Goal: Information Seeking & Learning: Learn about a topic

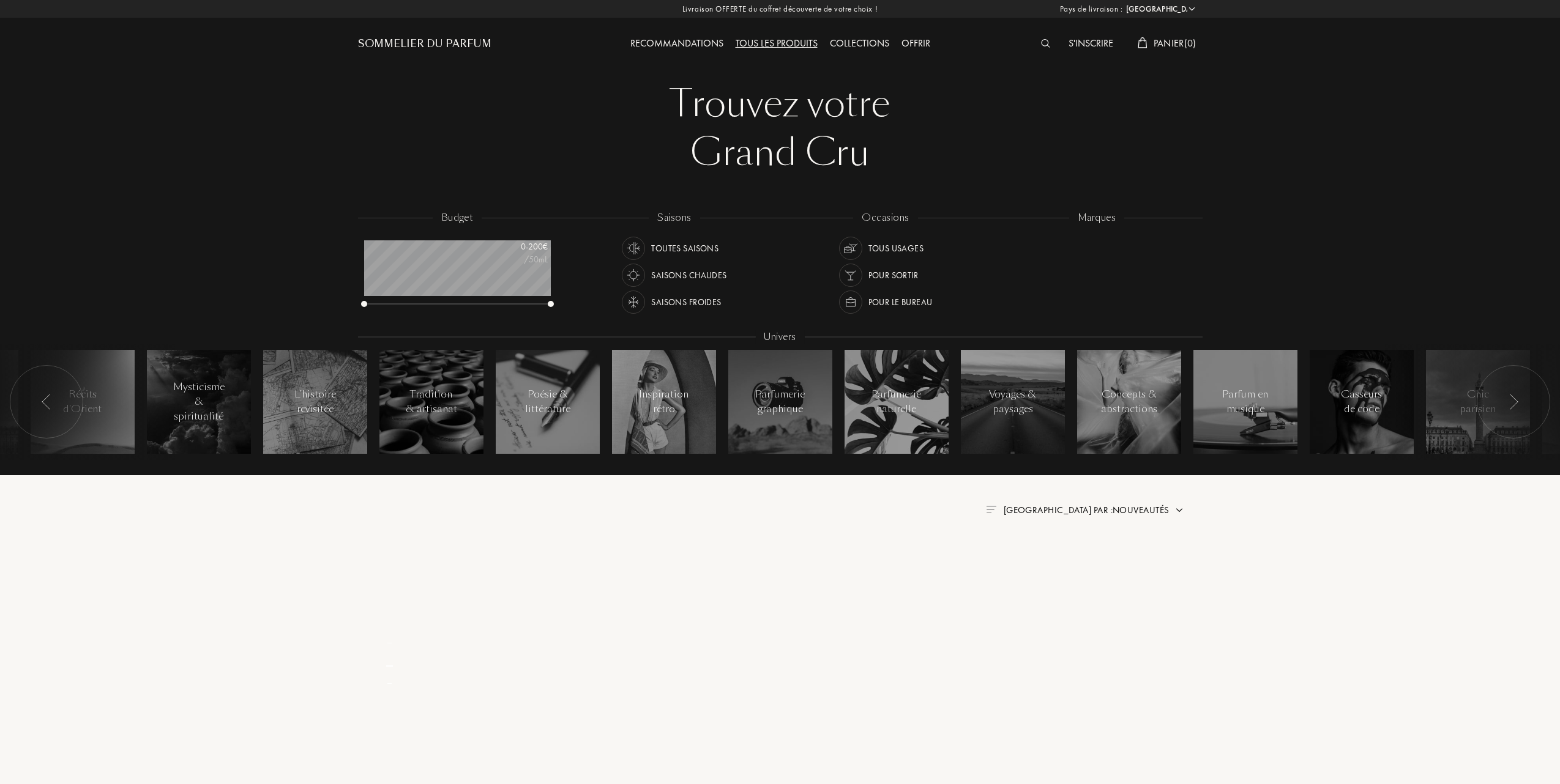
select select "FR"
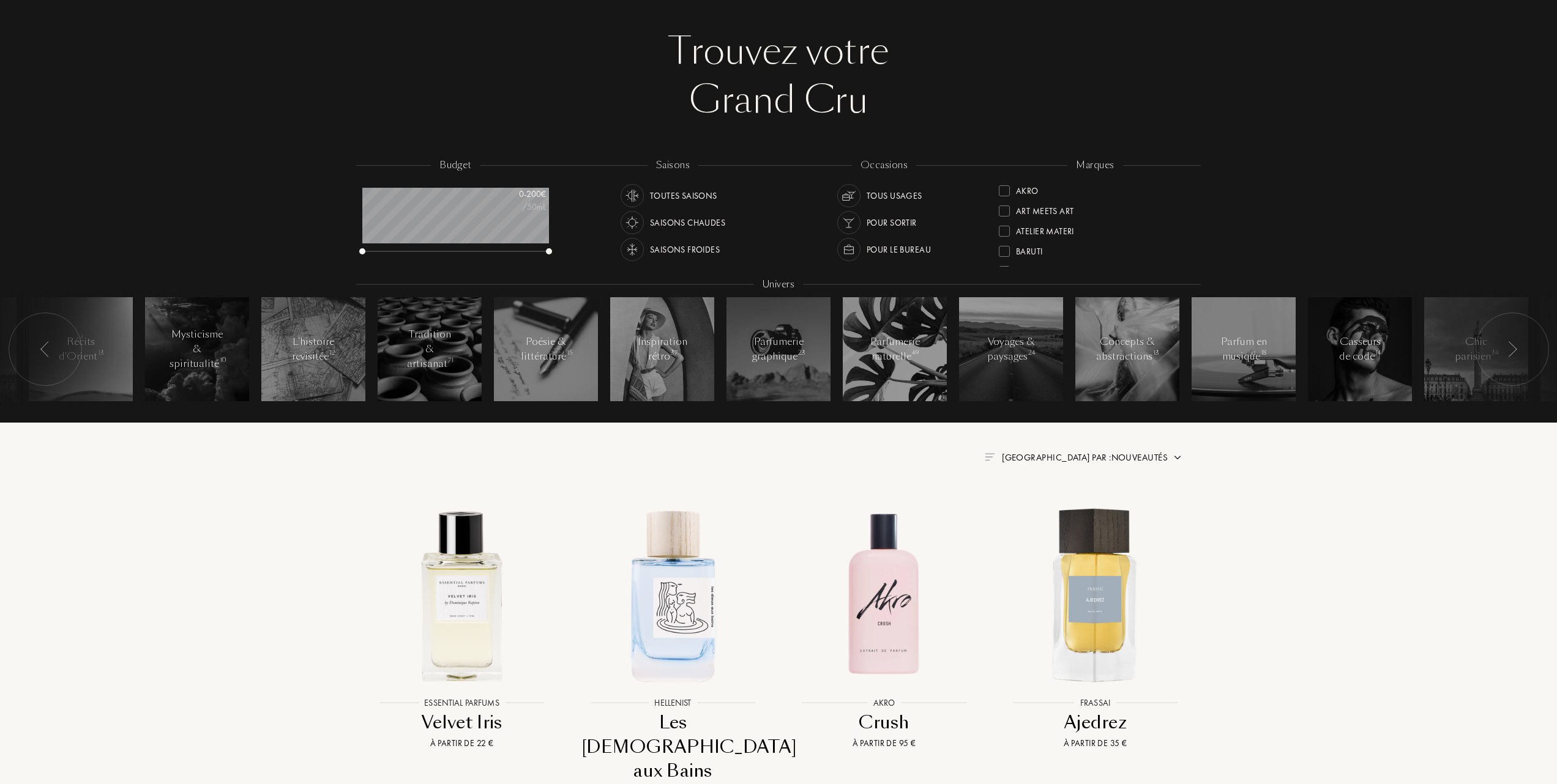
scroll to position [81, 0]
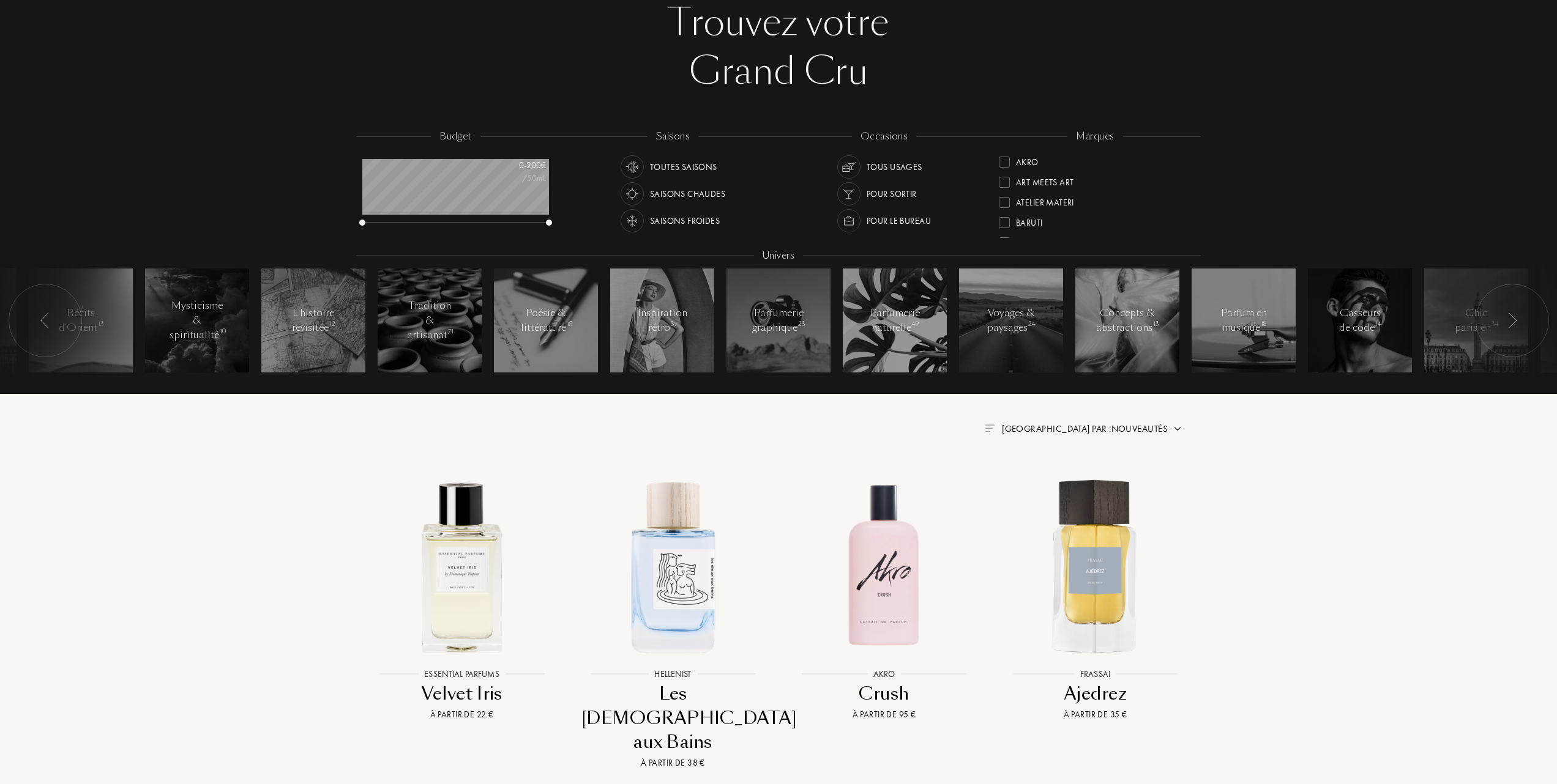
click at [1124, 426] on span "Trier par : Nouveautés" at bounding box center [1085, 429] width 166 height 12
click at [1051, 482] on div at bounding box center [1056, 482] width 9 height 9
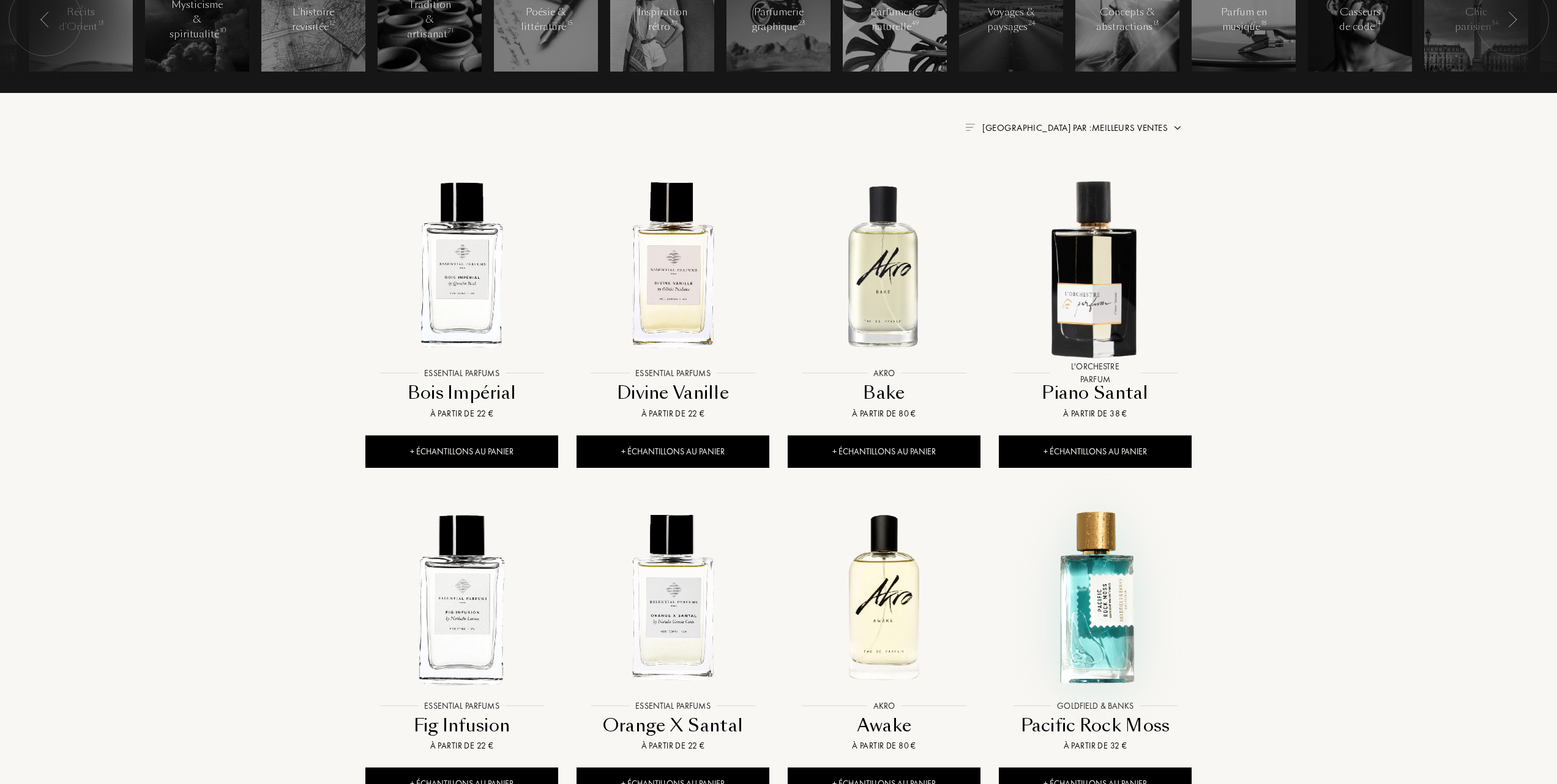
scroll to position [489, 0]
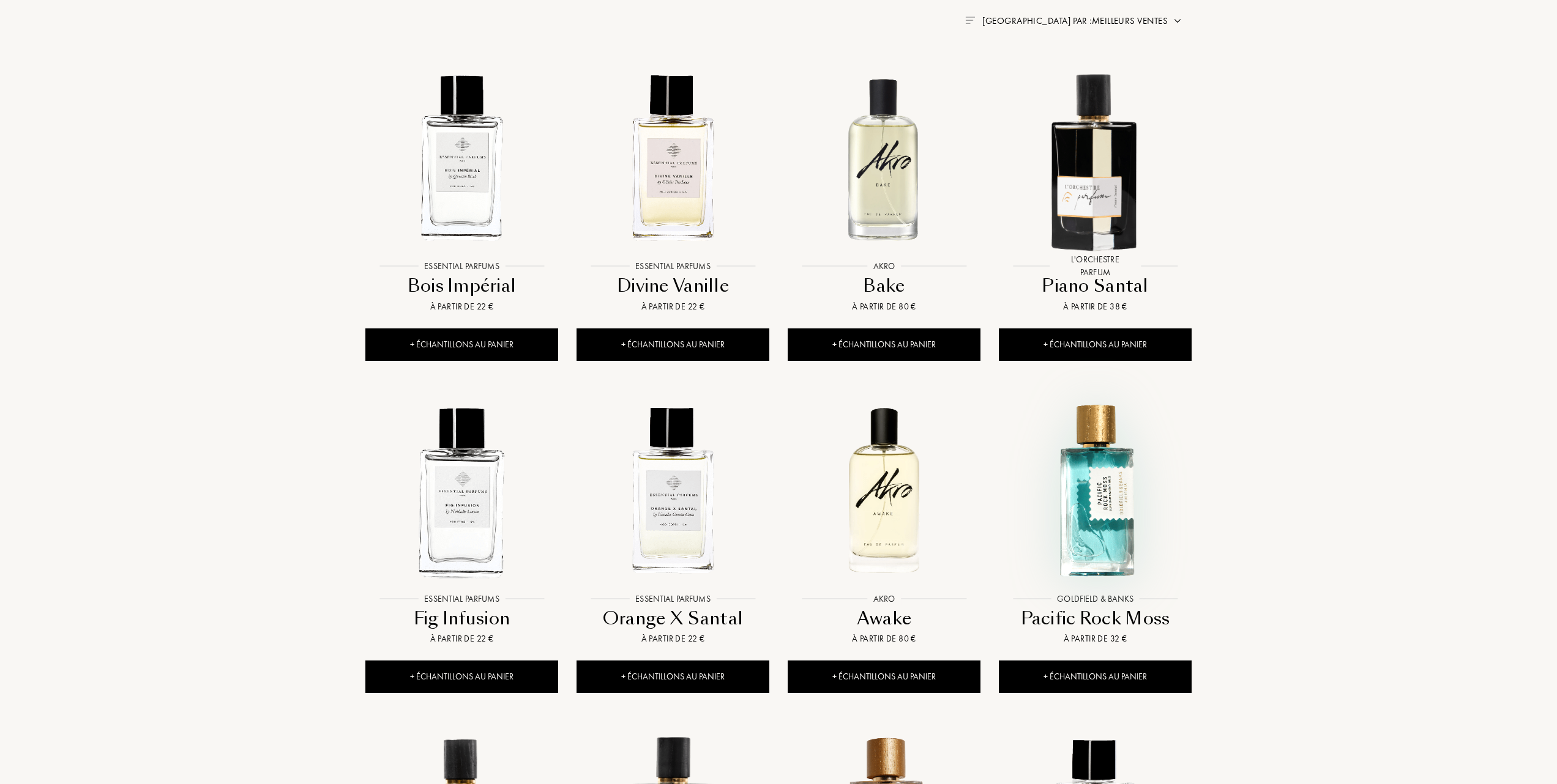
click at [1098, 516] on img at bounding box center [1095, 490] width 190 height 190
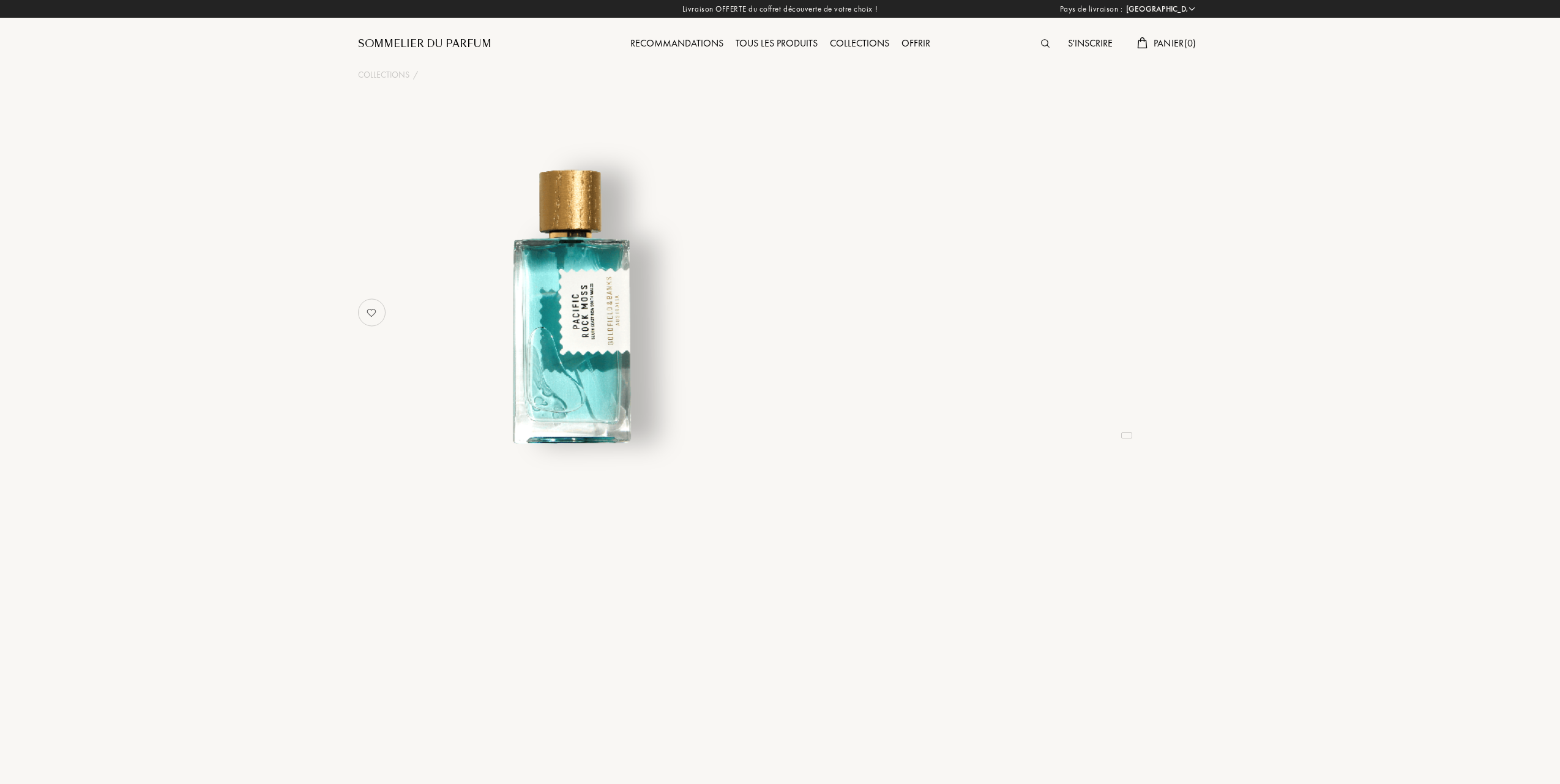
select select "FR"
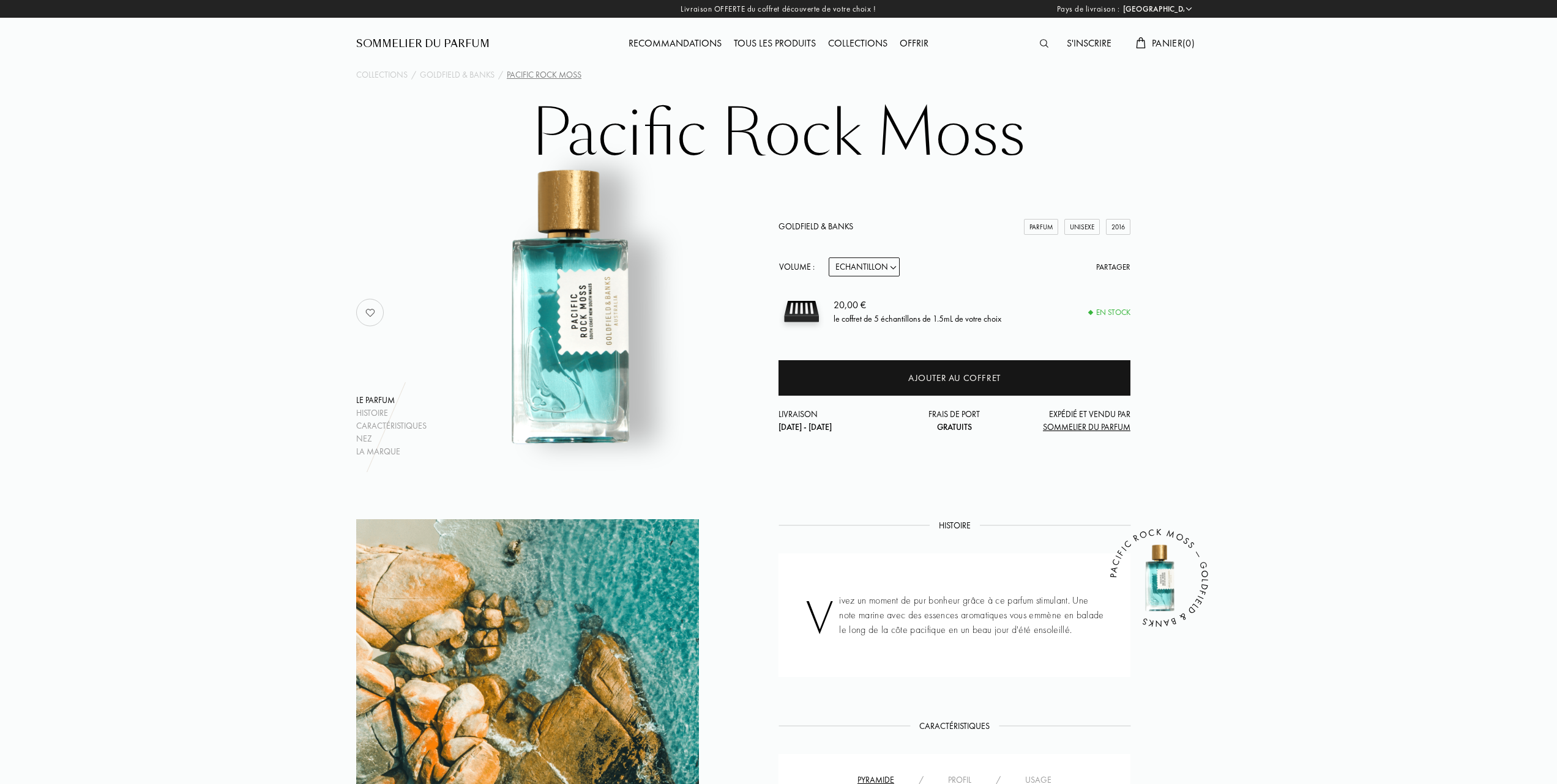
click at [772, 40] on div "Tous les produits" at bounding box center [775, 44] width 95 height 16
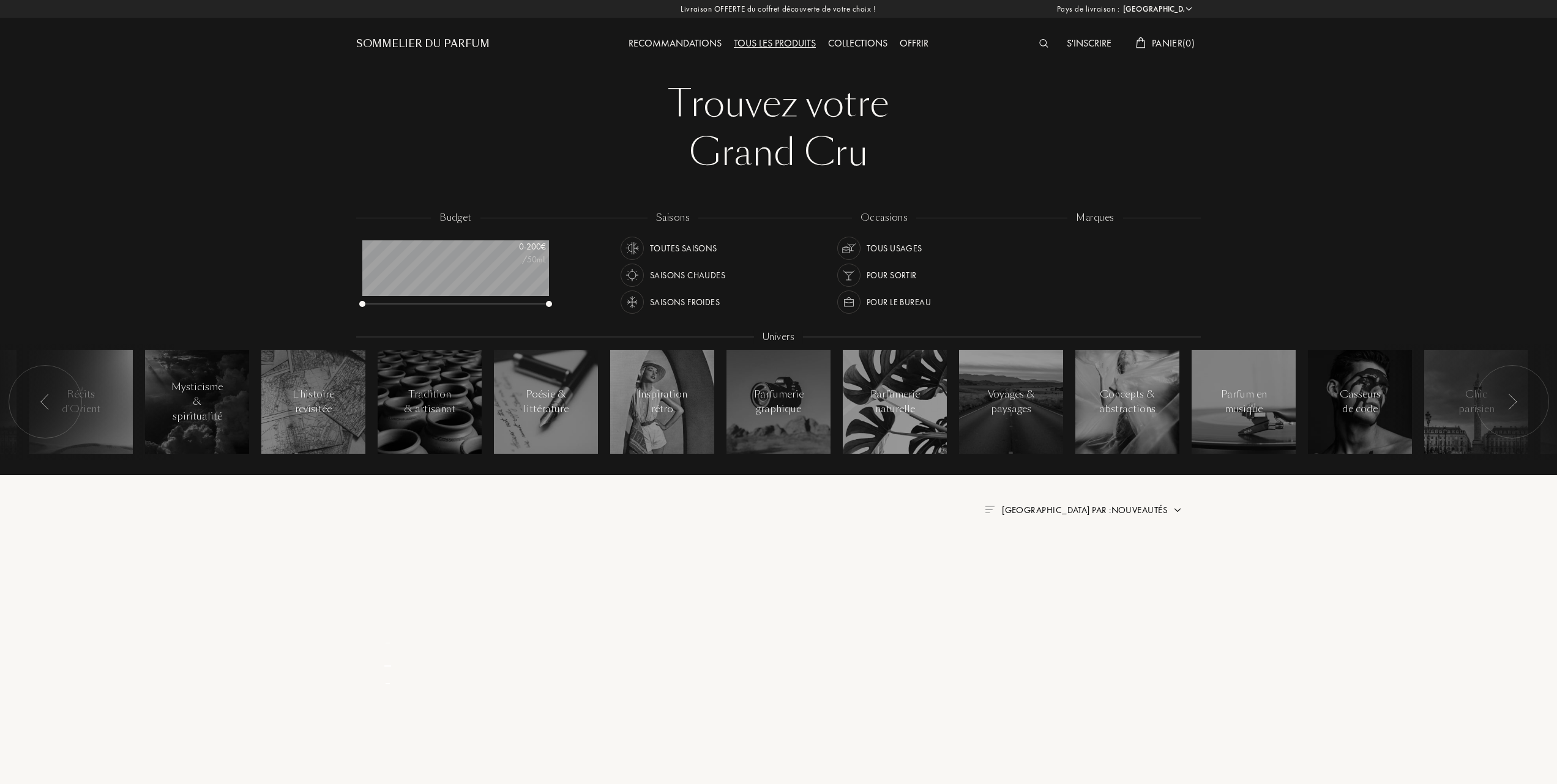
select select "FR"
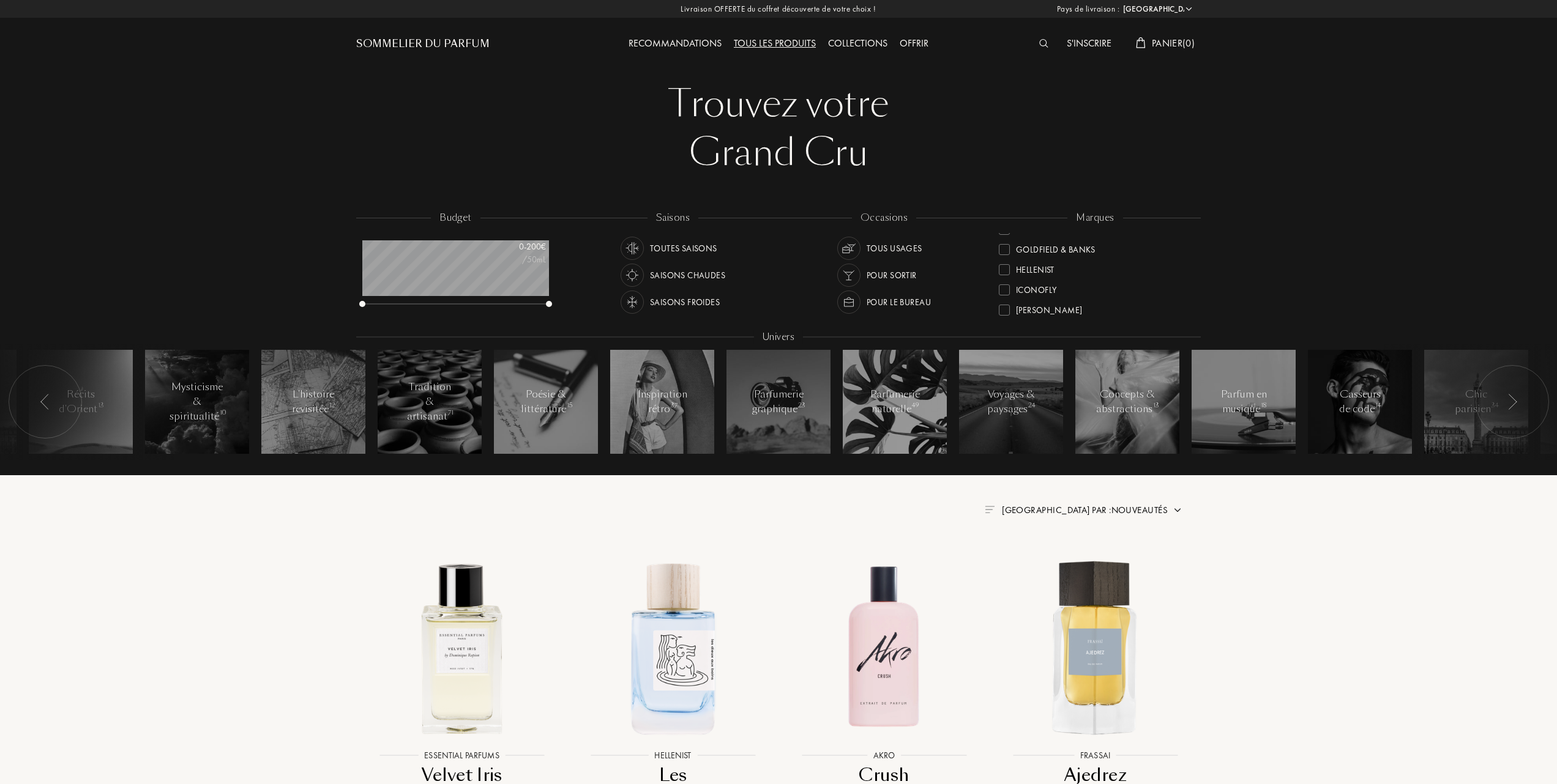
scroll to position [245, 0]
click at [1001, 236] on div at bounding box center [1004, 241] width 11 height 11
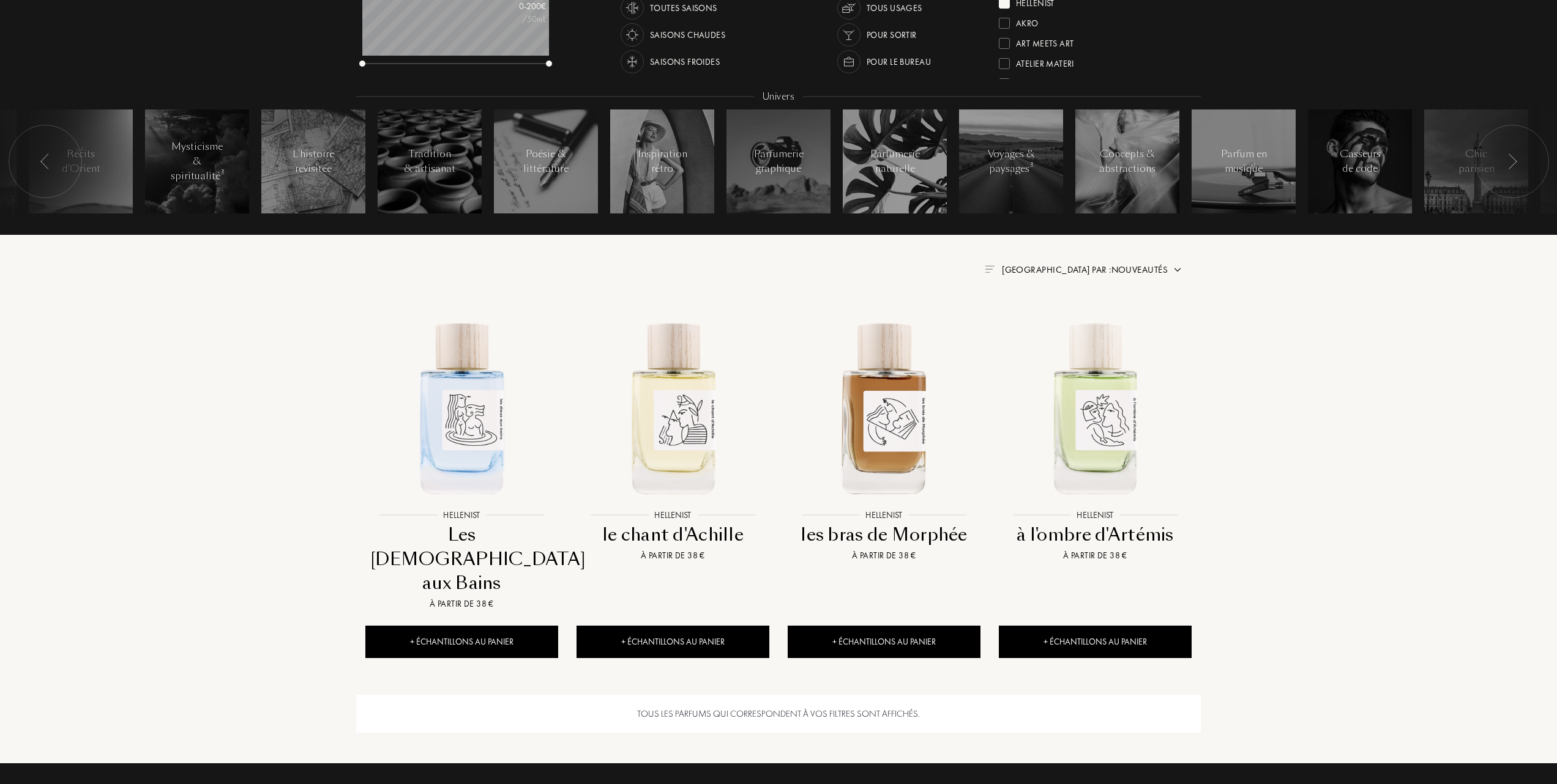
scroll to position [245, 0]
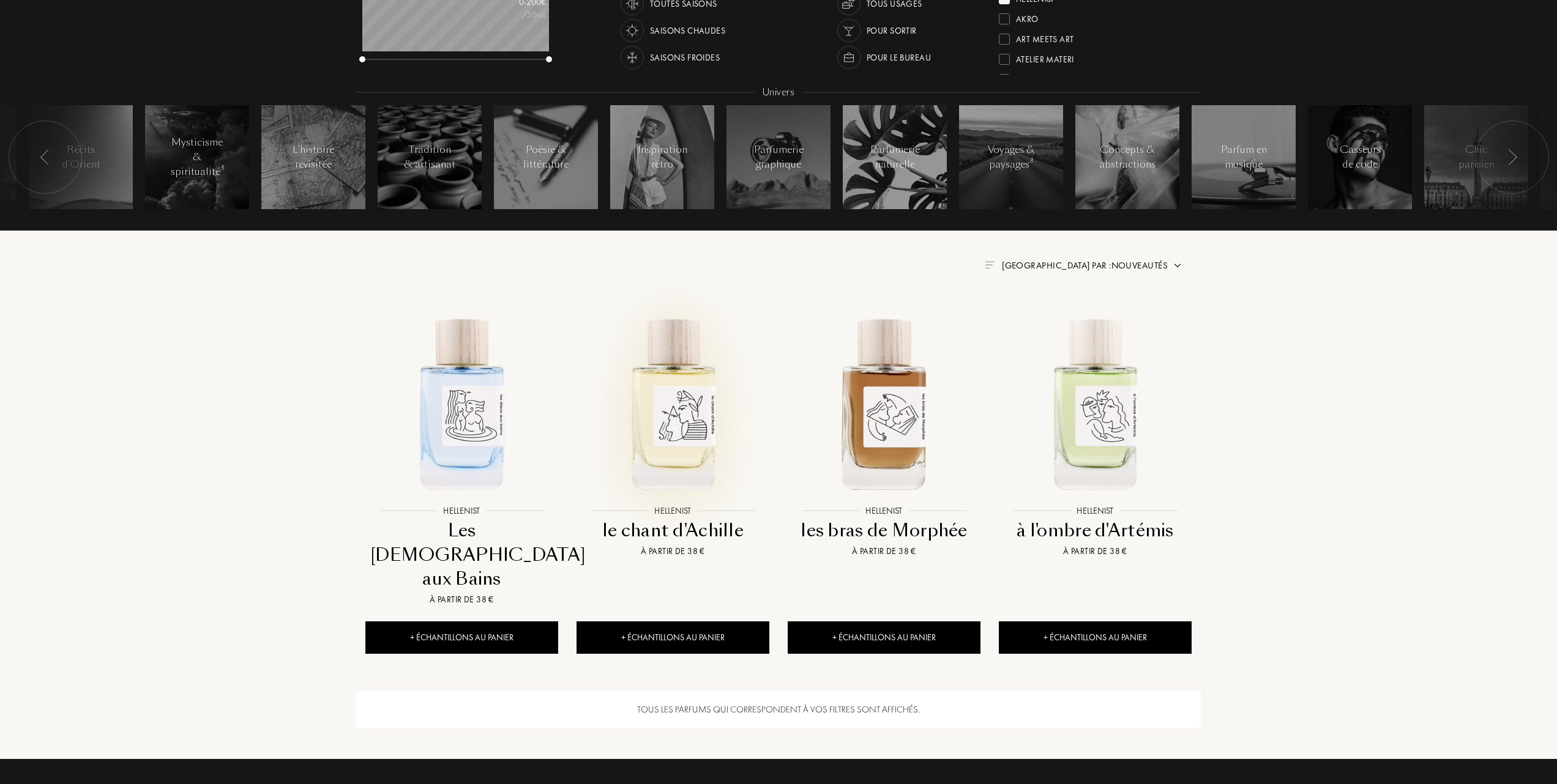
click at [681, 422] on img at bounding box center [672, 402] width 190 height 190
click at [456, 422] on img at bounding box center [461, 402] width 190 height 190
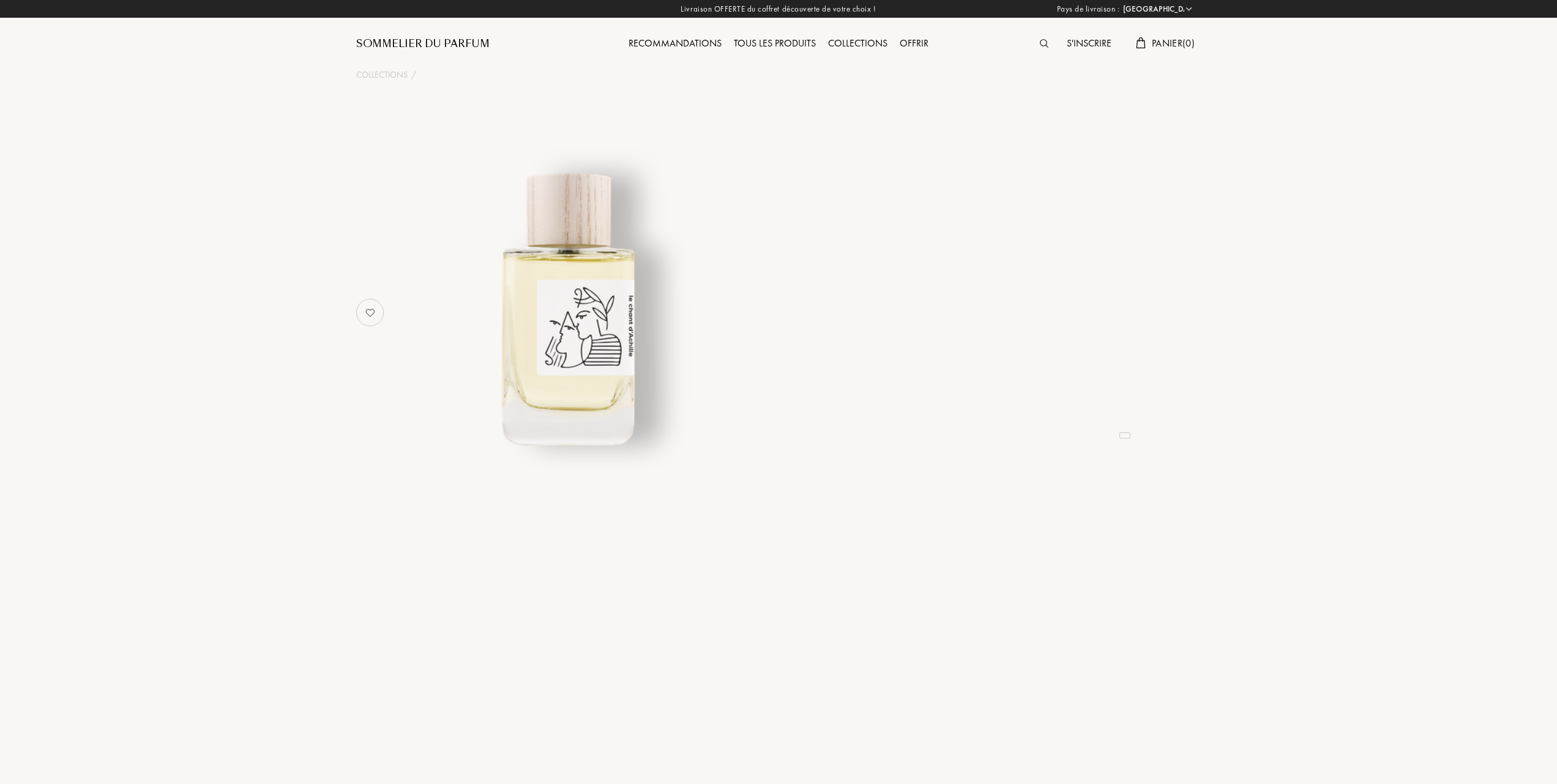
select select "FR"
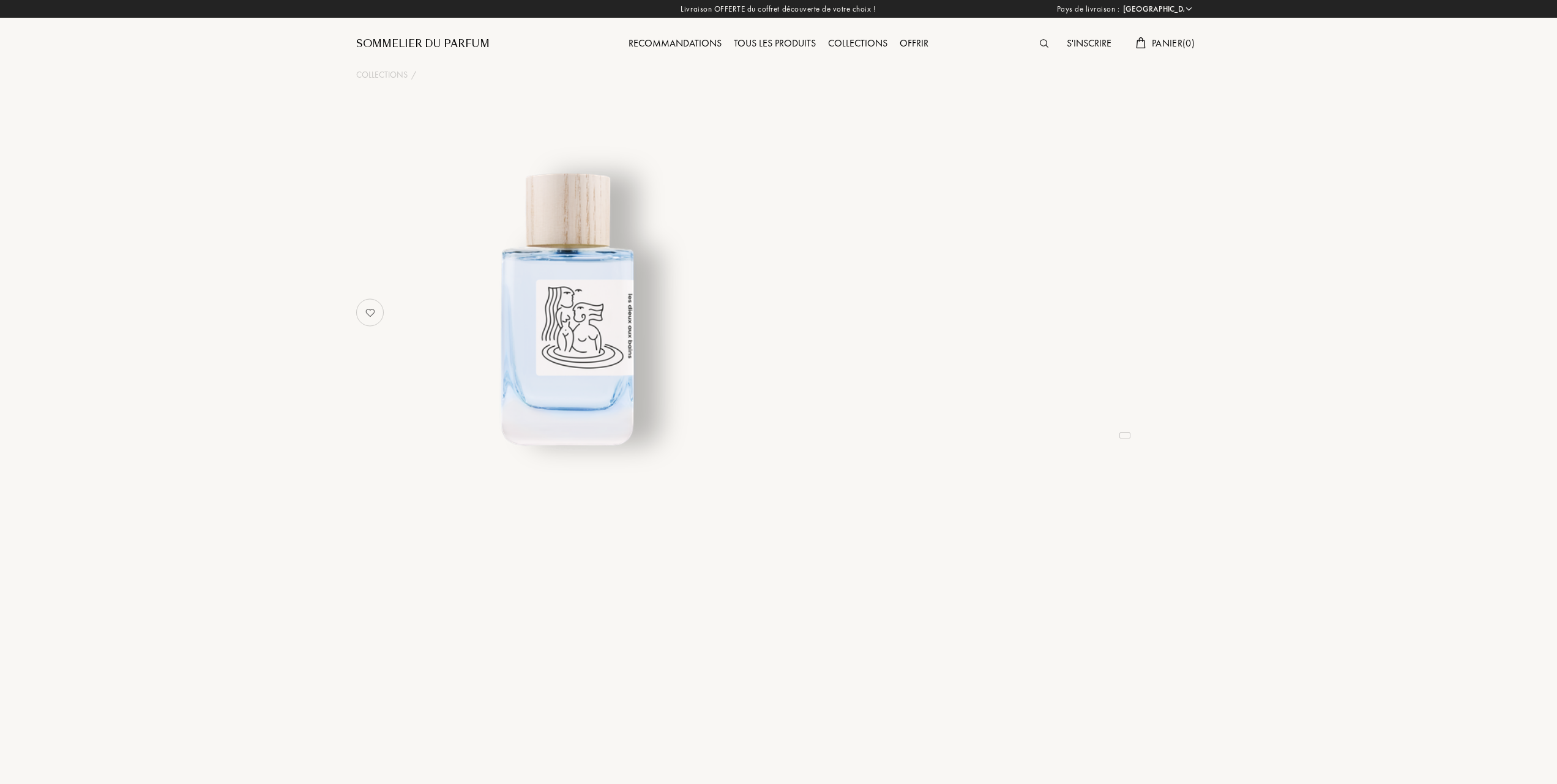
select select "FR"
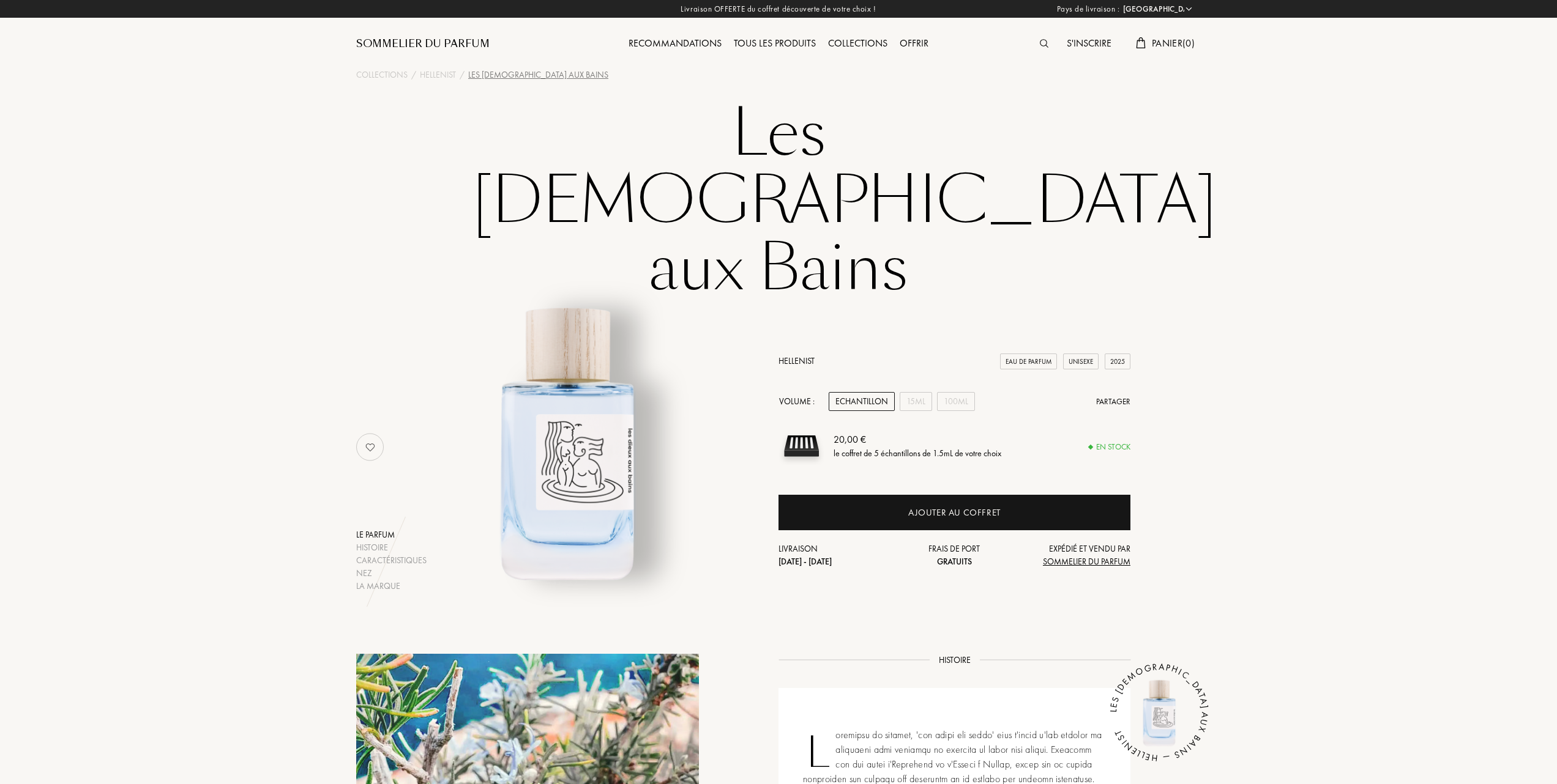
click at [782, 43] on div "Tous les produits" at bounding box center [775, 44] width 95 height 16
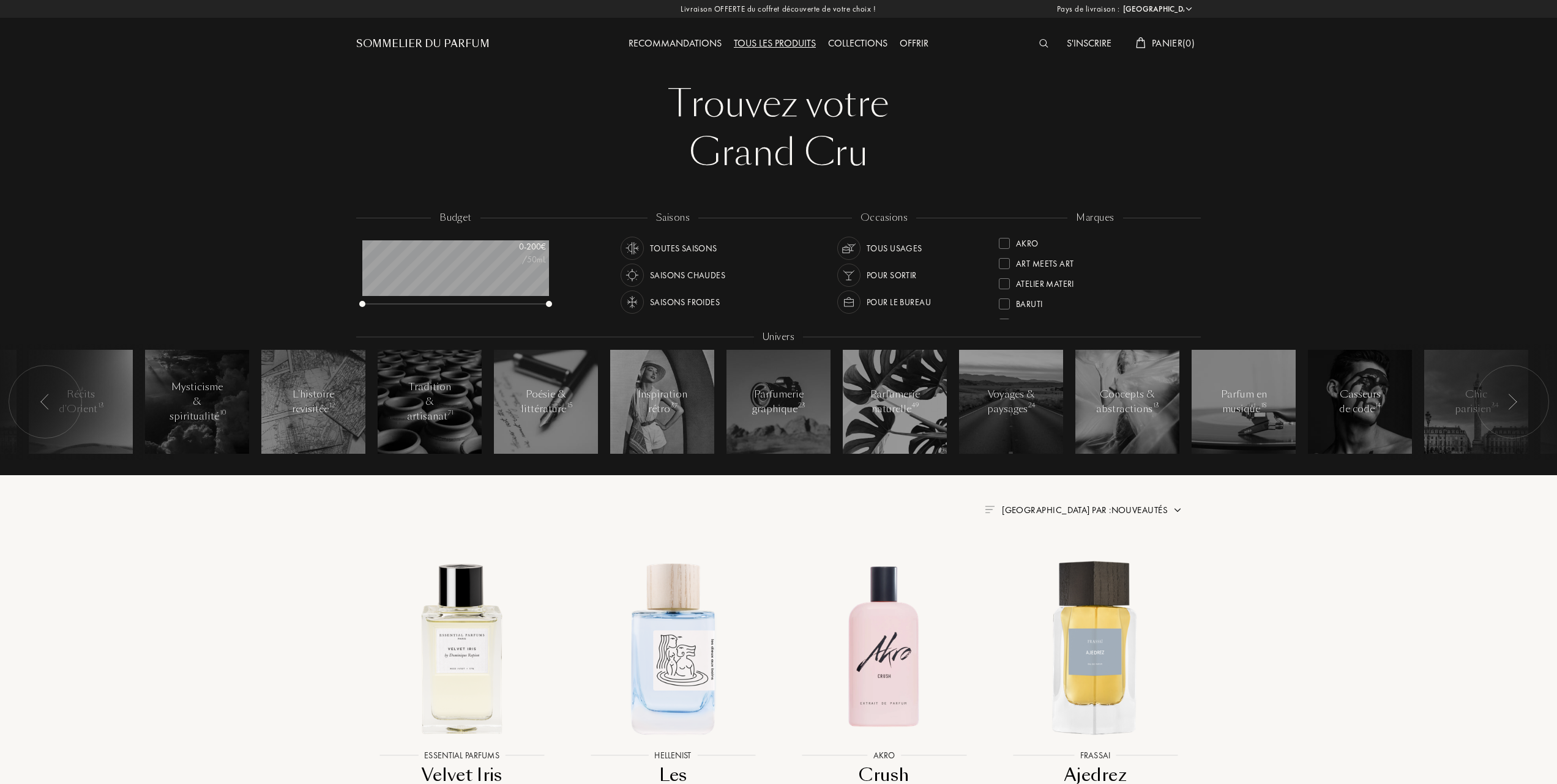
select select "FR"
click at [1006, 302] on div at bounding box center [1004, 301] width 11 height 11
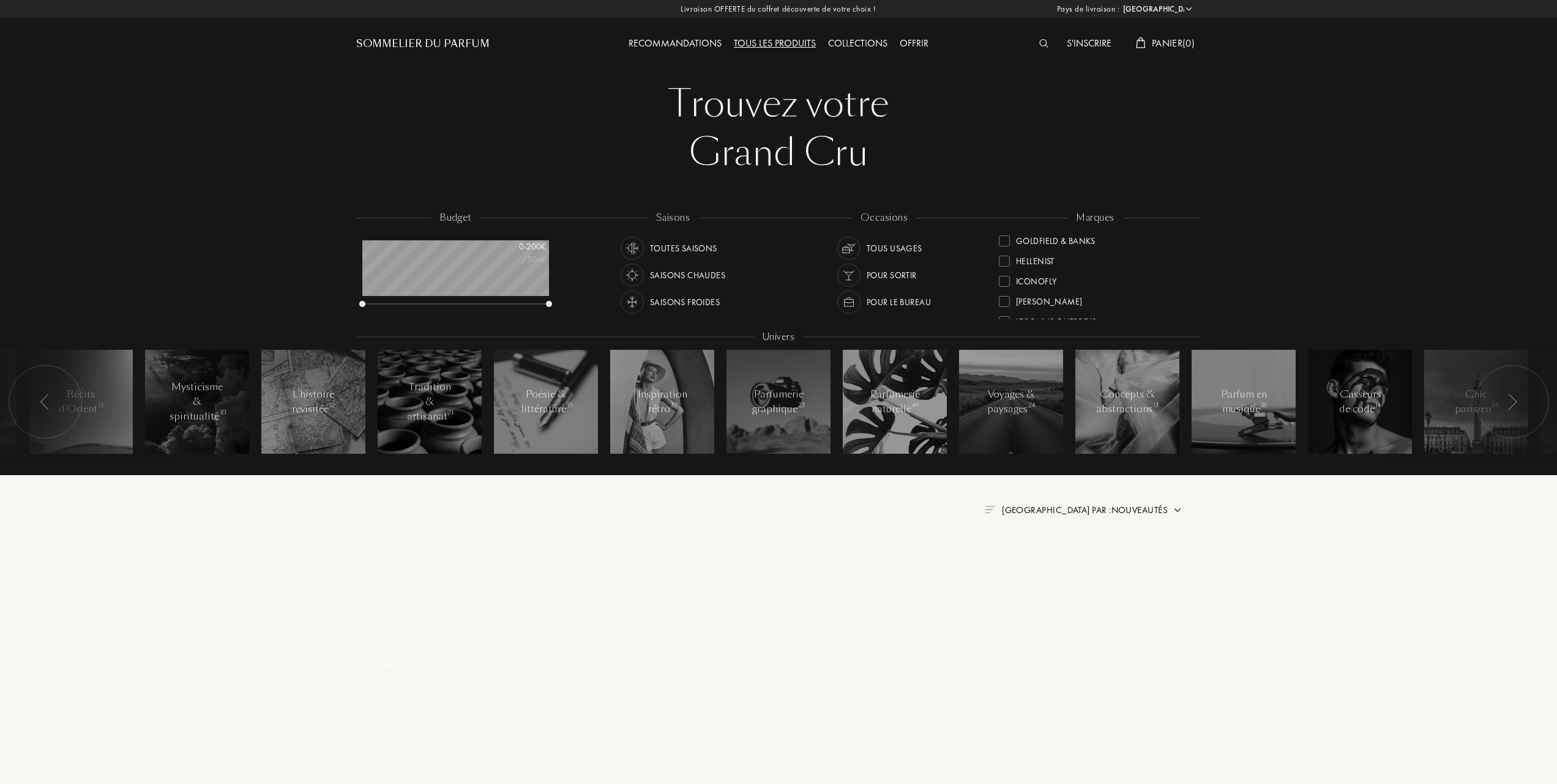
scroll to position [0, 0]
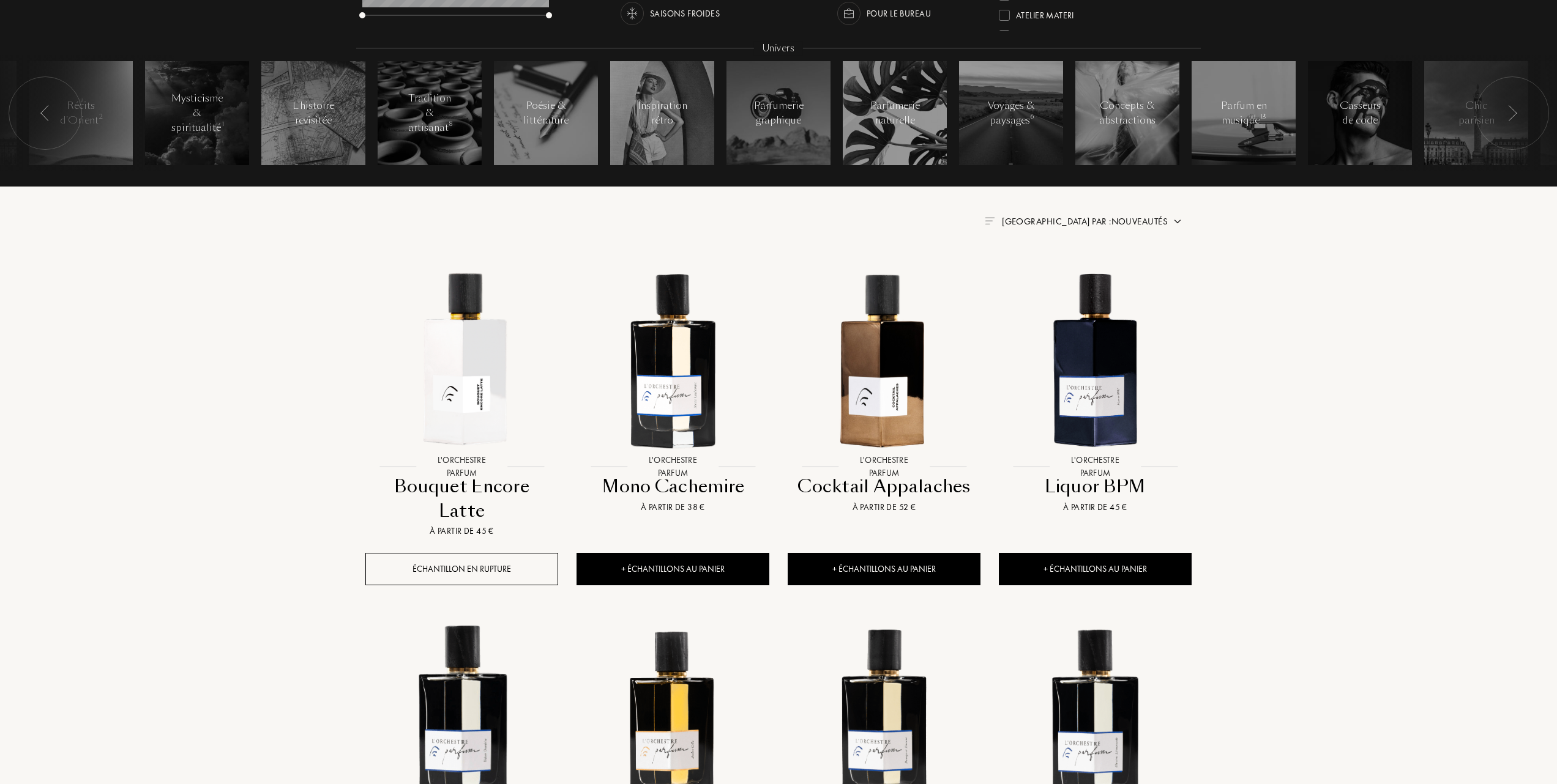
scroll to position [326, 0]
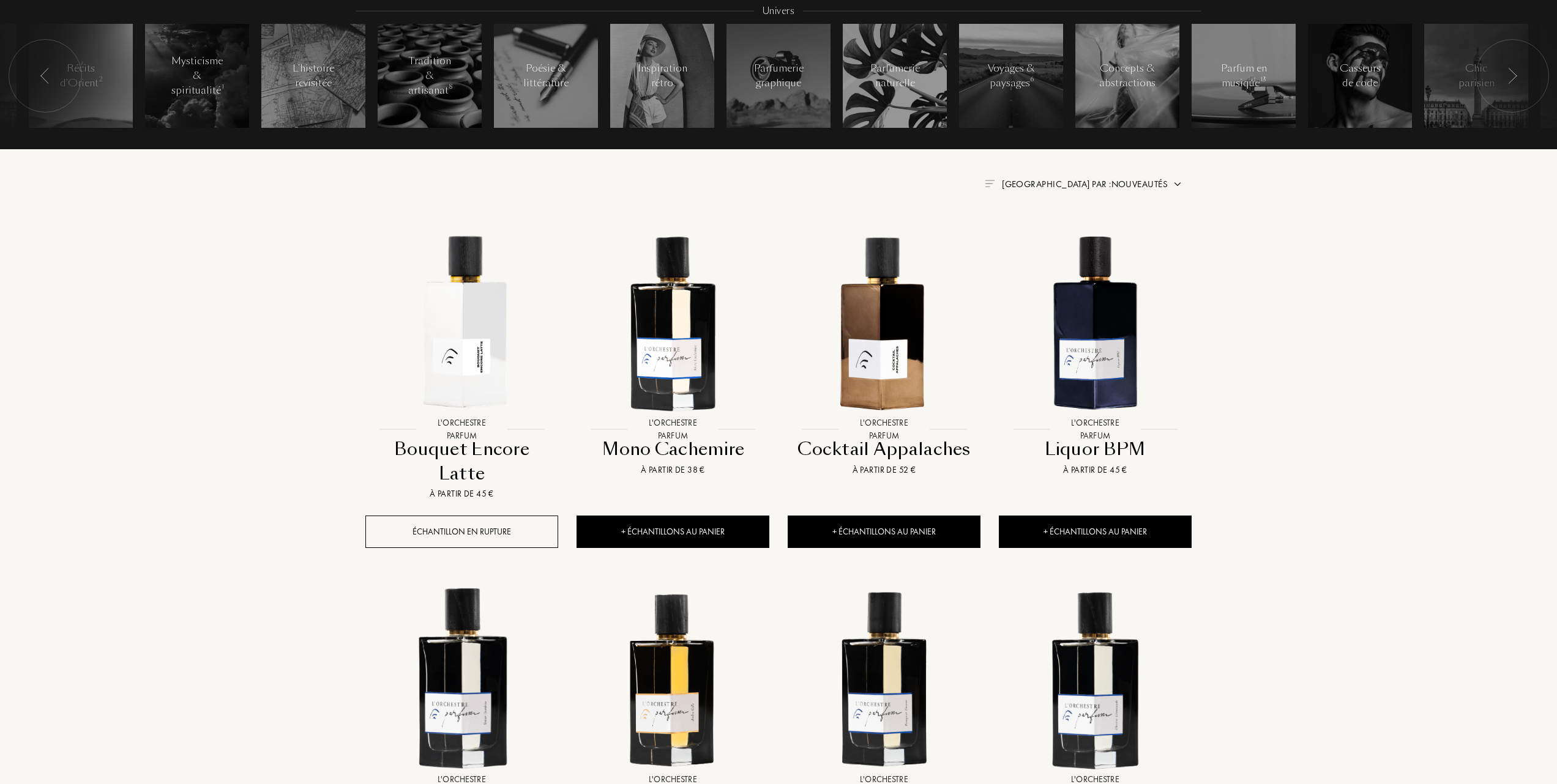
click at [1139, 178] on span "Trier par : Nouveautés" at bounding box center [1085, 184] width 166 height 12
click at [1056, 236] on div at bounding box center [1056, 237] width 9 height 9
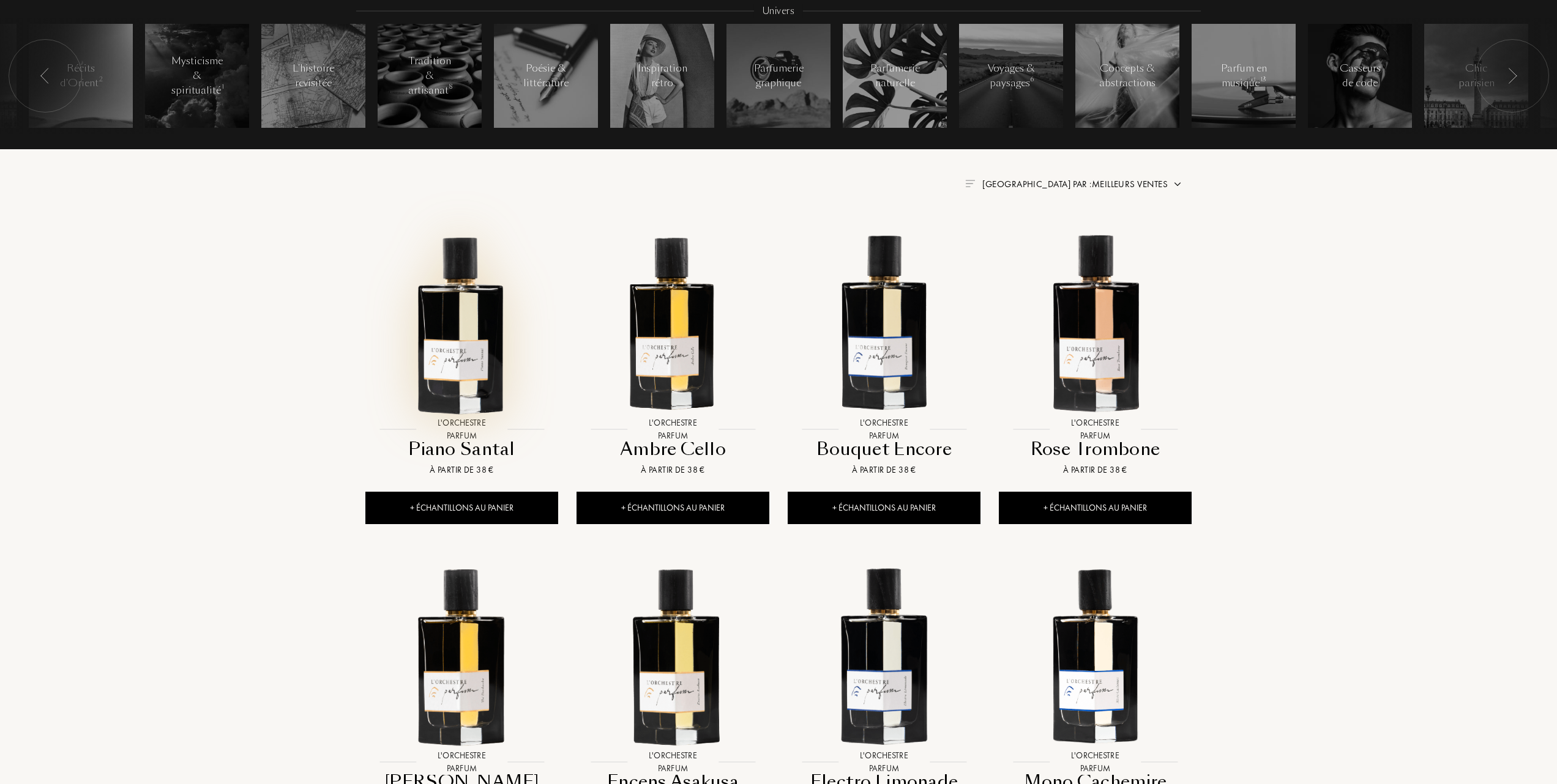
click at [459, 346] on img at bounding box center [461, 321] width 190 height 190
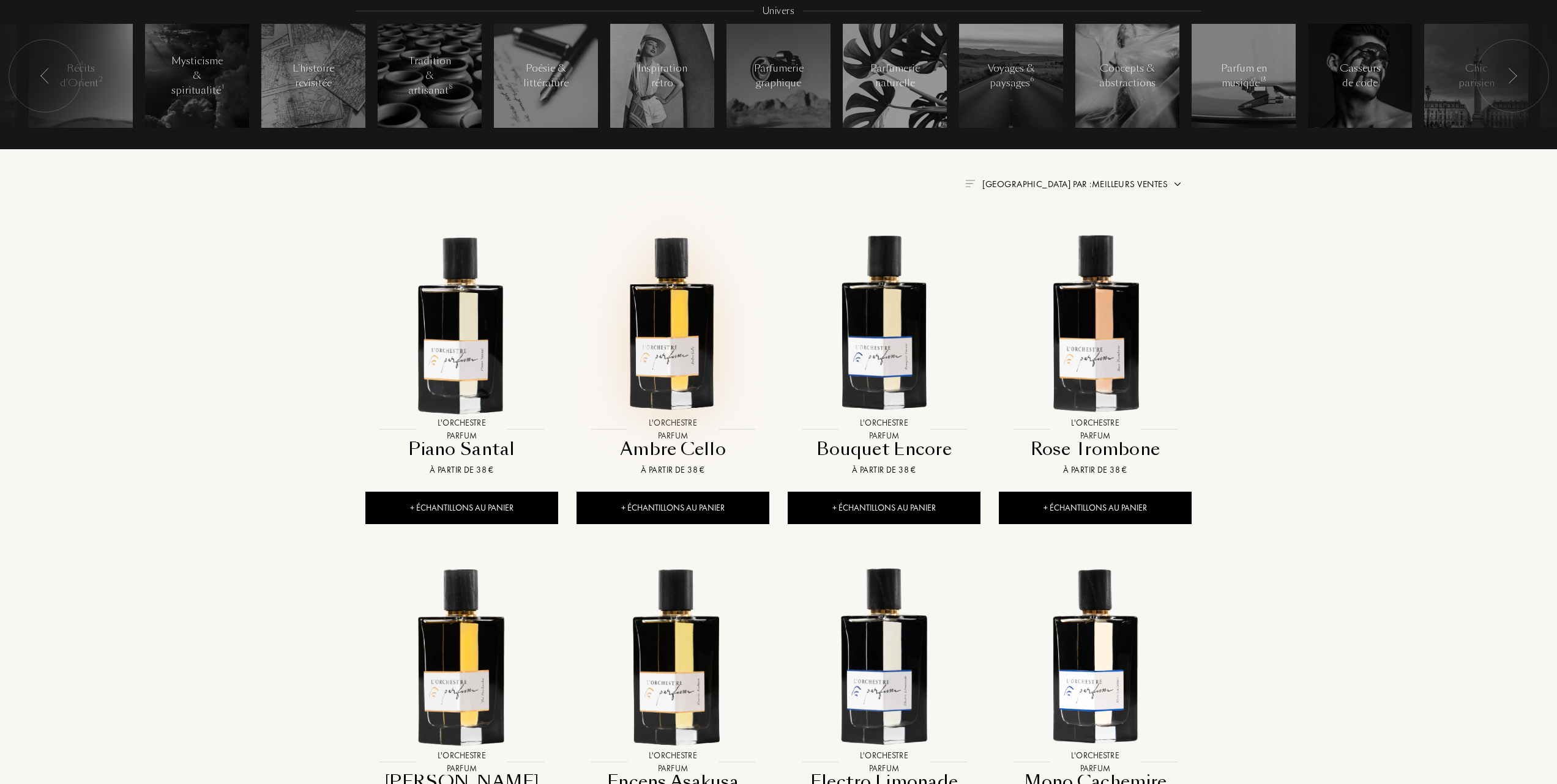
click at [669, 308] on img at bounding box center [672, 321] width 190 height 190
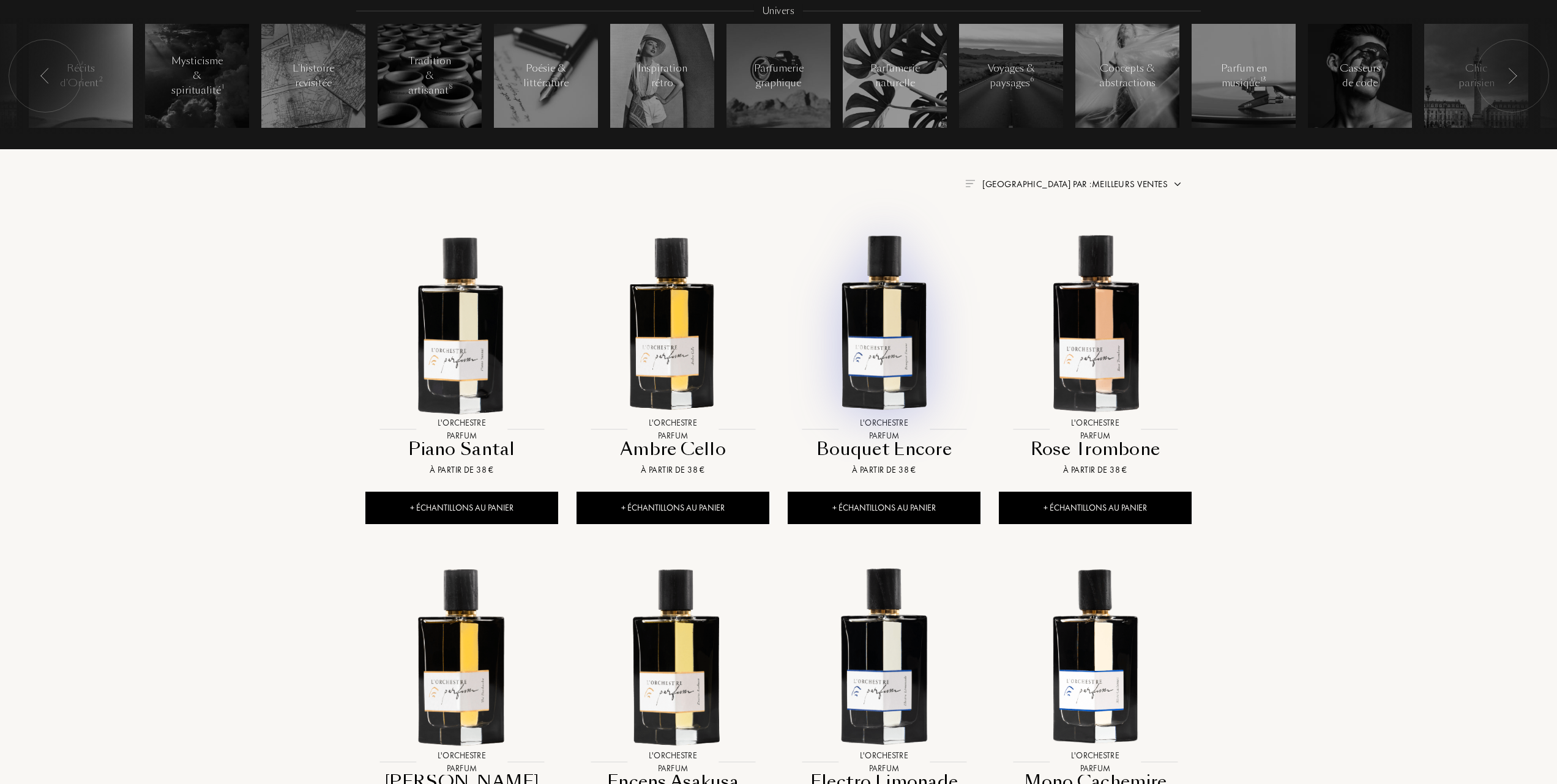
click at [887, 328] on img at bounding box center [883, 321] width 190 height 190
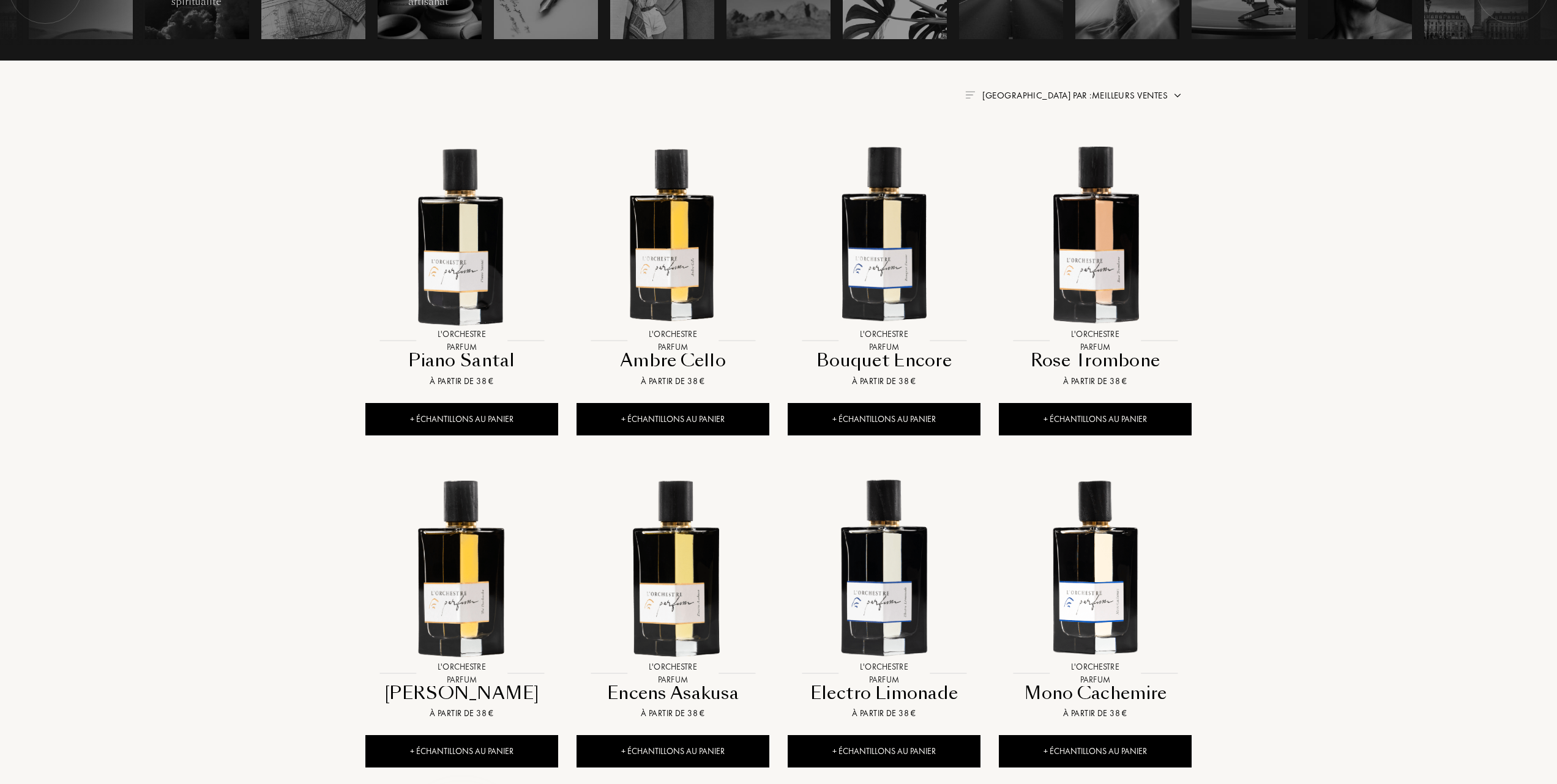
scroll to position [408, 0]
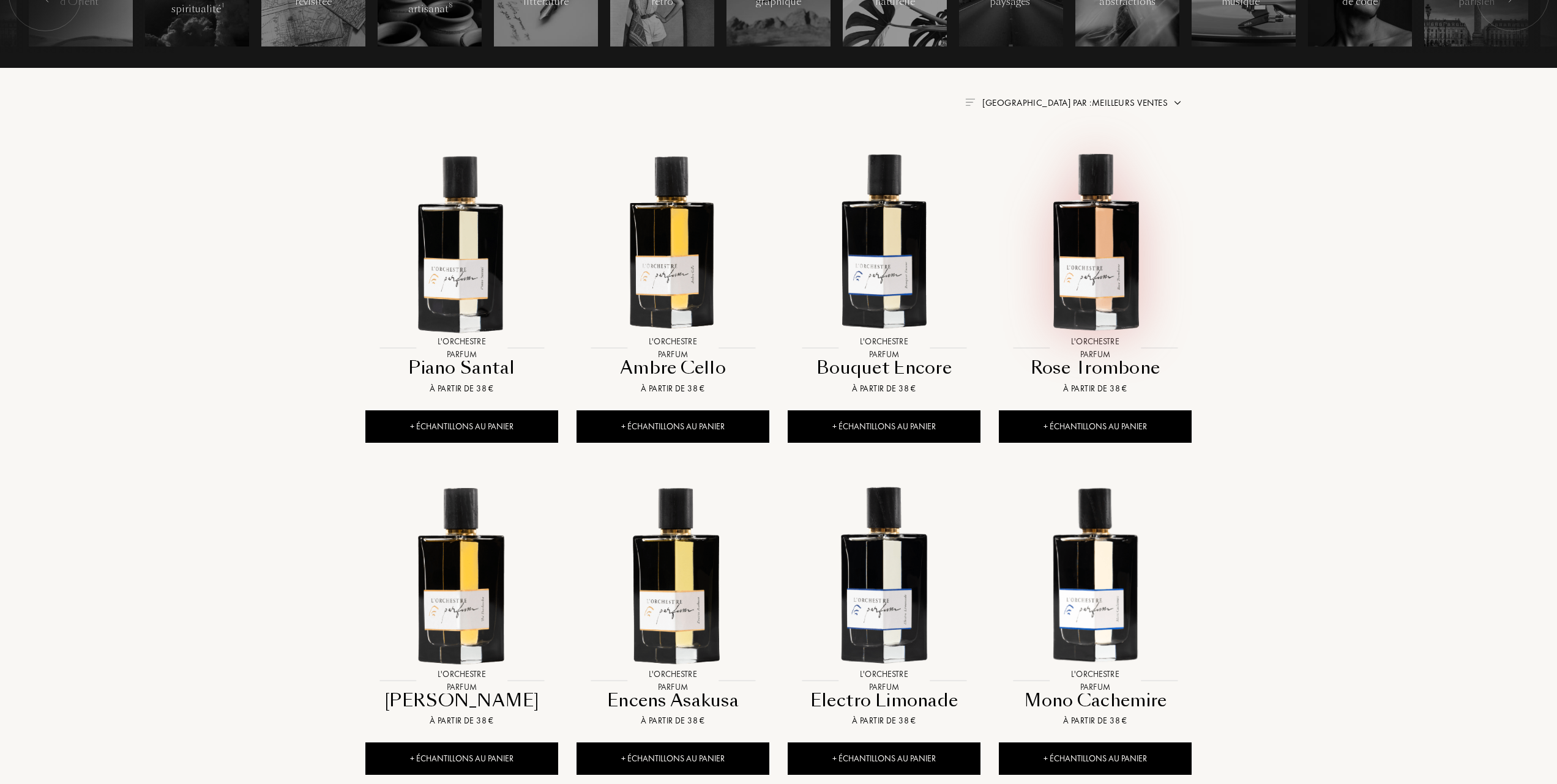
click at [1086, 274] on img at bounding box center [1095, 240] width 190 height 190
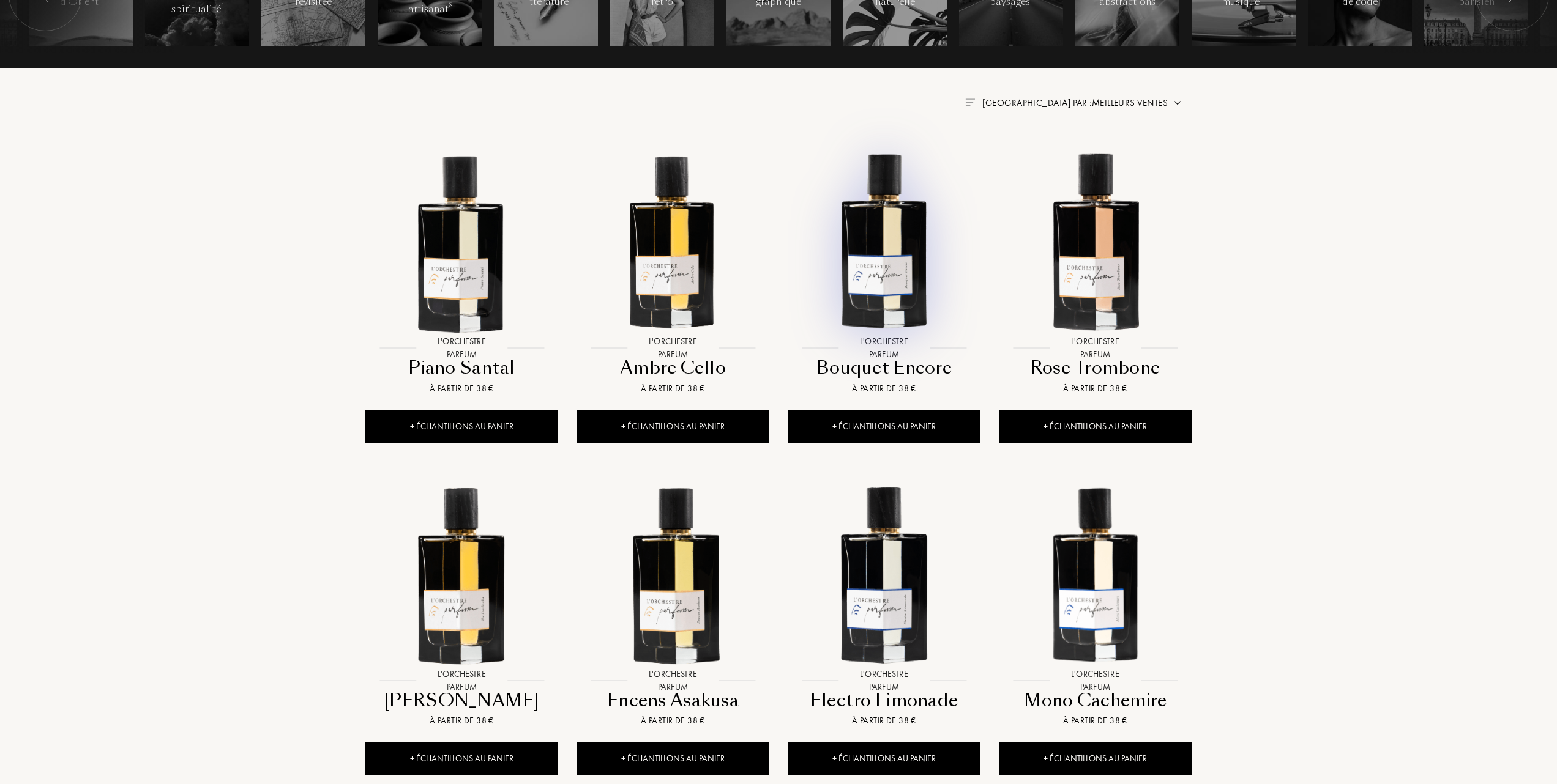
click at [894, 277] on img at bounding box center [883, 240] width 190 height 190
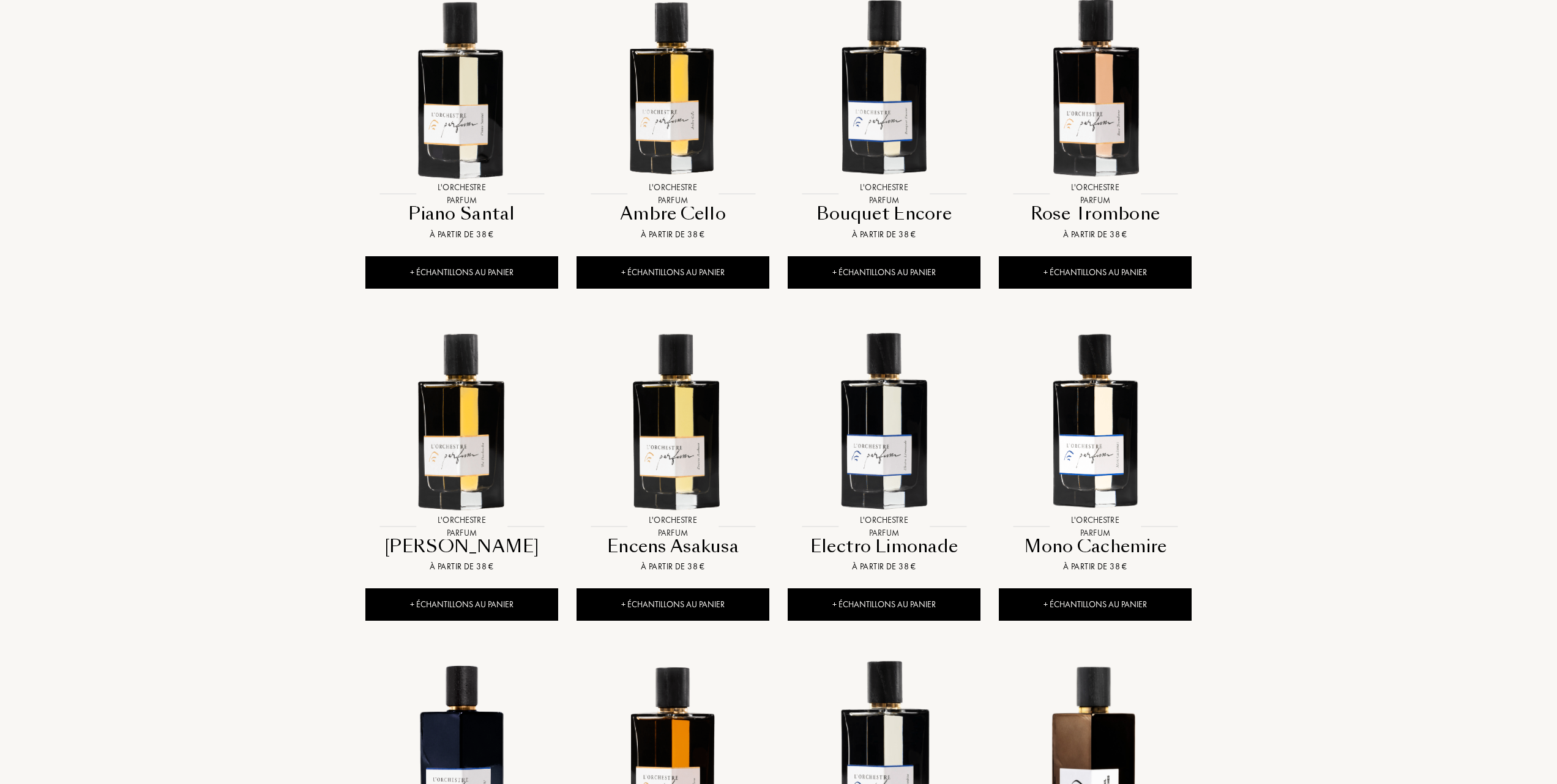
scroll to position [489, 0]
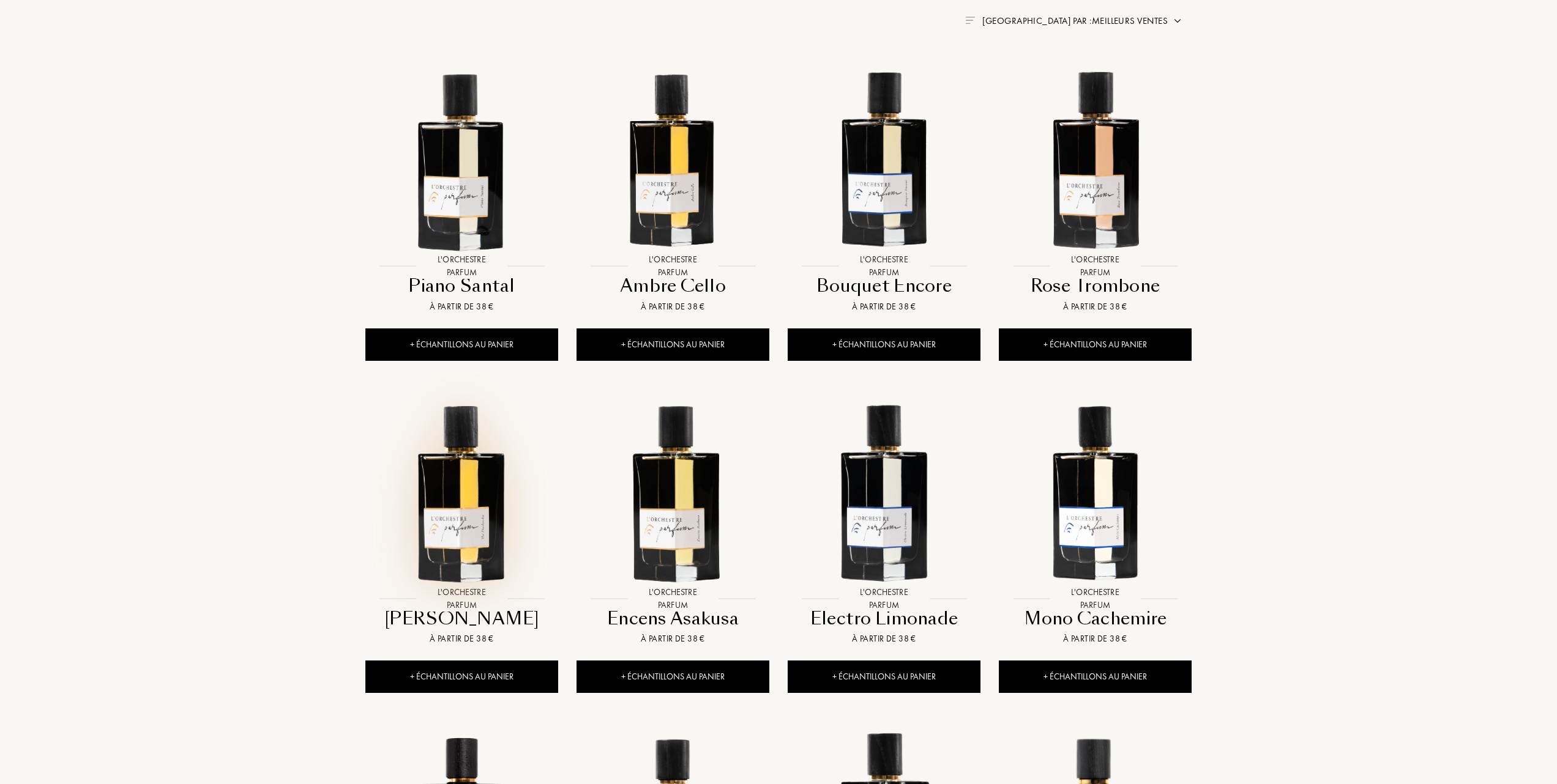
click at [453, 509] on img at bounding box center [461, 490] width 190 height 190
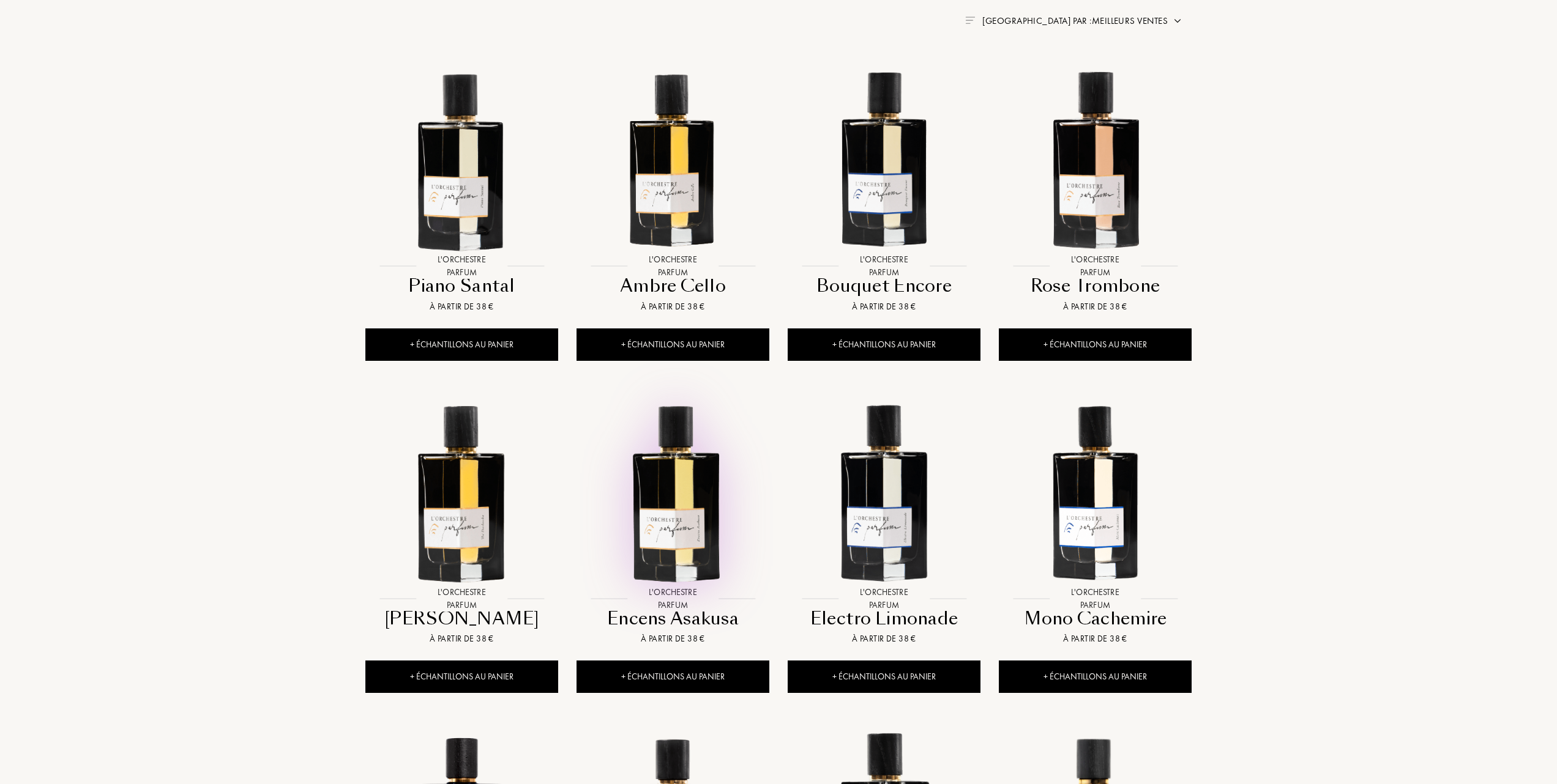
click at [671, 492] on img at bounding box center [672, 490] width 190 height 190
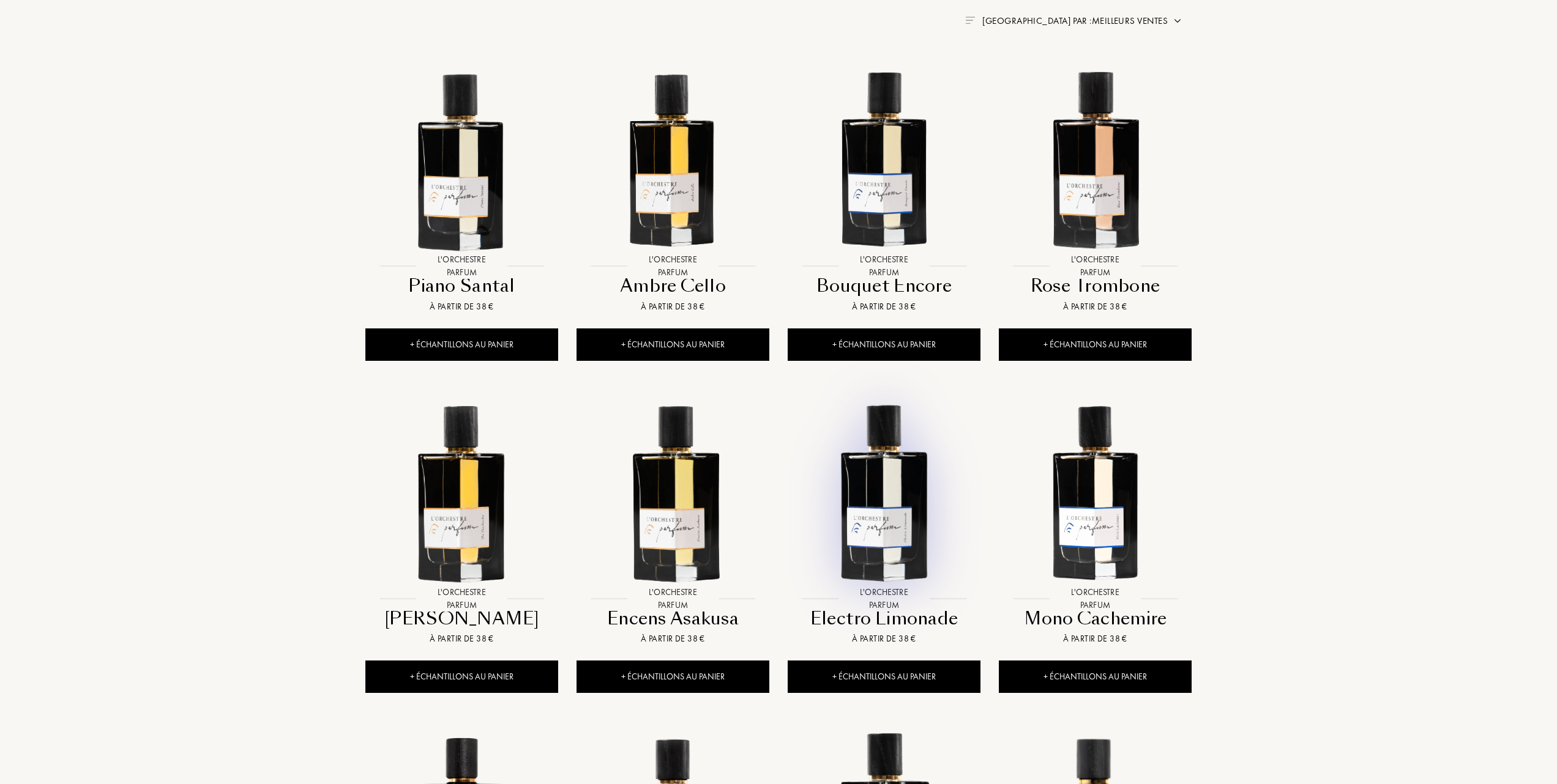
click at [880, 513] on img at bounding box center [883, 490] width 190 height 190
click at [1073, 473] on img at bounding box center [1095, 490] width 190 height 190
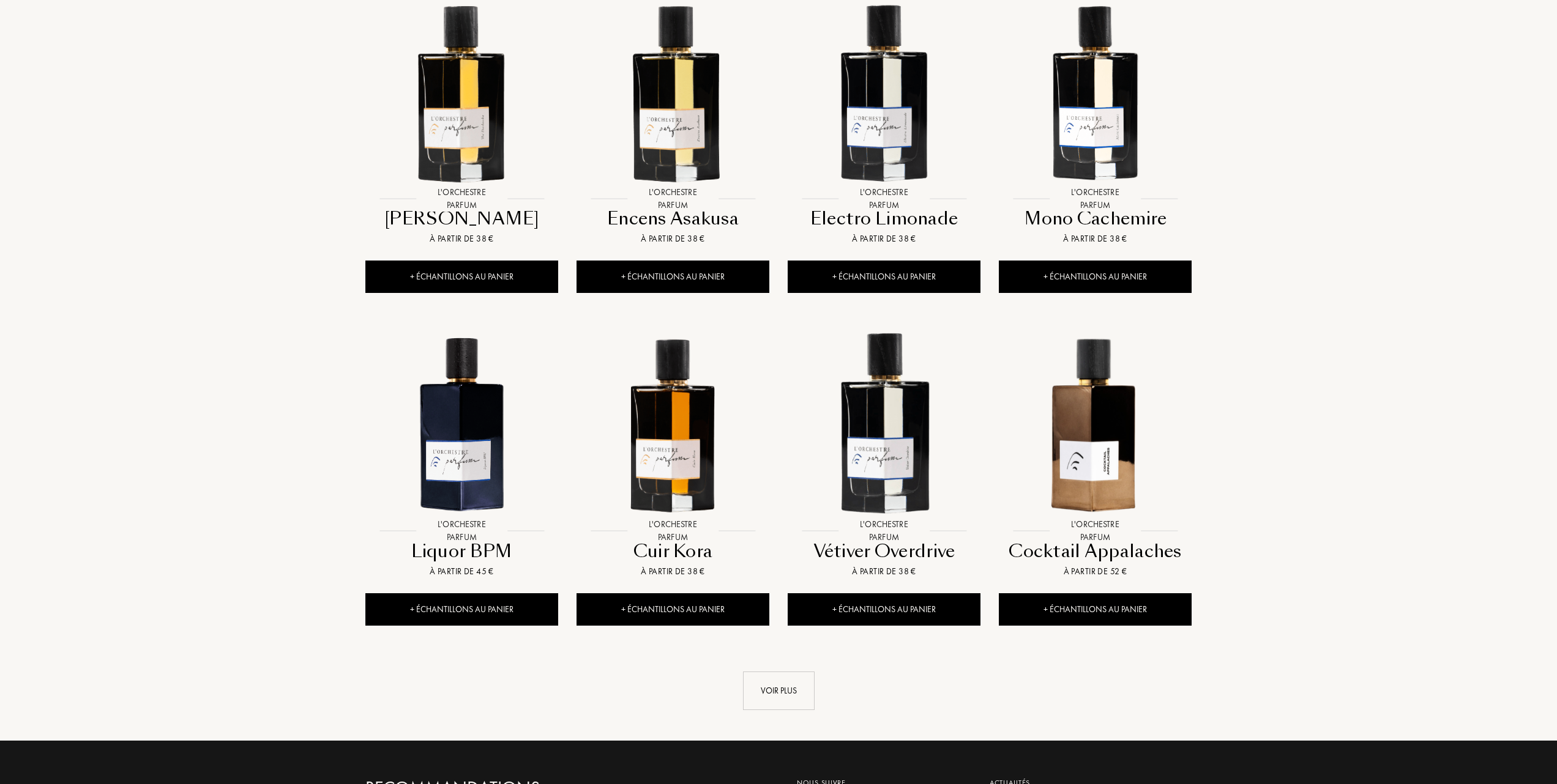
scroll to position [897, 0]
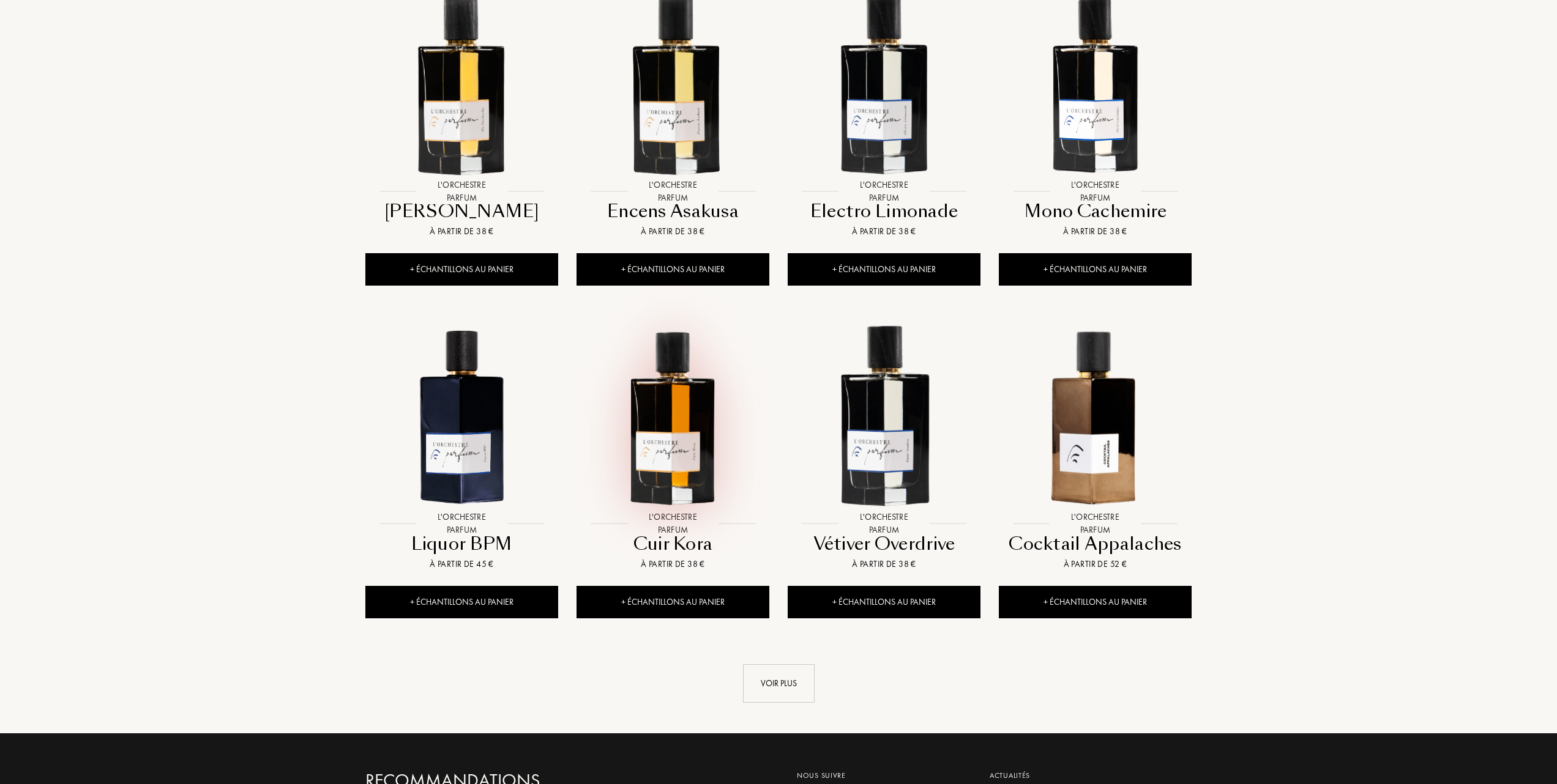
click at [670, 438] on img at bounding box center [672, 415] width 190 height 190
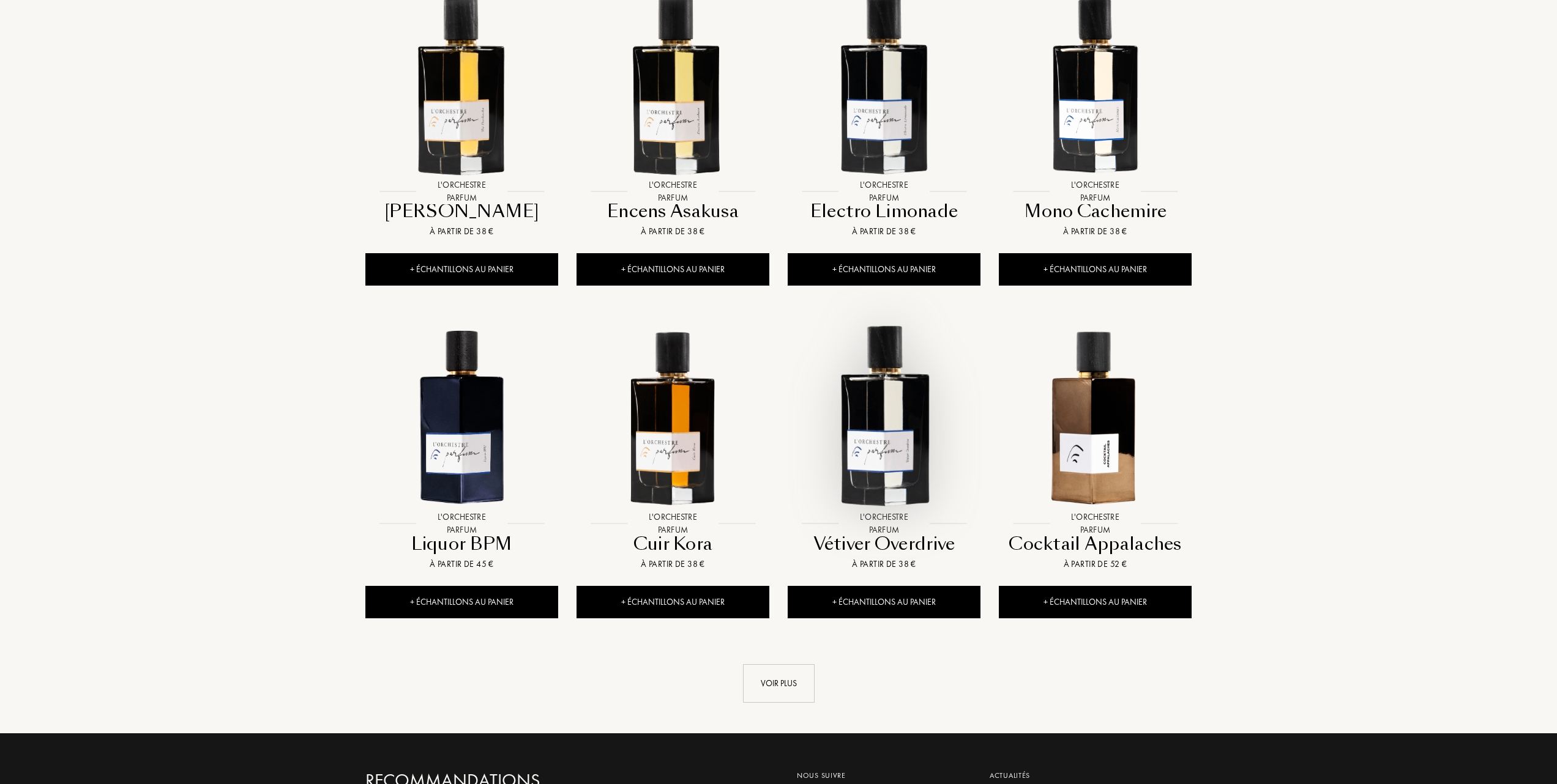
click at [882, 402] on img at bounding box center [883, 415] width 190 height 190
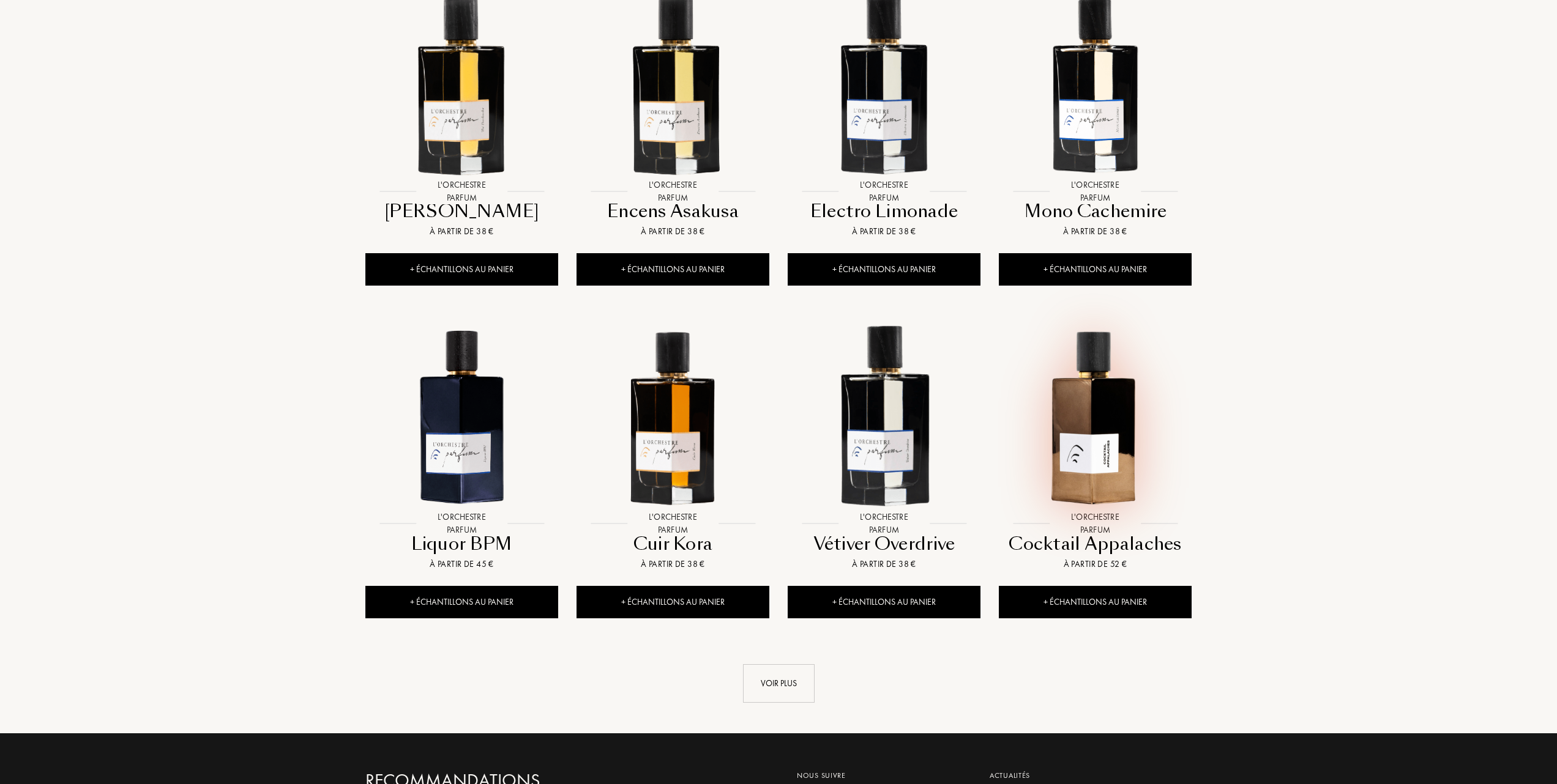
click at [1087, 426] on img at bounding box center [1095, 415] width 190 height 190
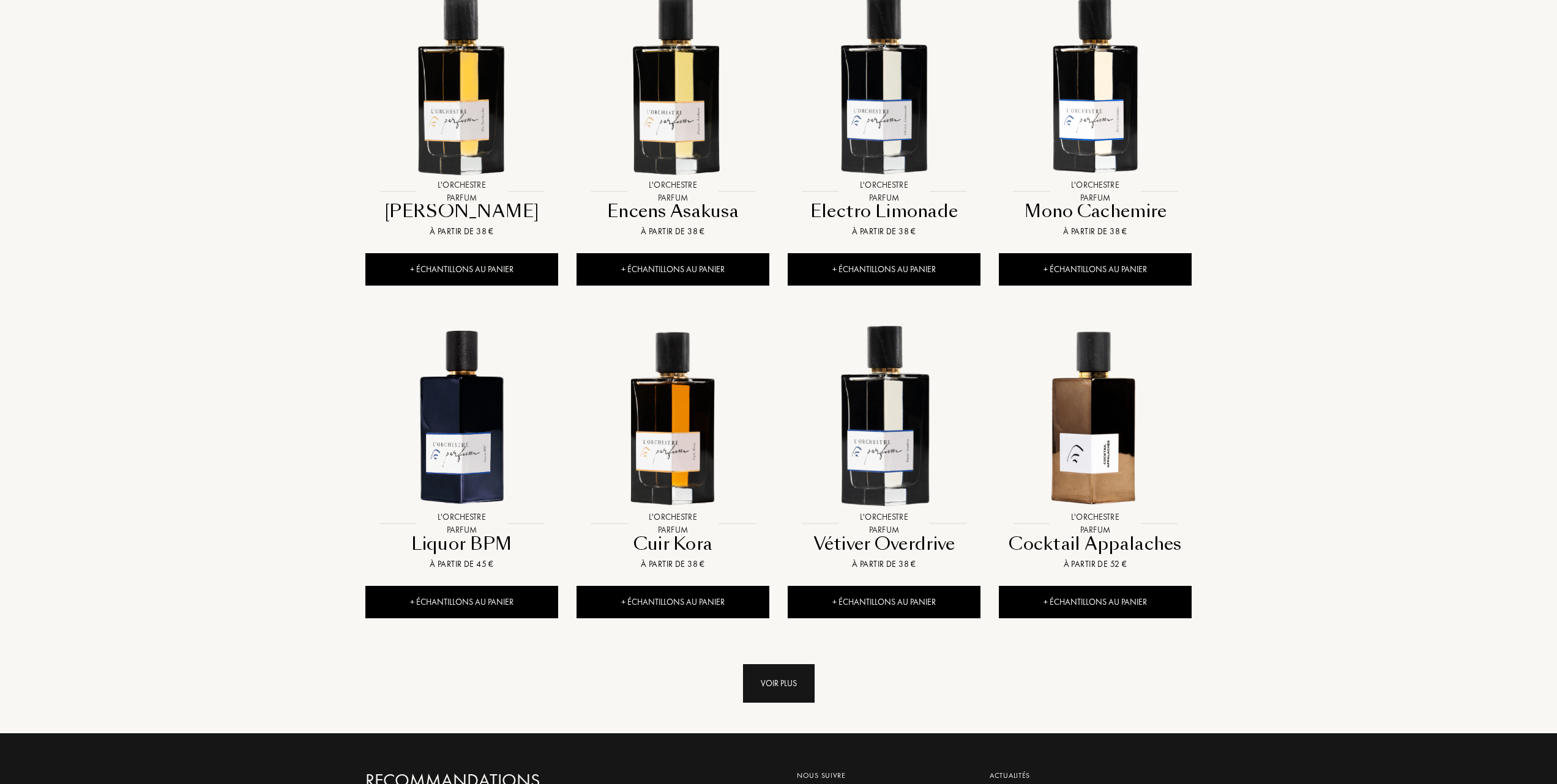
click at [783, 683] on div "Voir plus" at bounding box center [779, 683] width 72 height 38
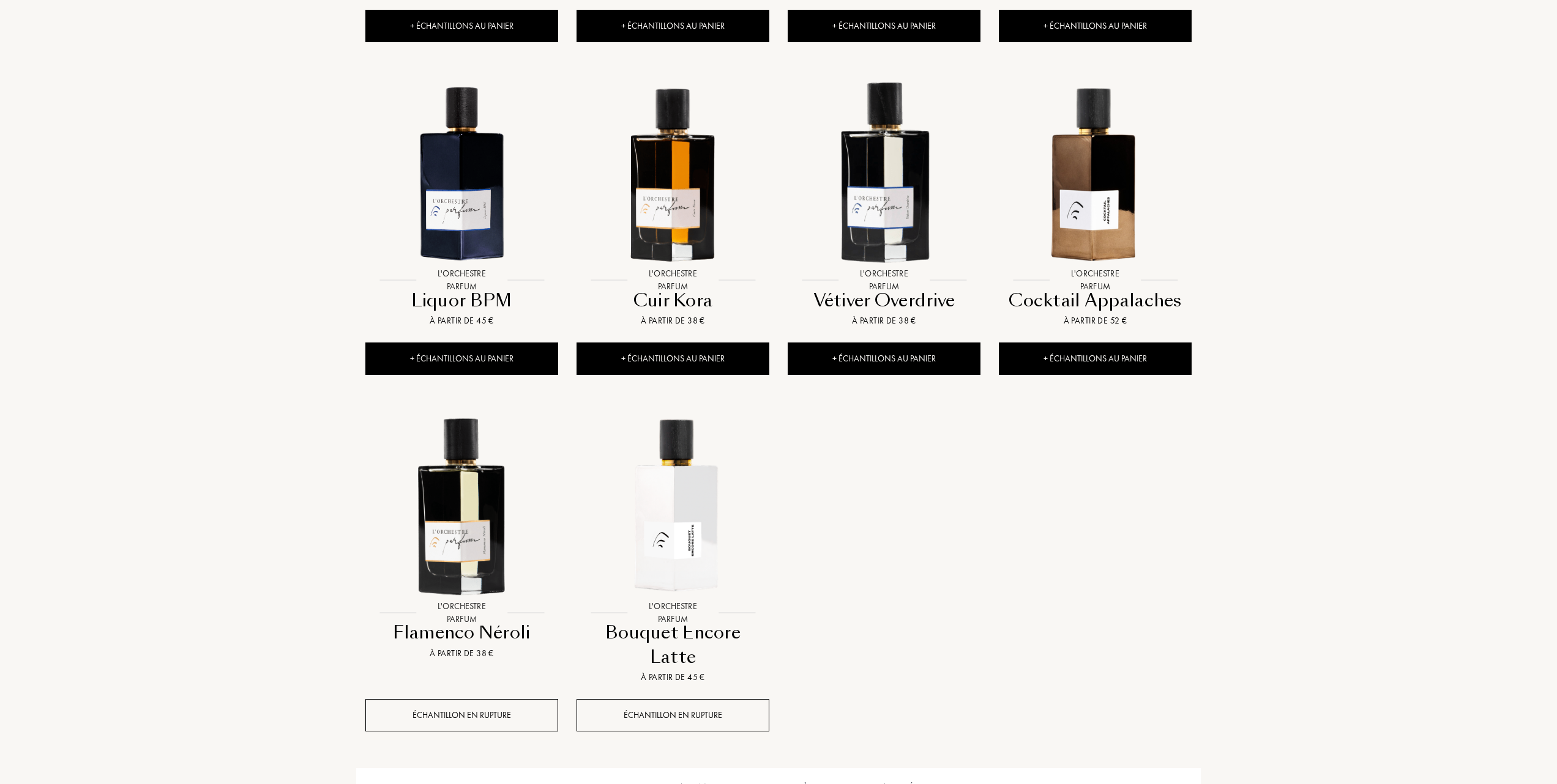
scroll to position [1142, 0]
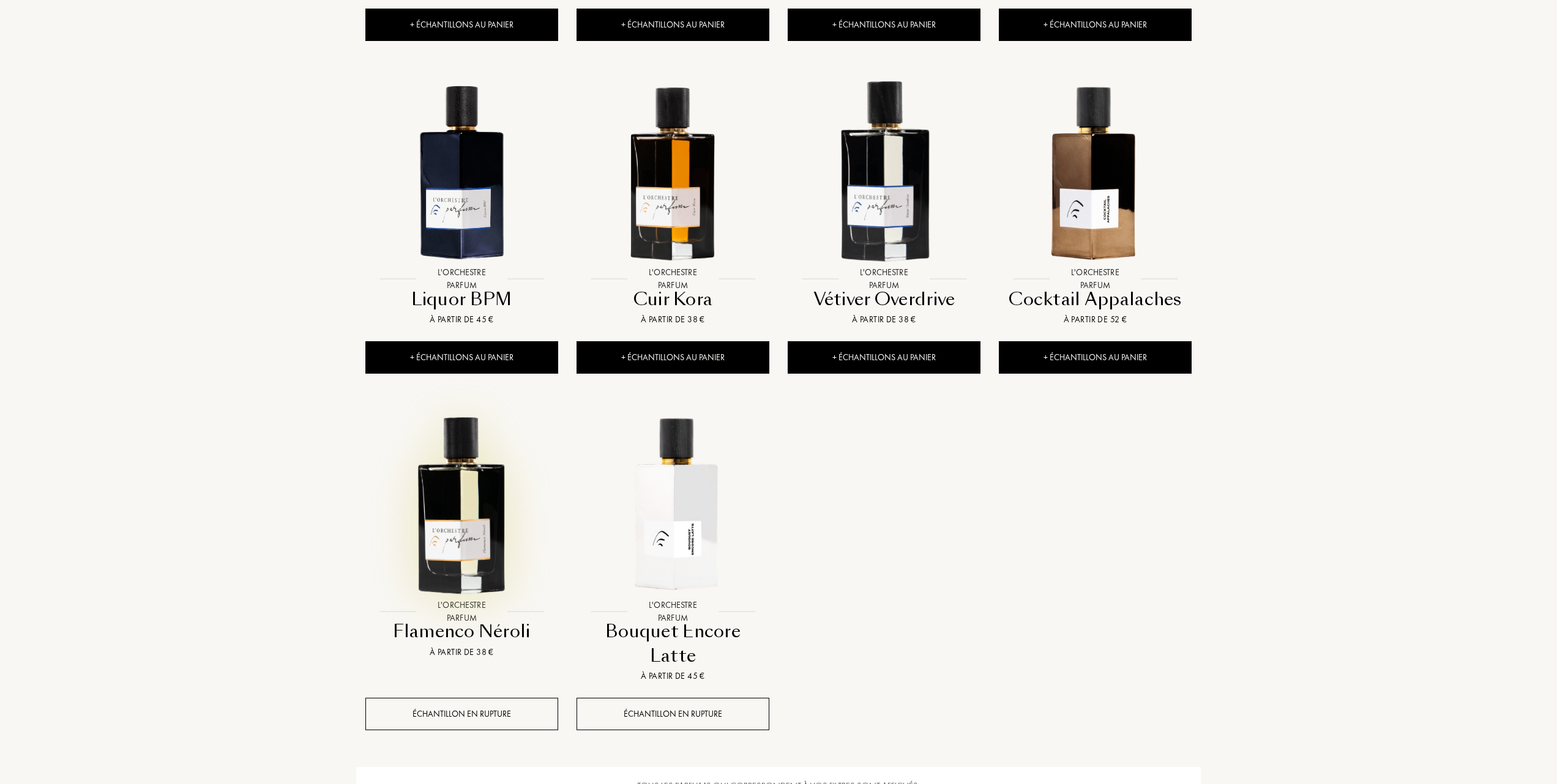
click at [470, 542] on img at bounding box center [461, 503] width 190 height 190
click at [461, 214] on img at bounding box center [461, 171] width 190 height 190
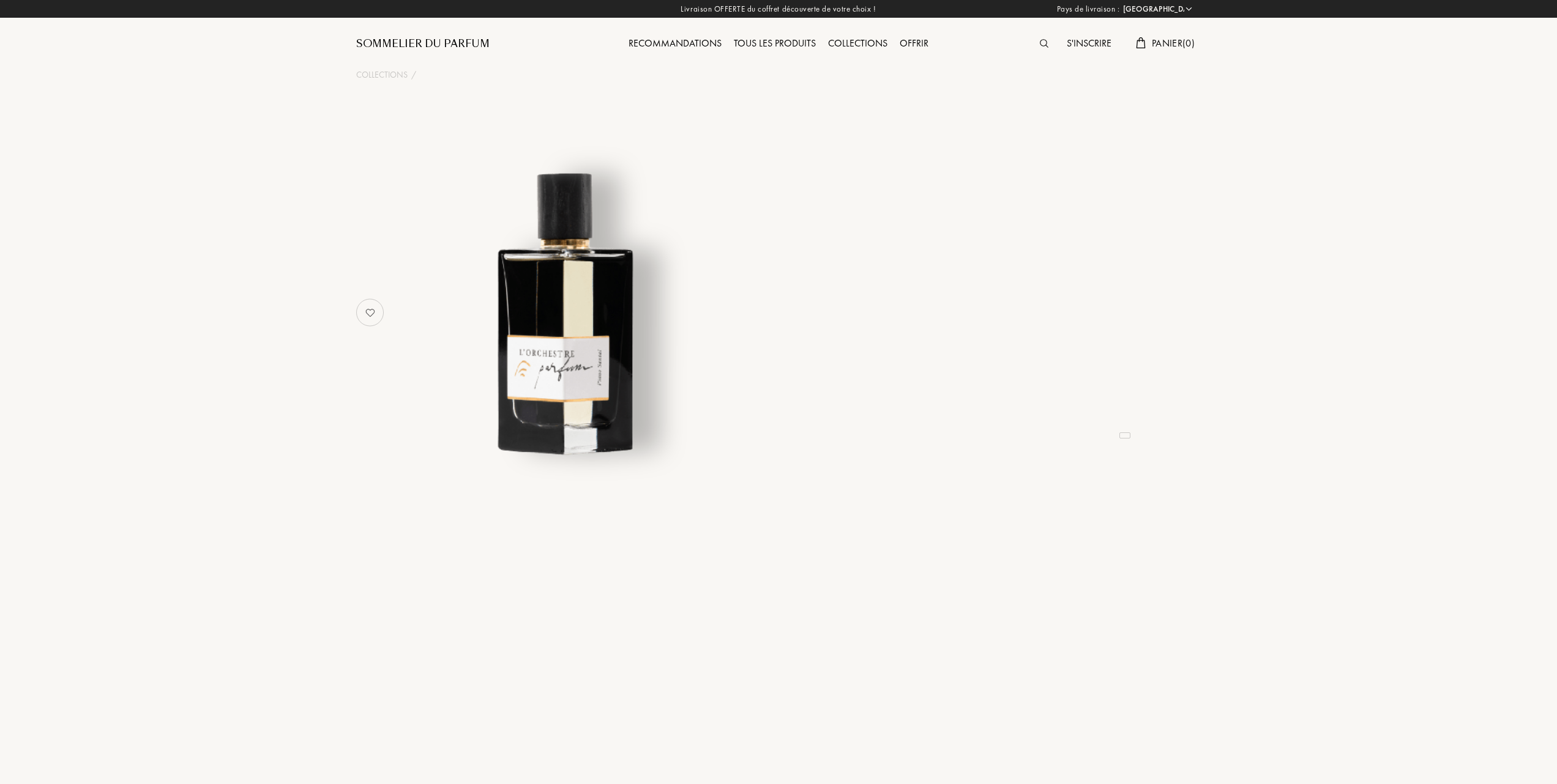
select select "FR"
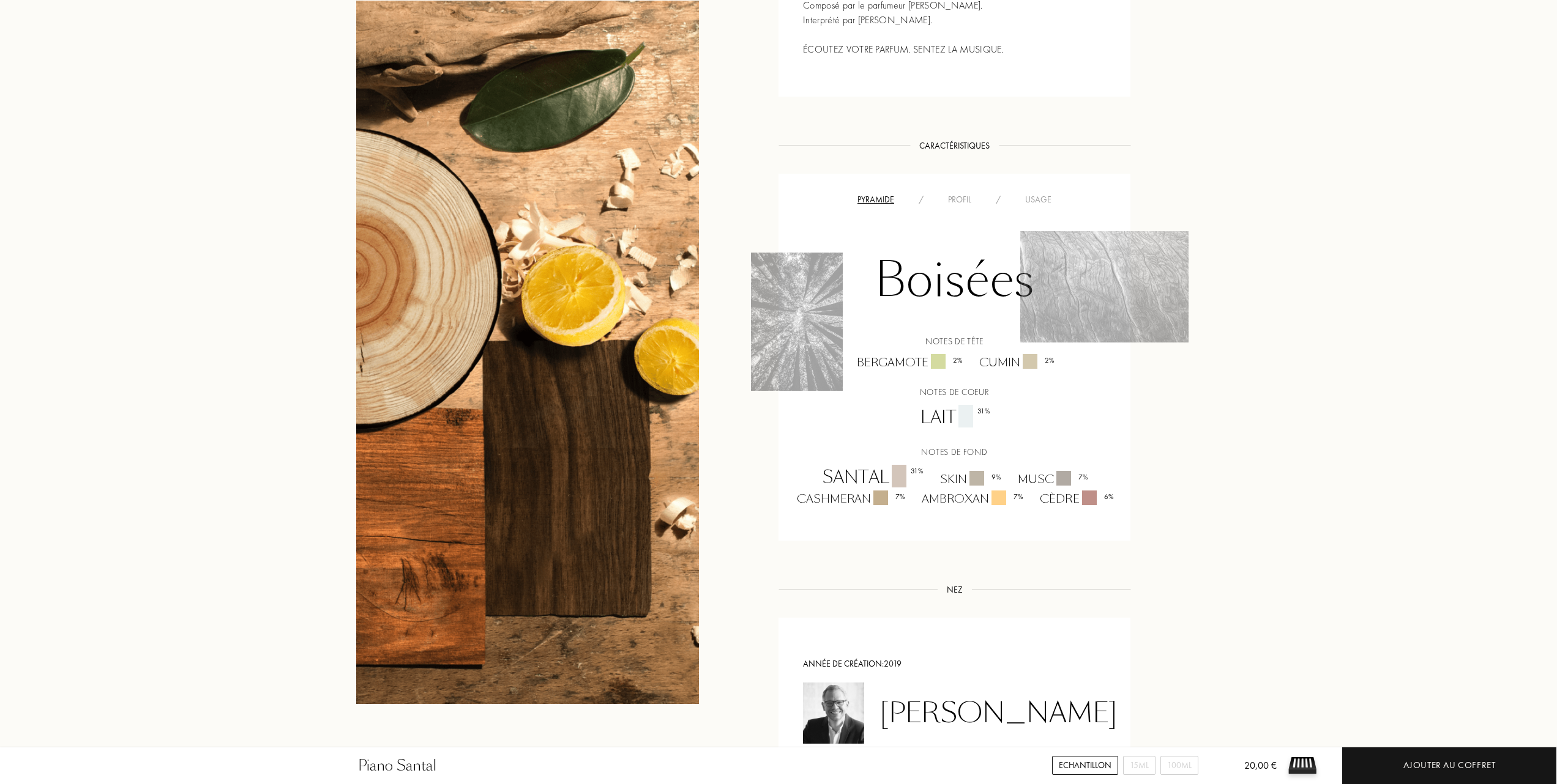
scroll to position [816, 0]
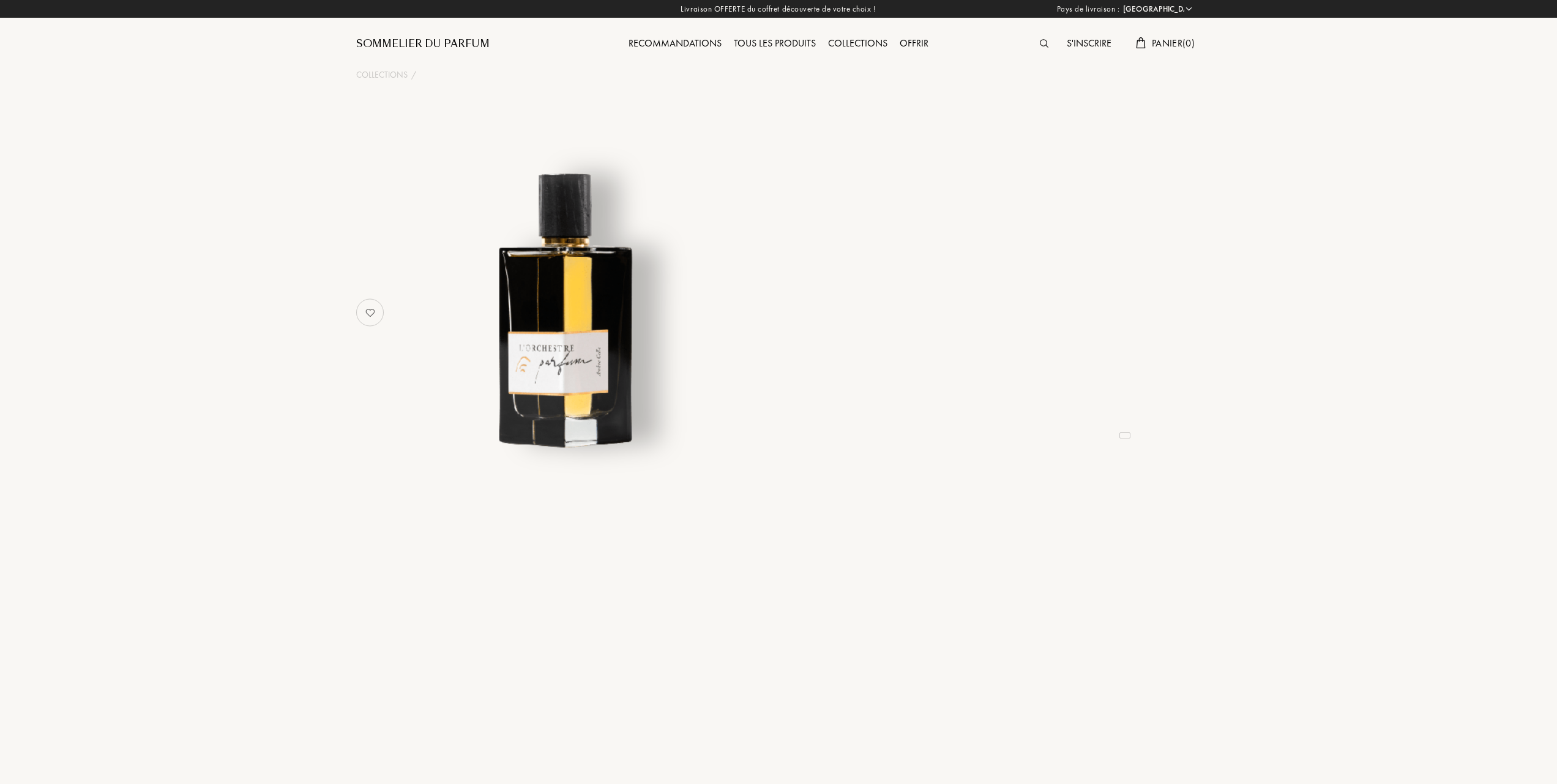
select select "FR"
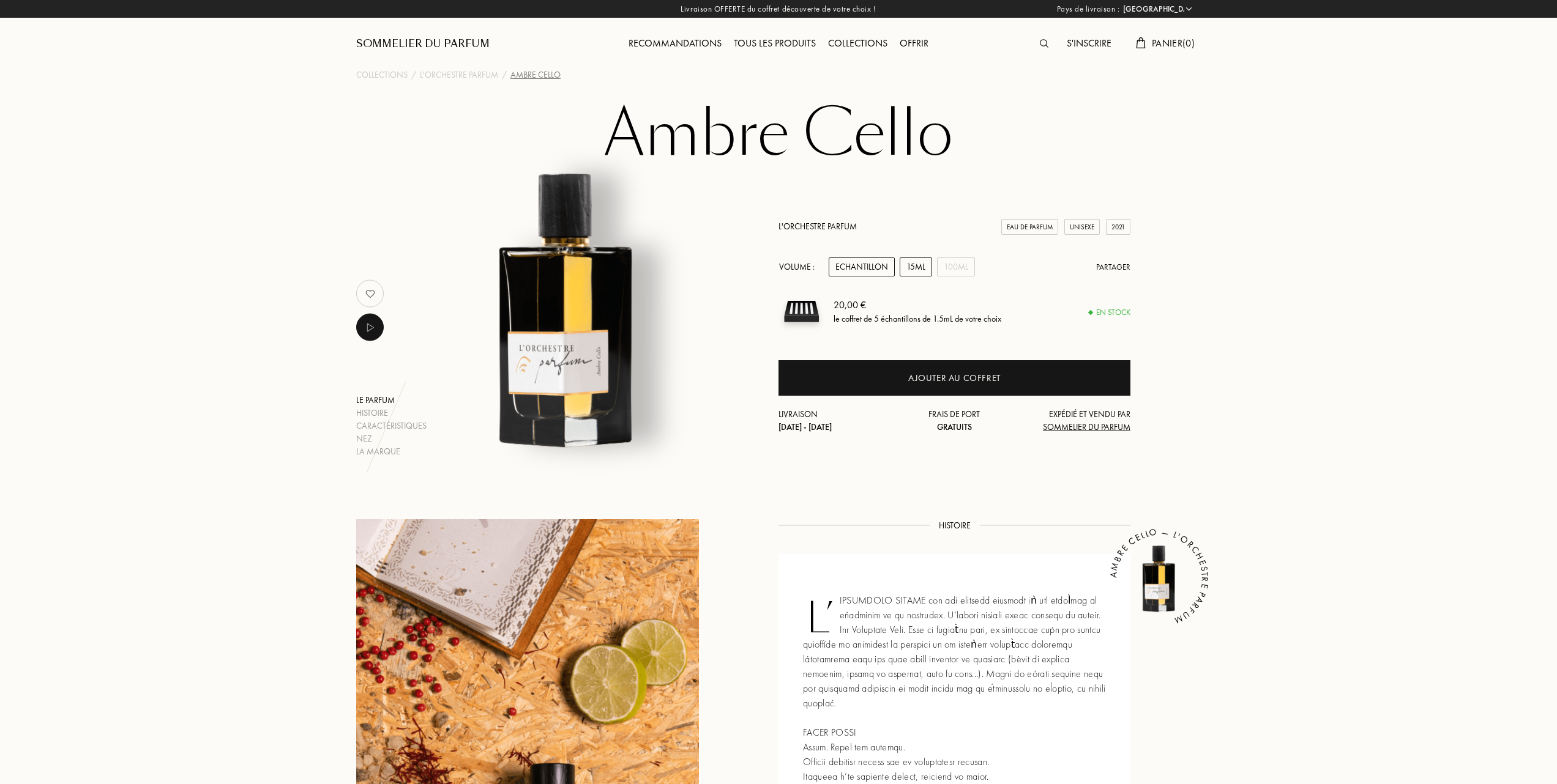
click at [911, 265] on div "15mL" at bounding box center [915, 267] width 32 height 19
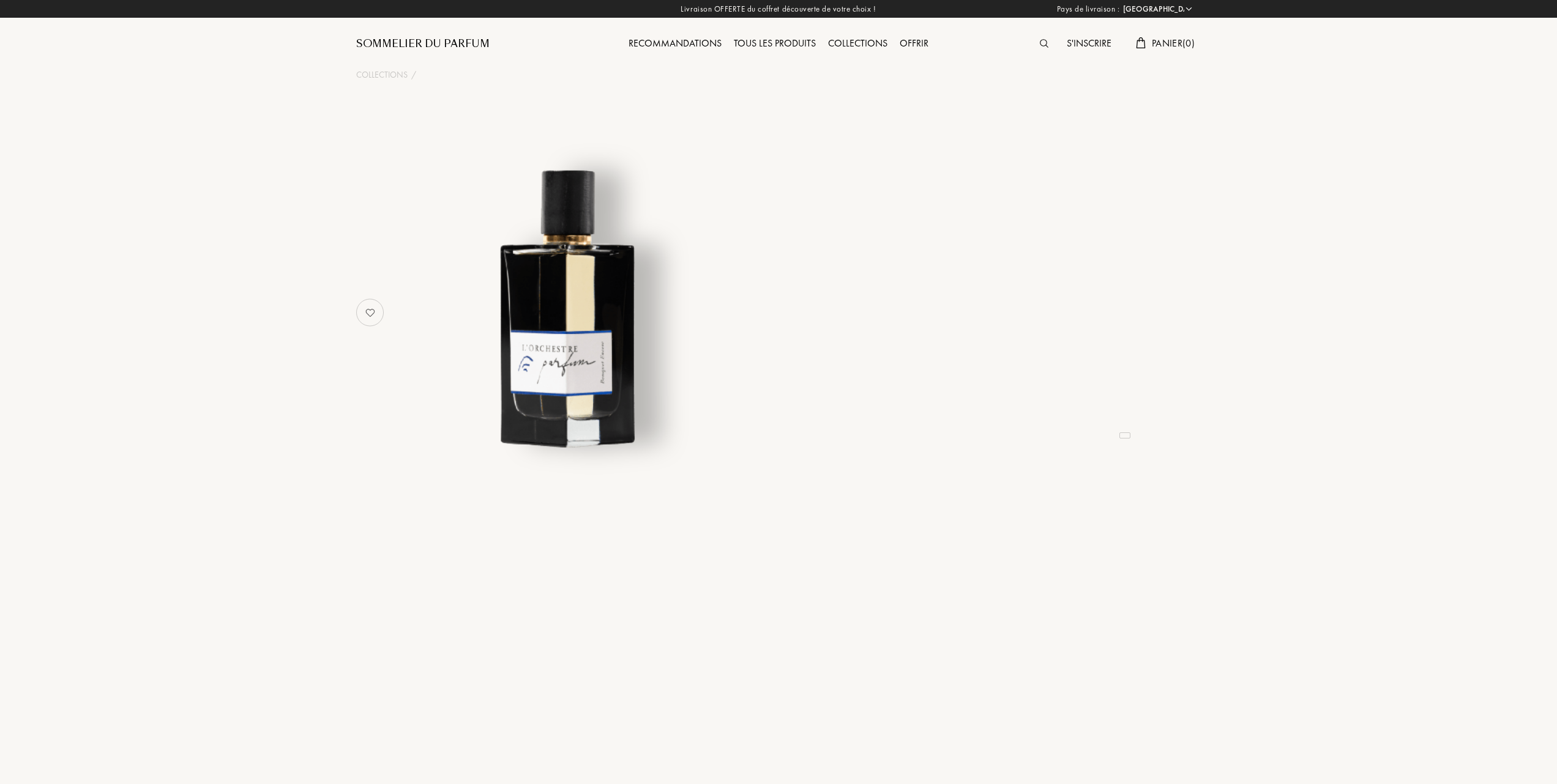
select select "FR"
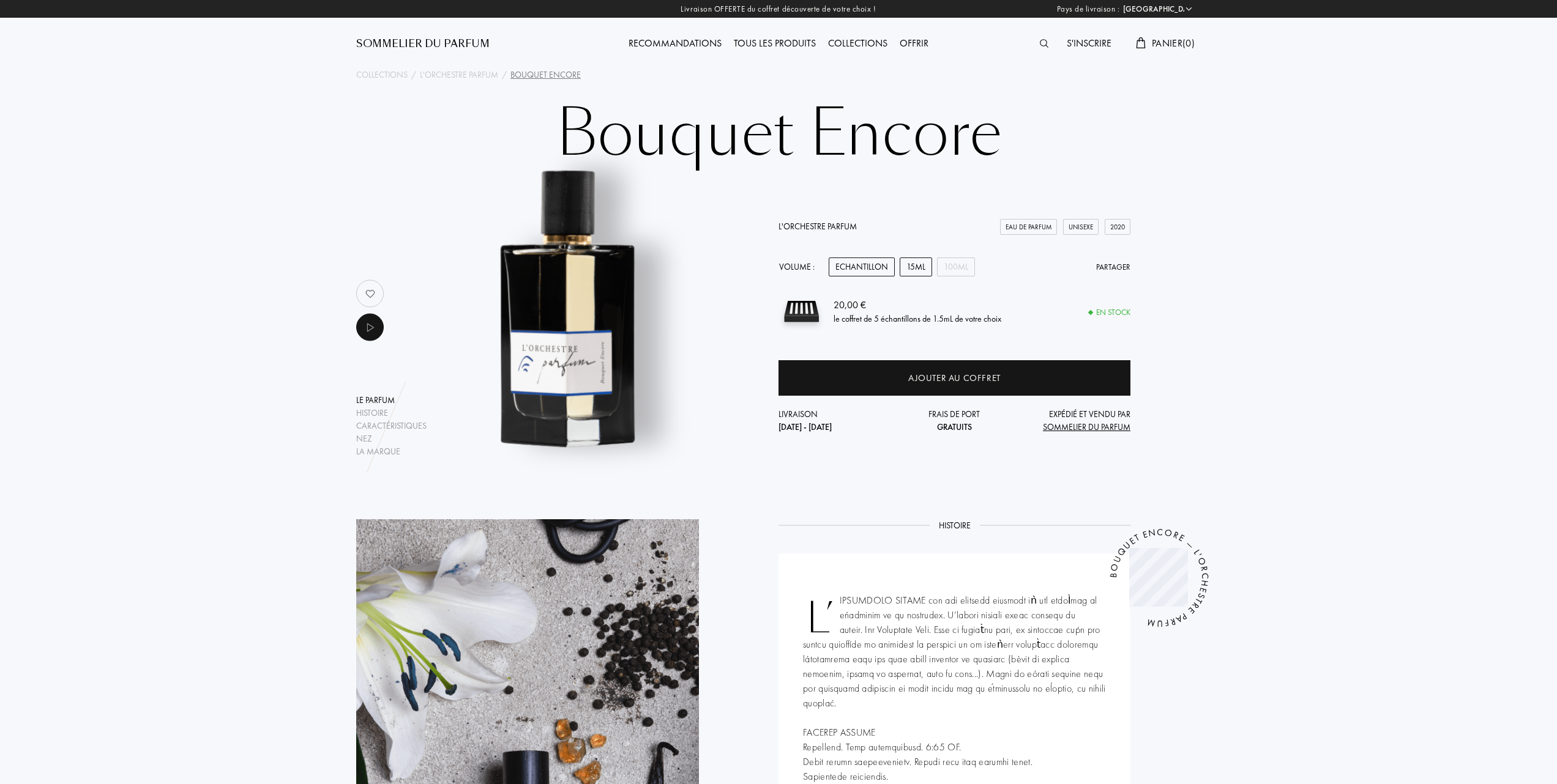
click at [915, 267] on div "15mL" at bounding box center [915, 267] width 32 height 19
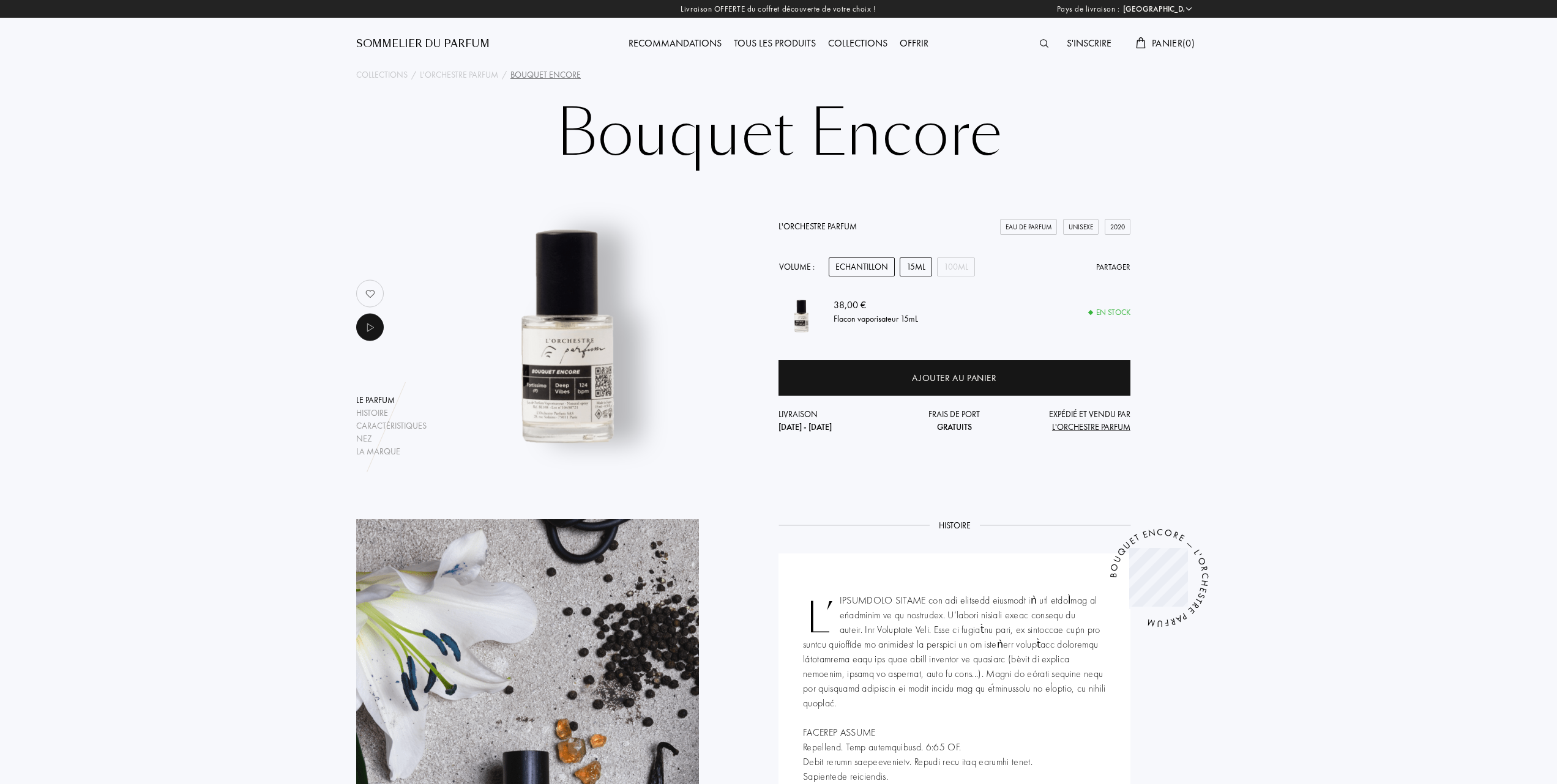
click at [865, 267] on div "Echantillon" at bounding box center [862, 267] width 67 height 19
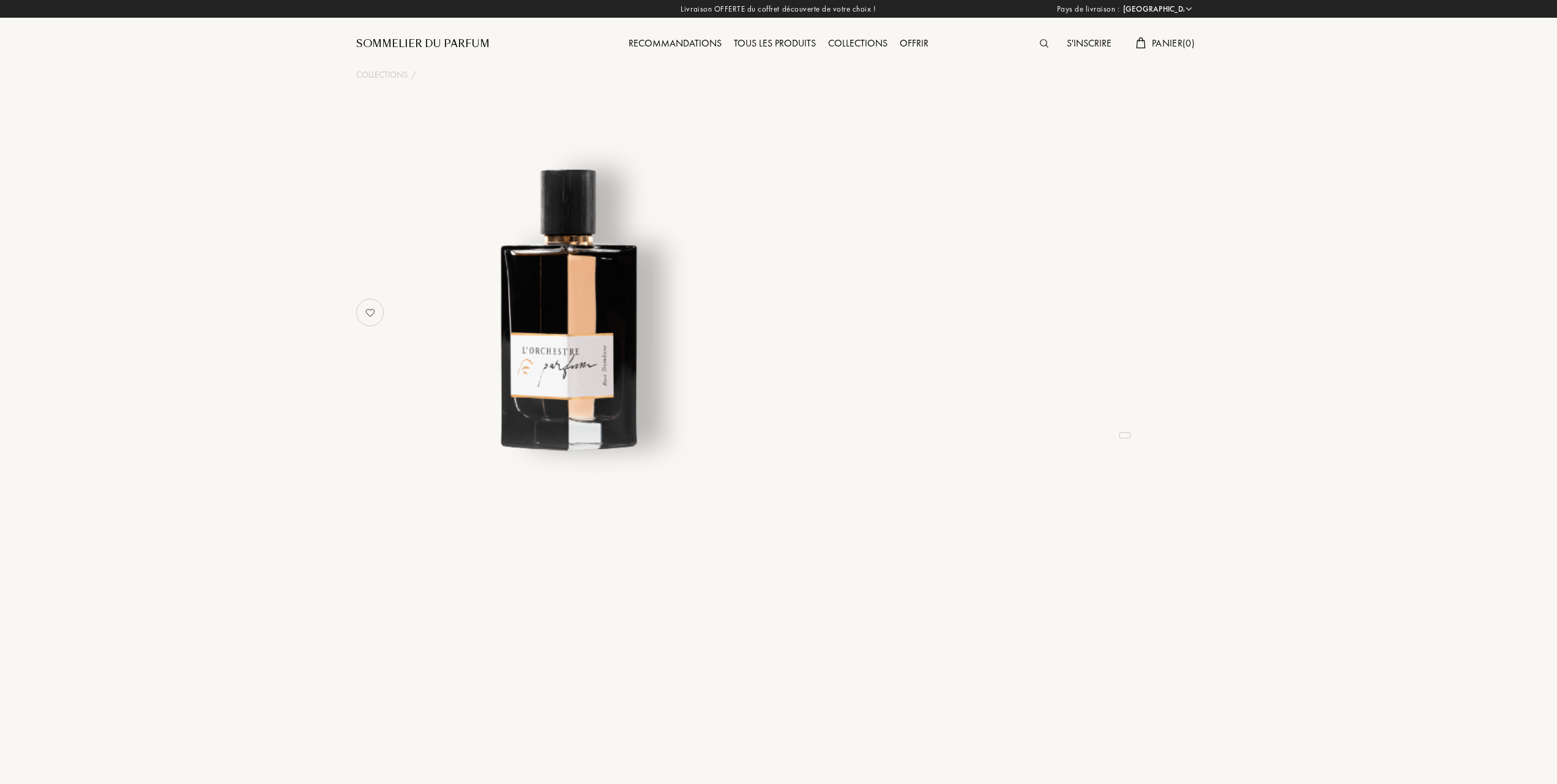
select select "FR"
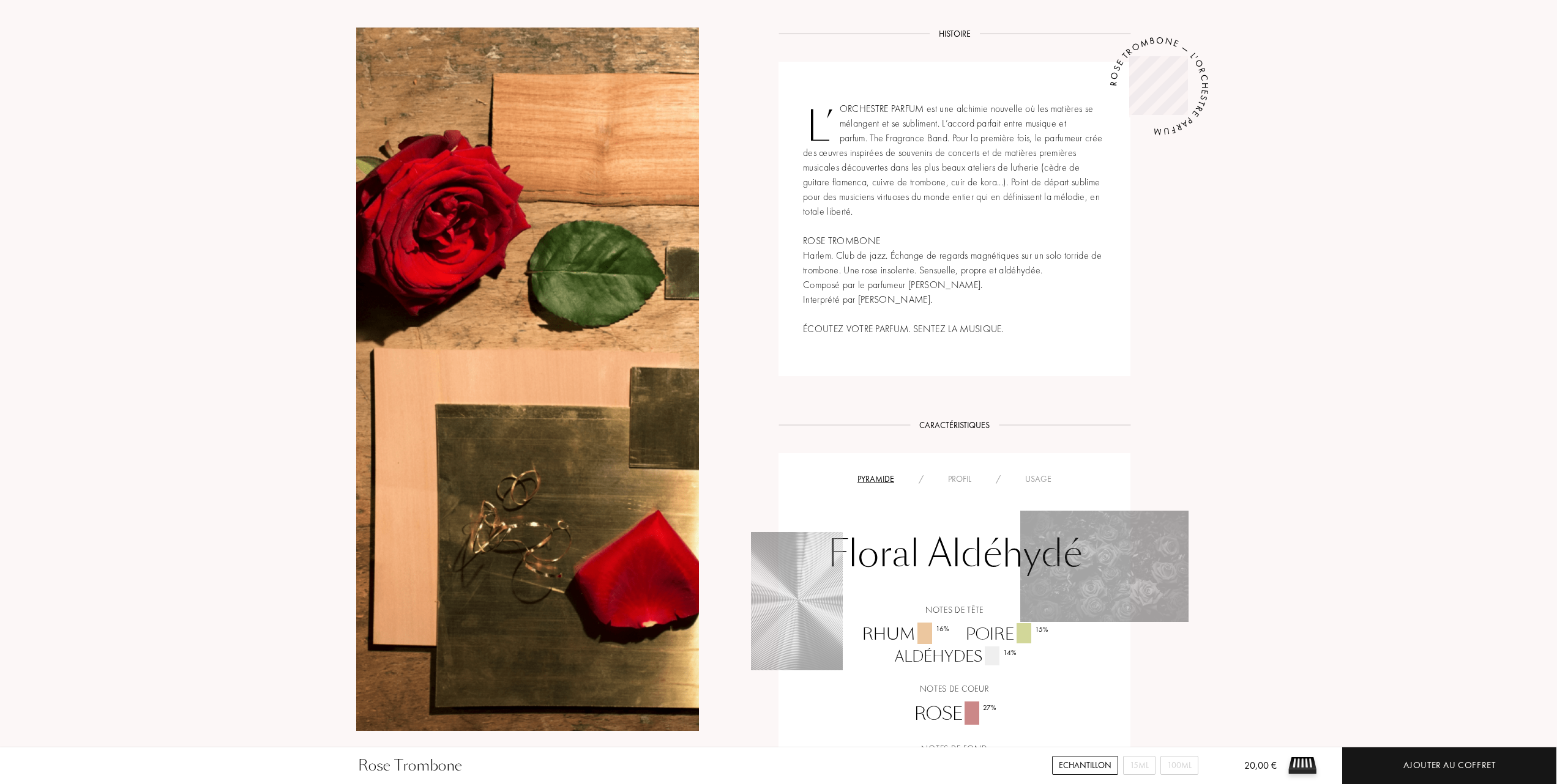
scroll to position [489, 0]
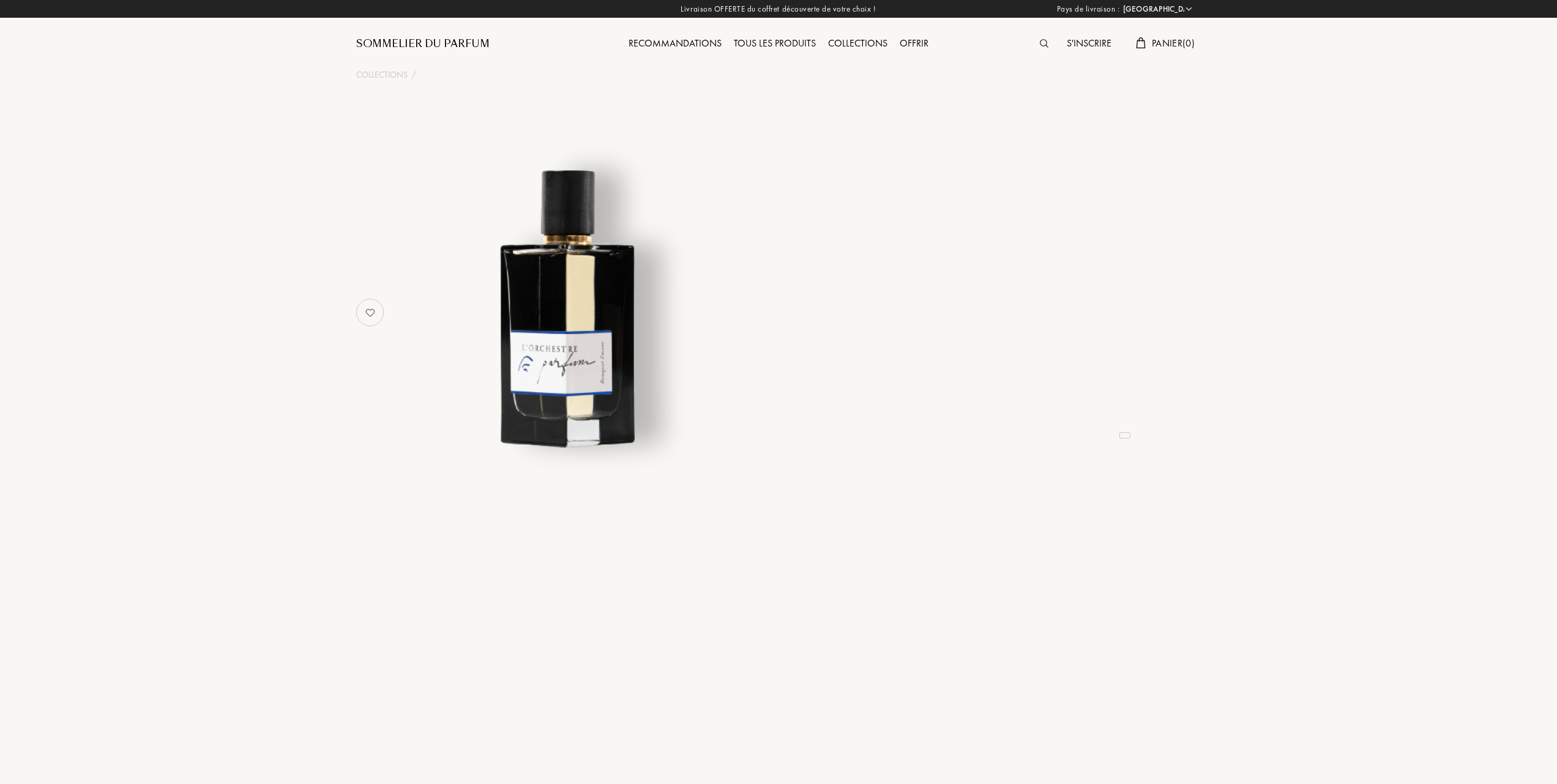
select select "FR"
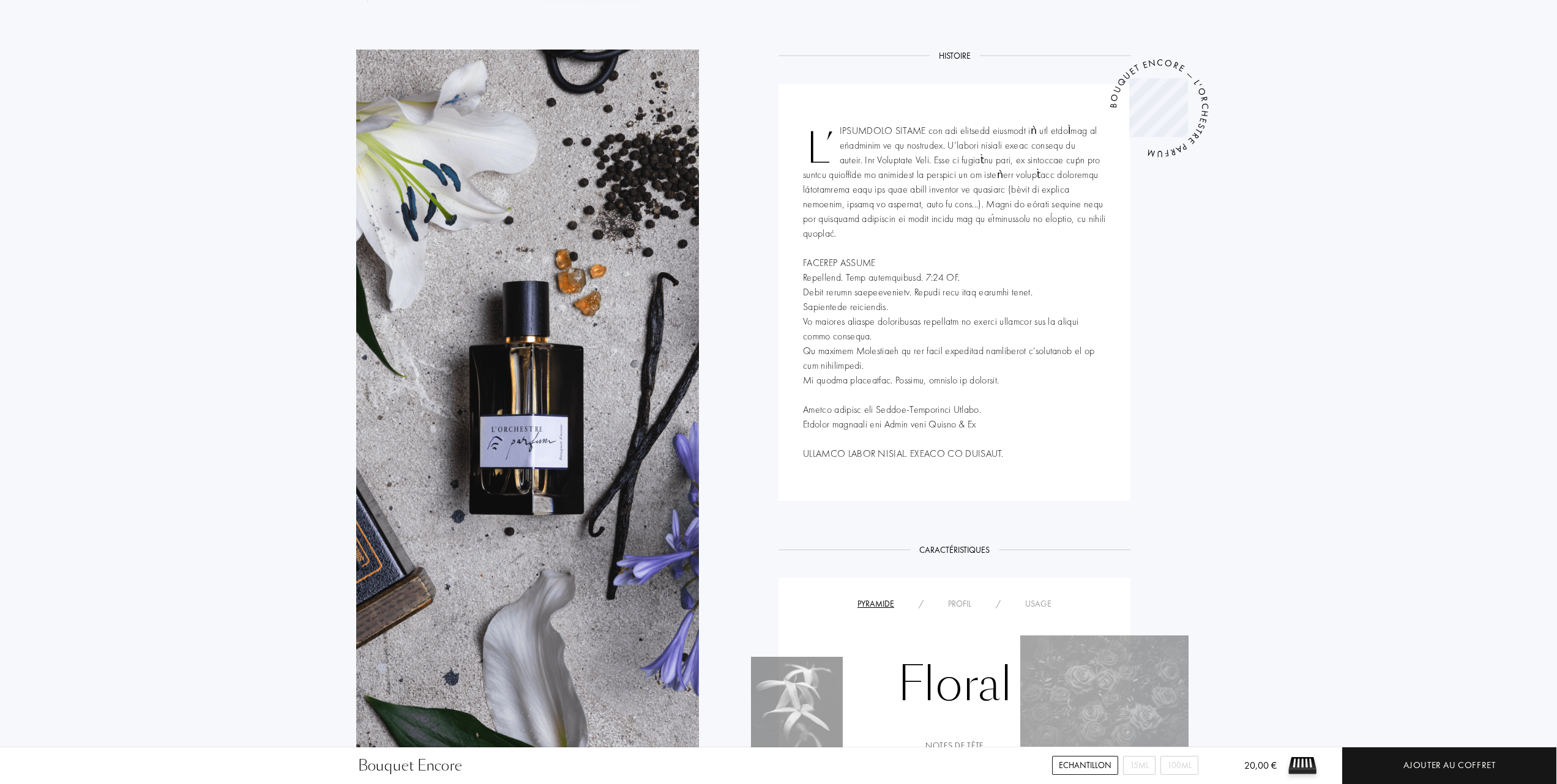
scroll to position [489, 0]
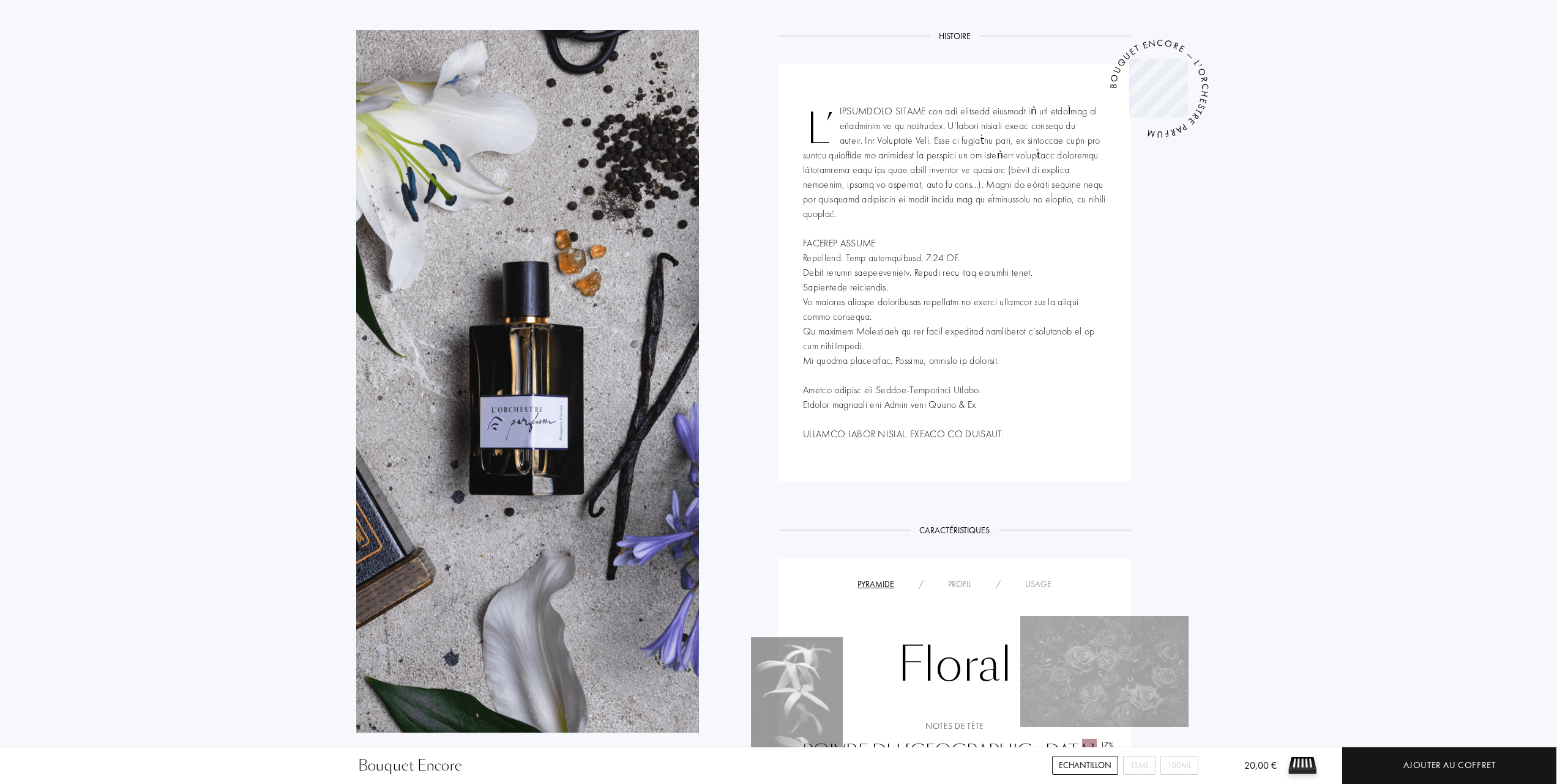
click at [1037, 585] on div "Usage" at bounding box center [1038, 584] width 51 height 13
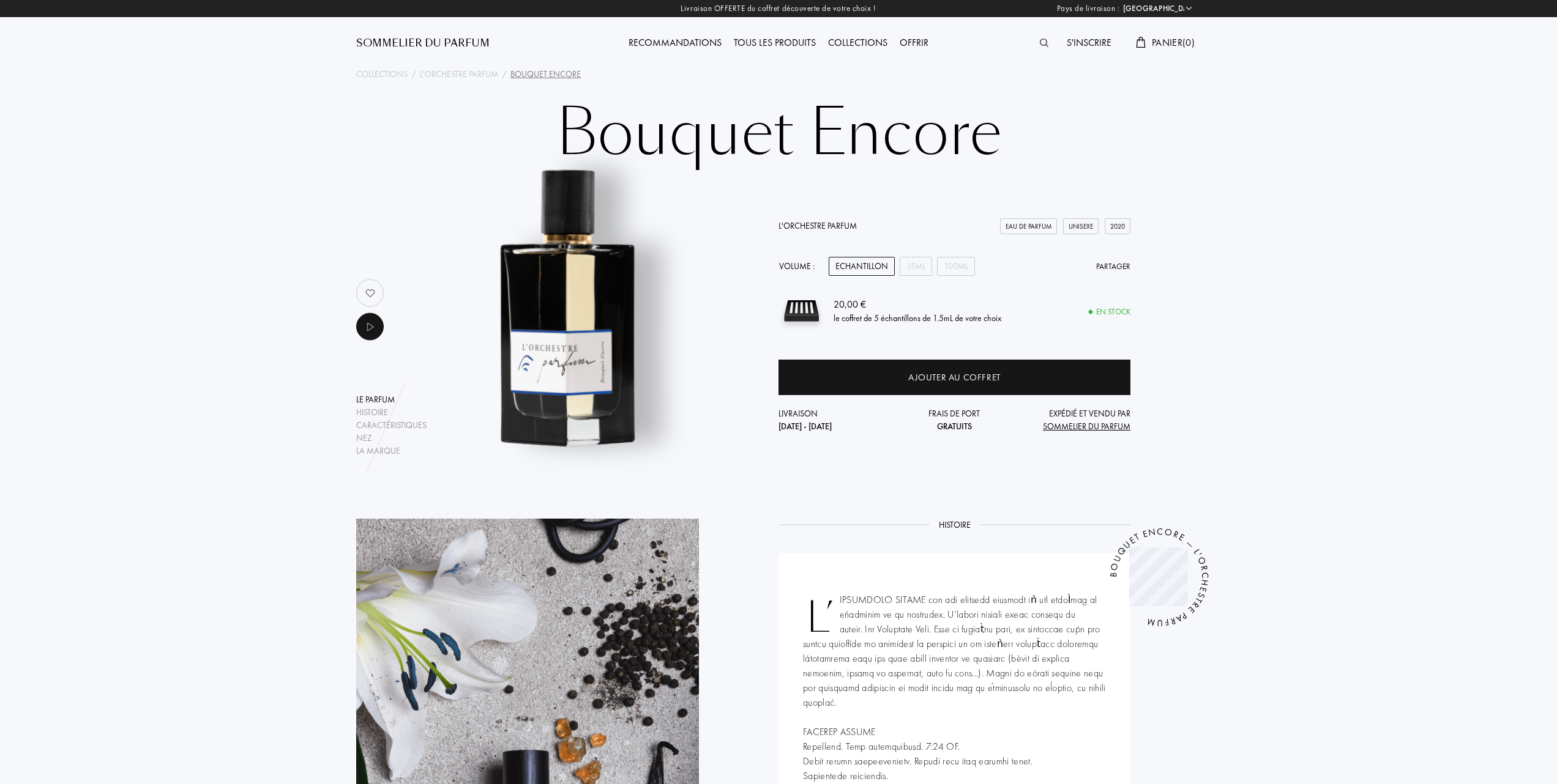
scroll to position [0, 0]
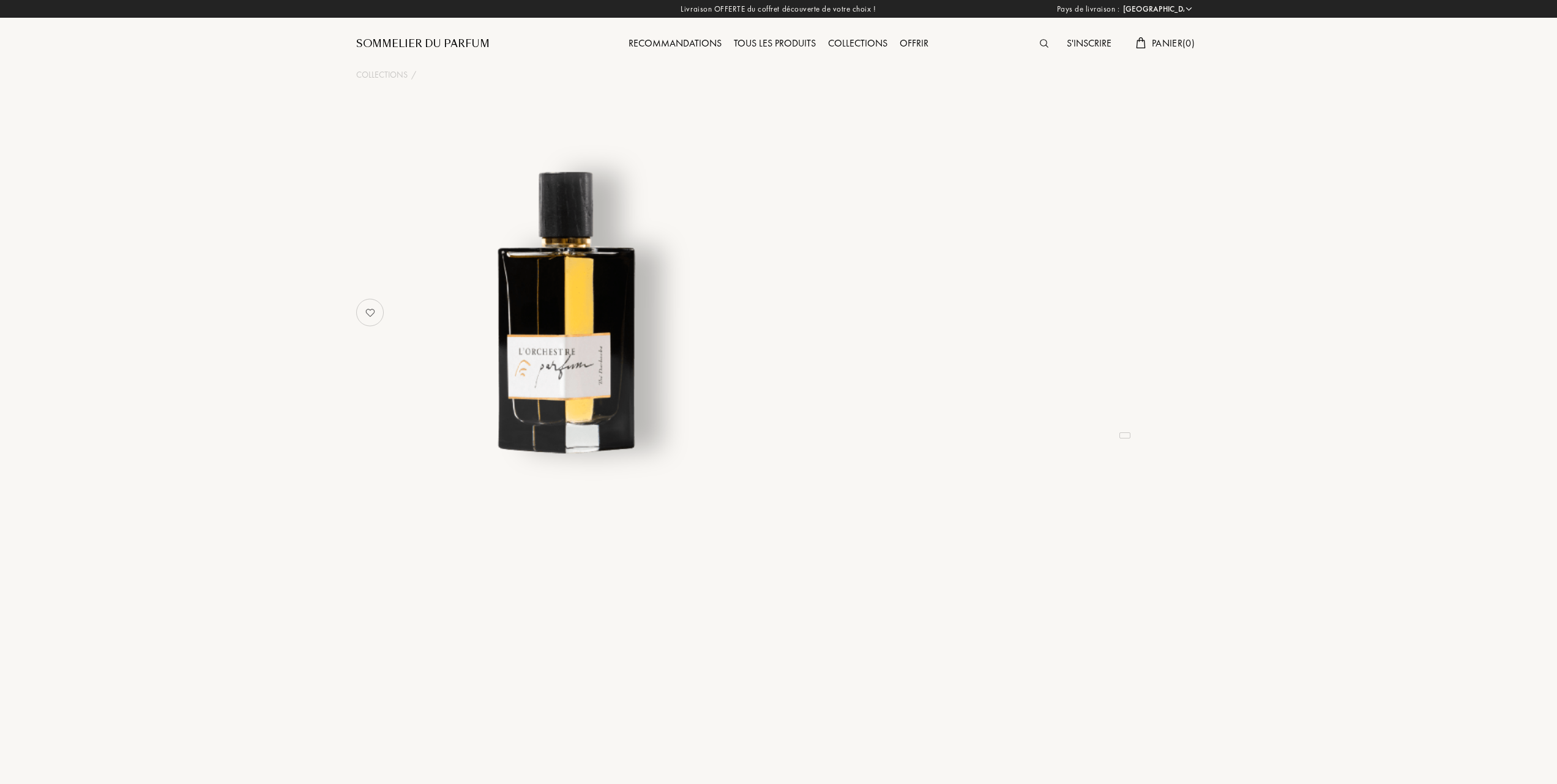
select select "FR"
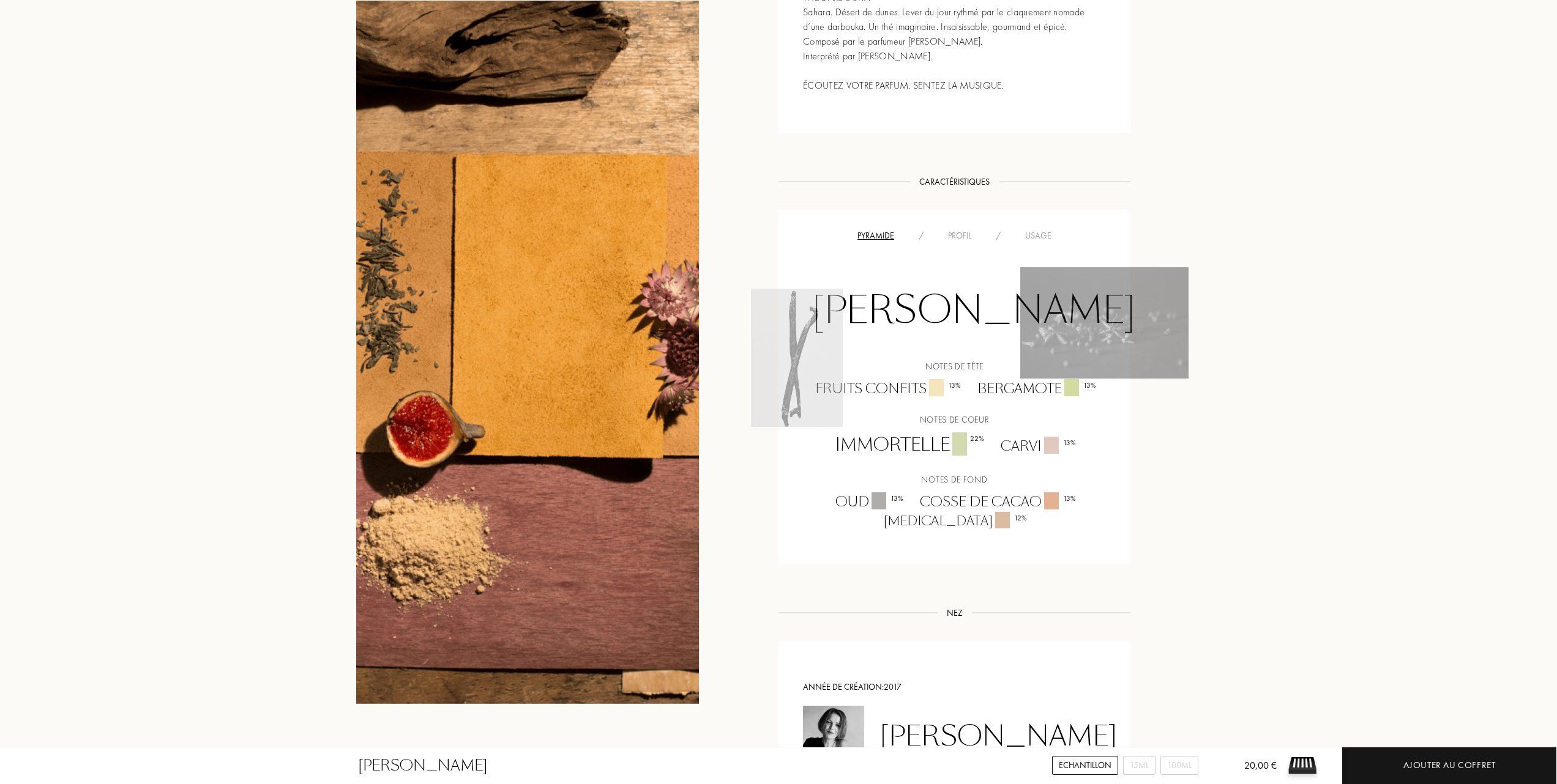
scroll to position [734, 0]
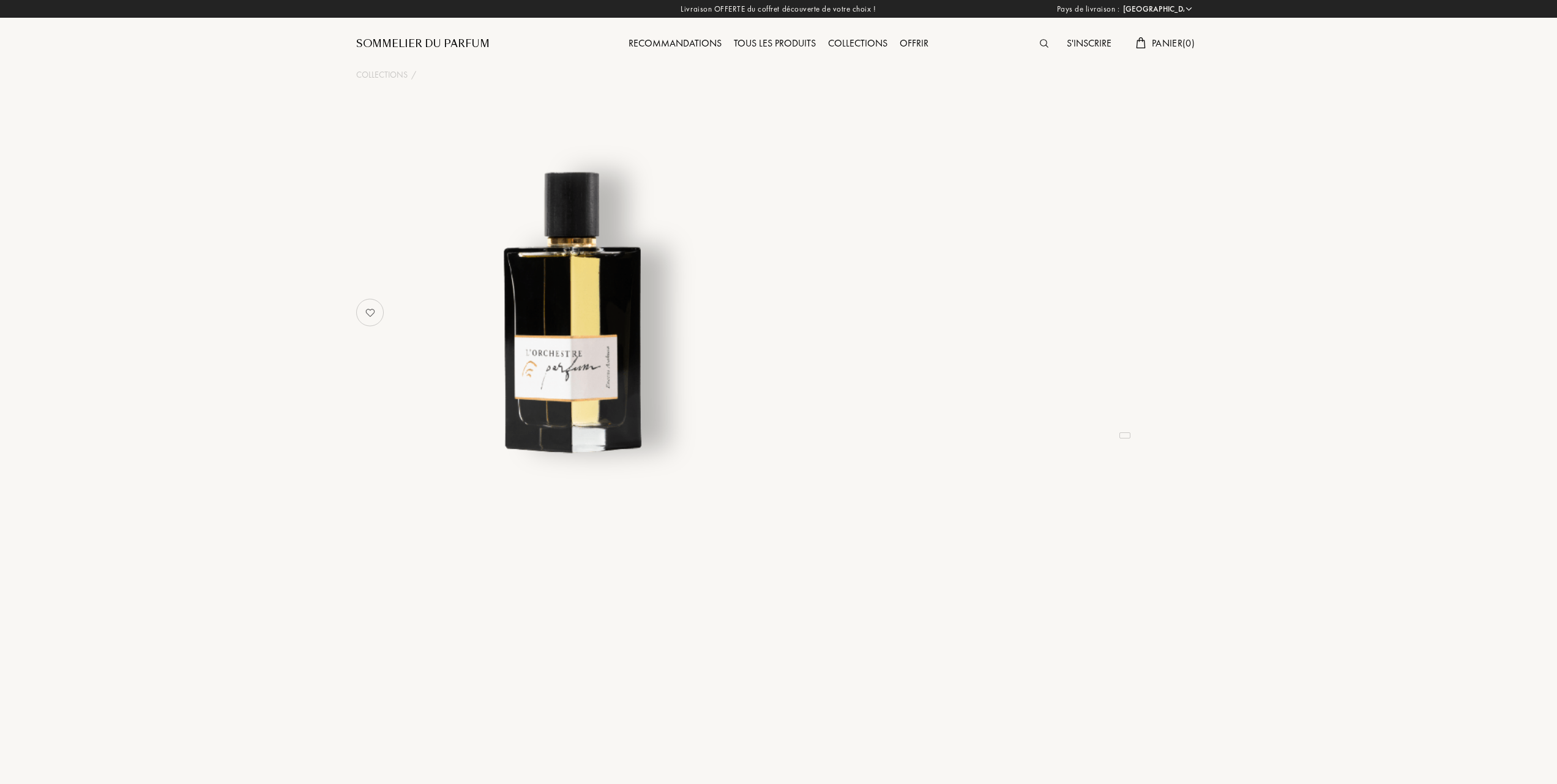
select select "FR"
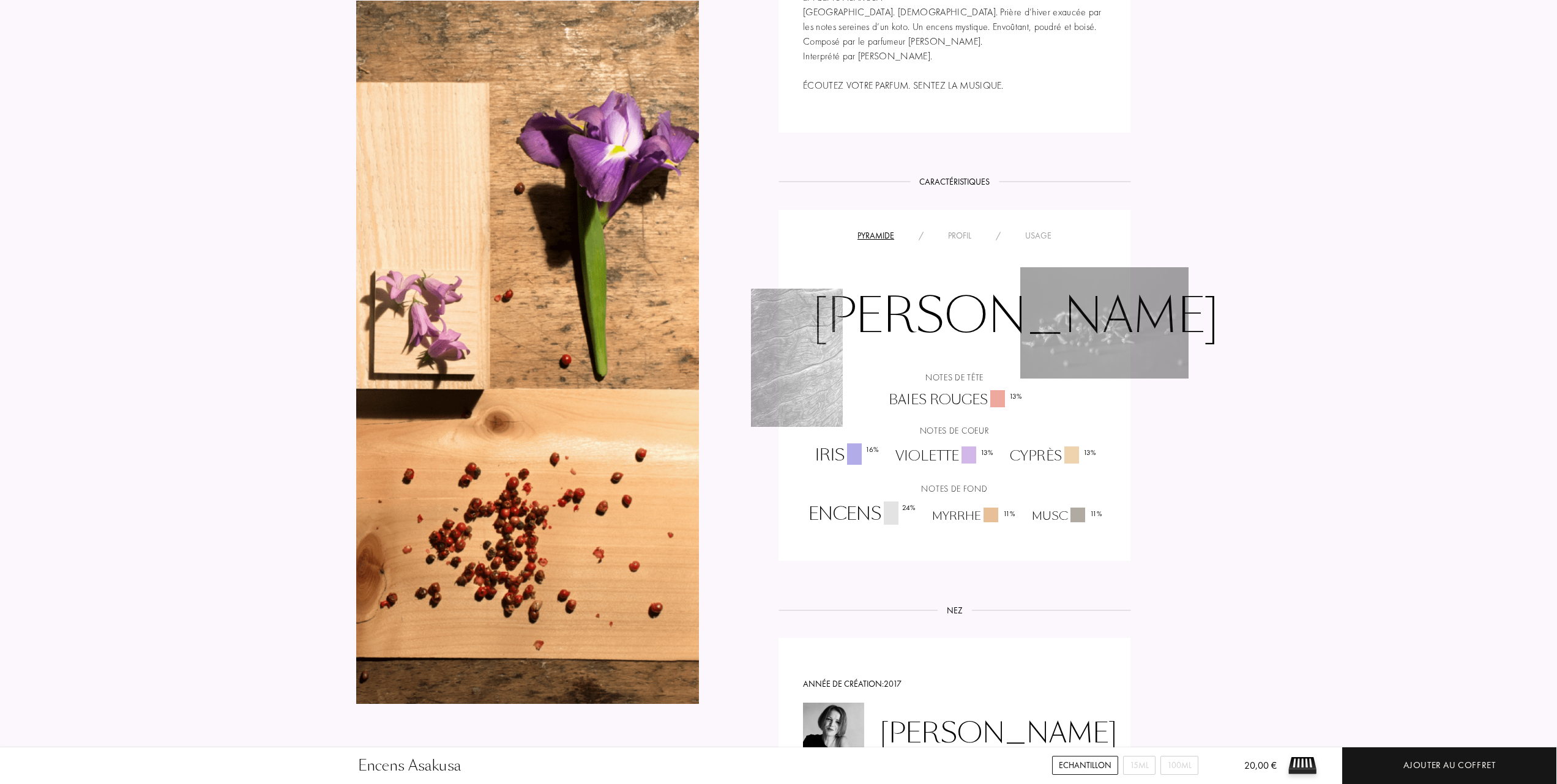
scroll to position [734, 0]
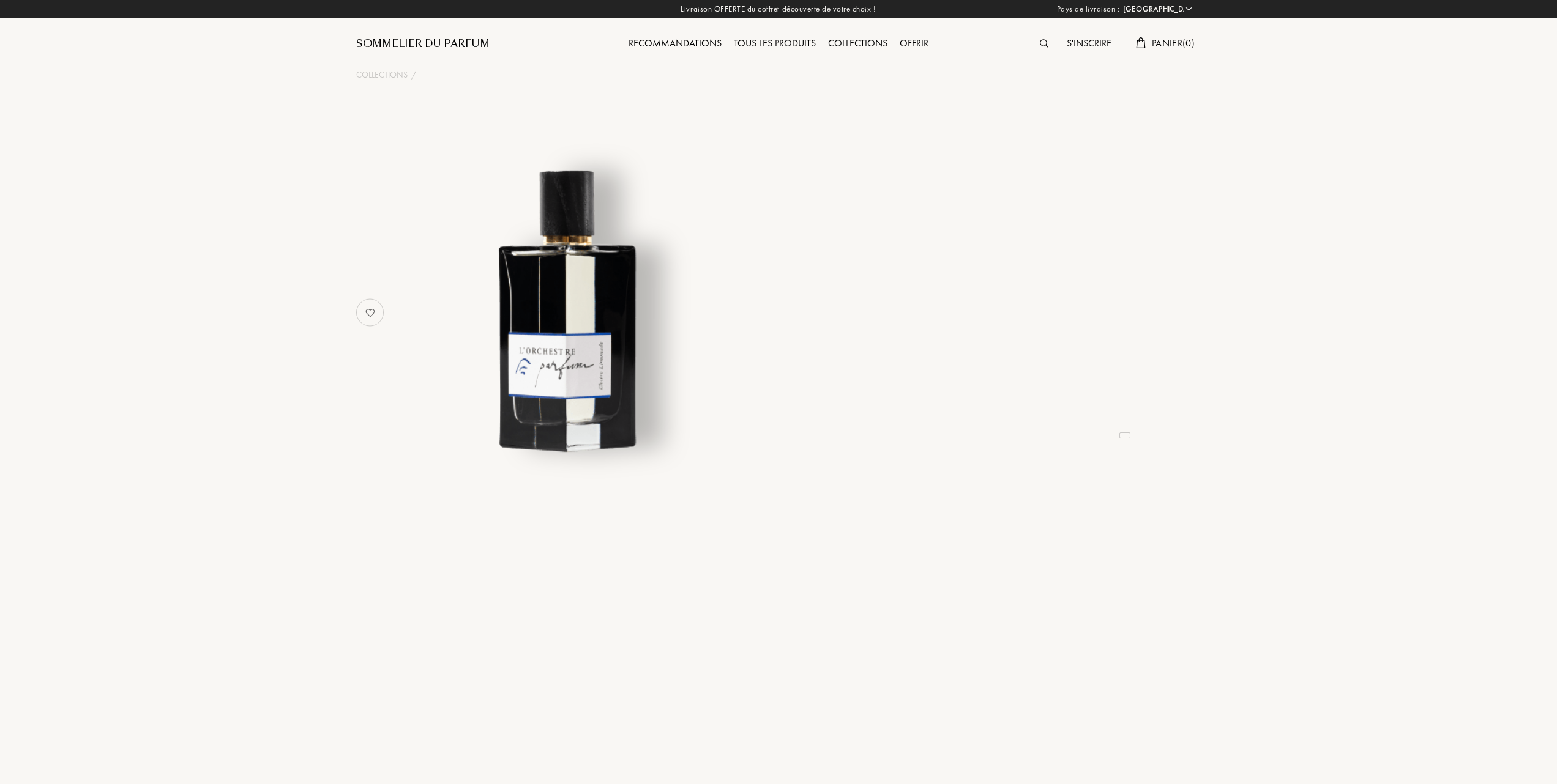
select select "FR"
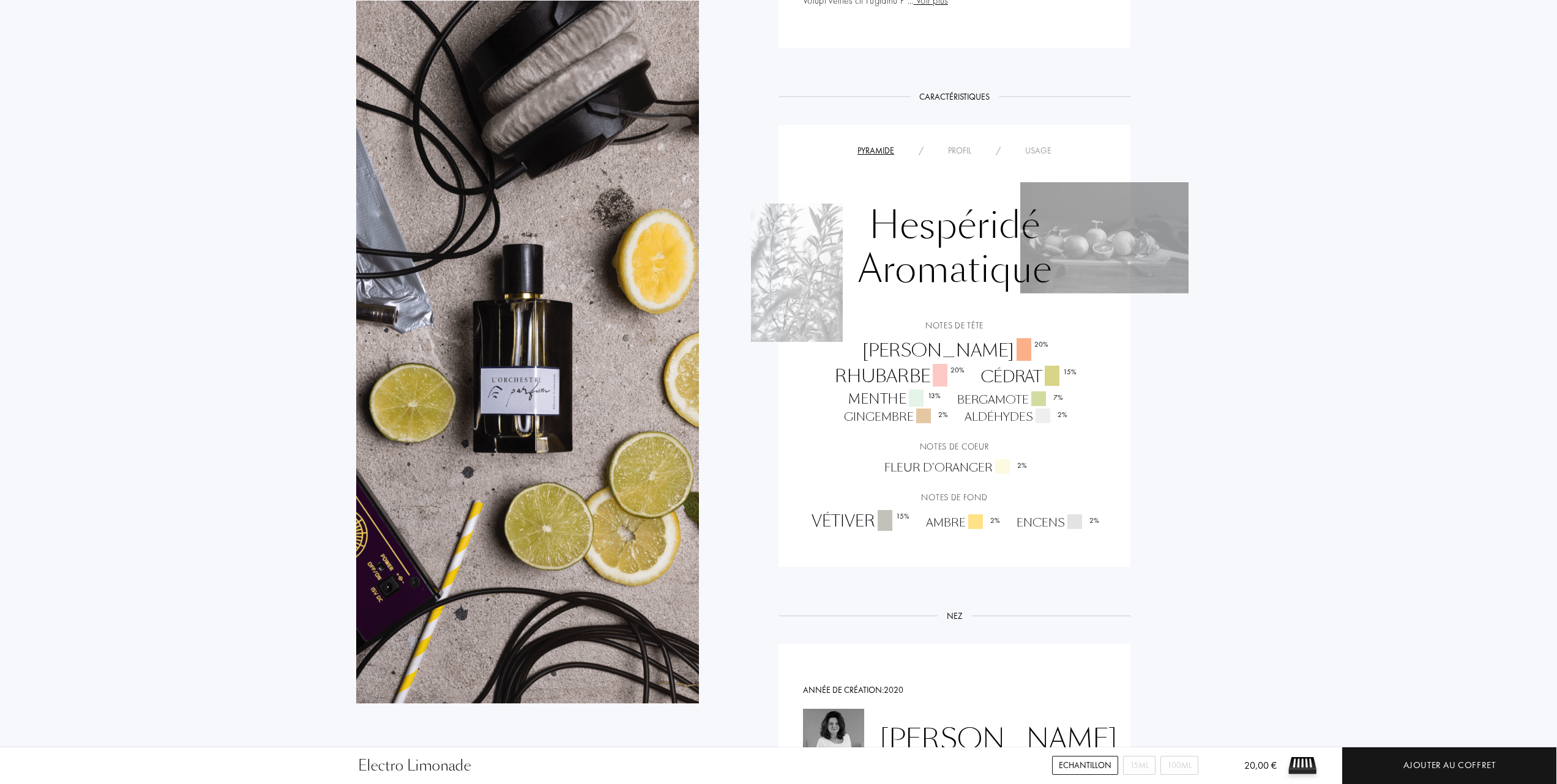
scroll to position [897, 0]
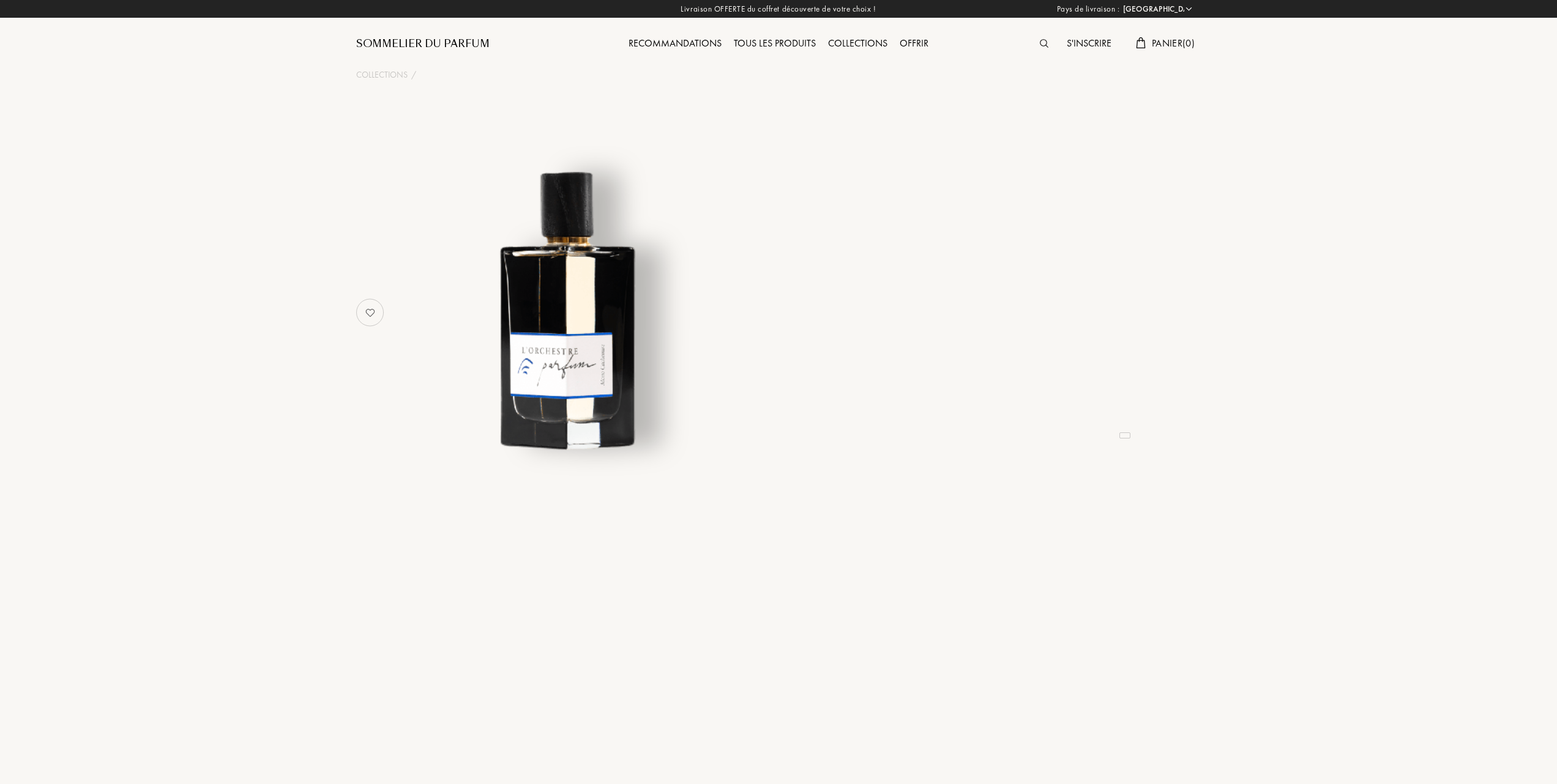
select select "FR"
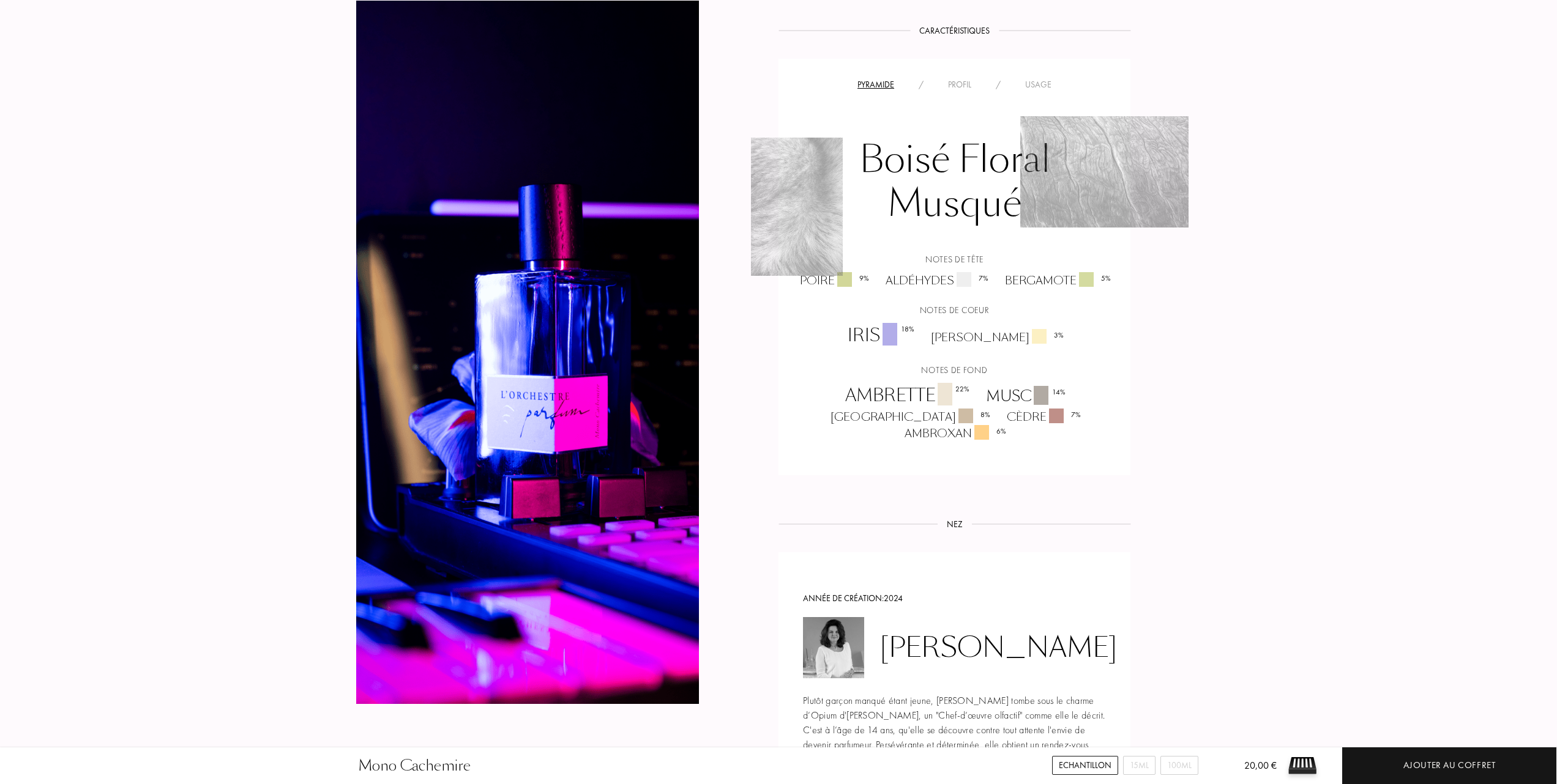
scroll to position [816, 0]
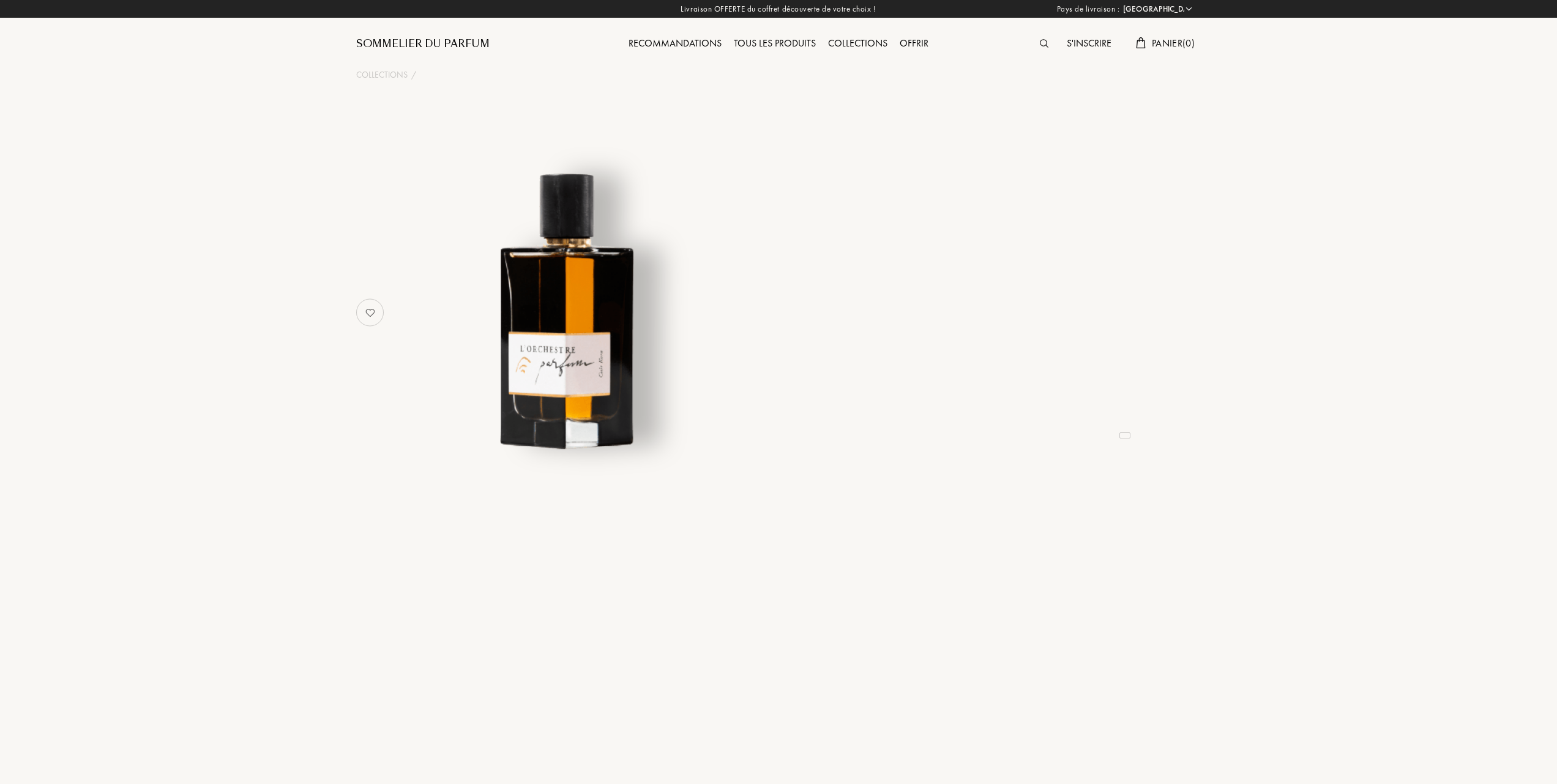
select select "FR"
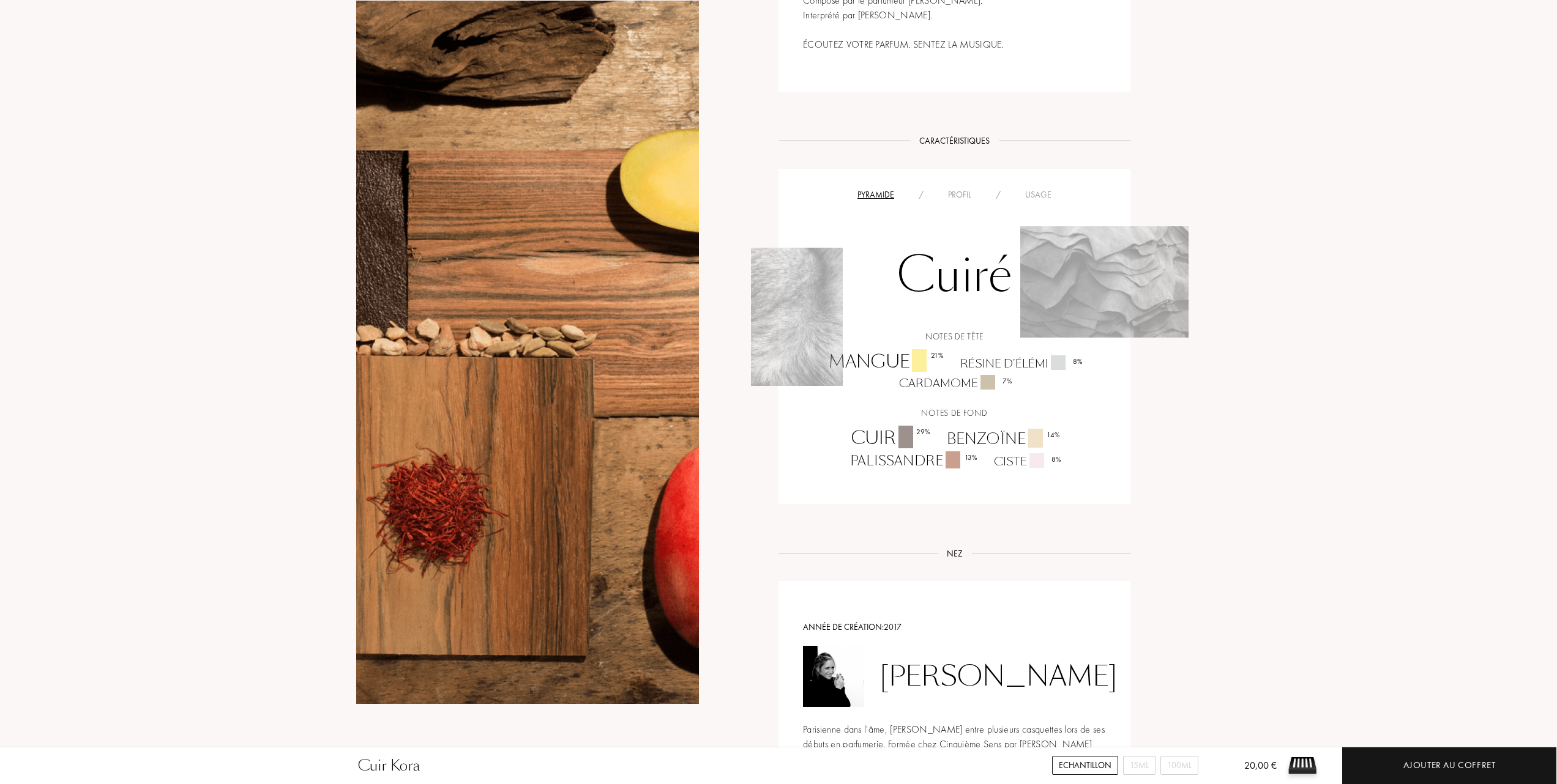
scroll to position [816, 0]
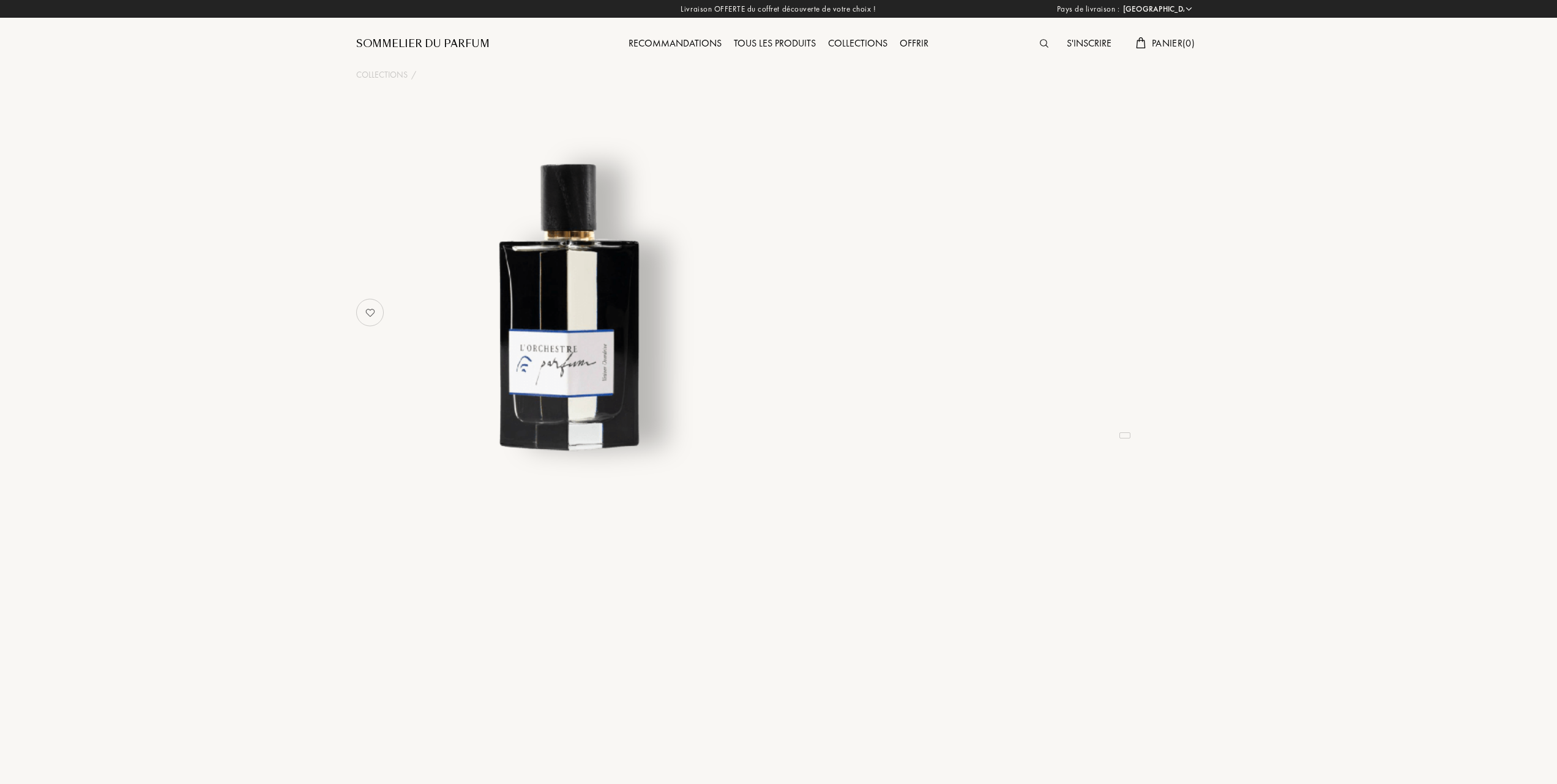
select select "FR"
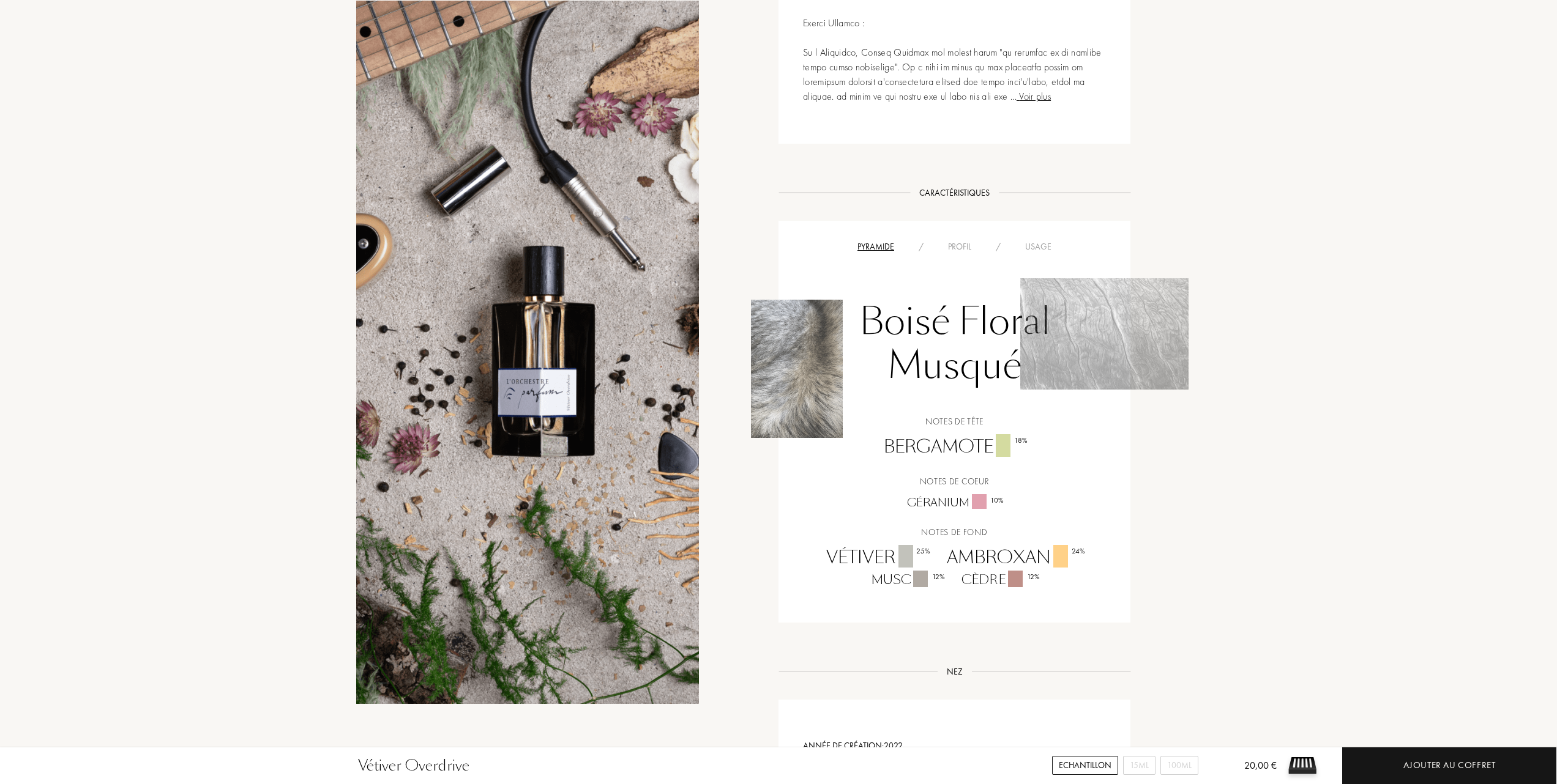
scroll to position [979, 0]
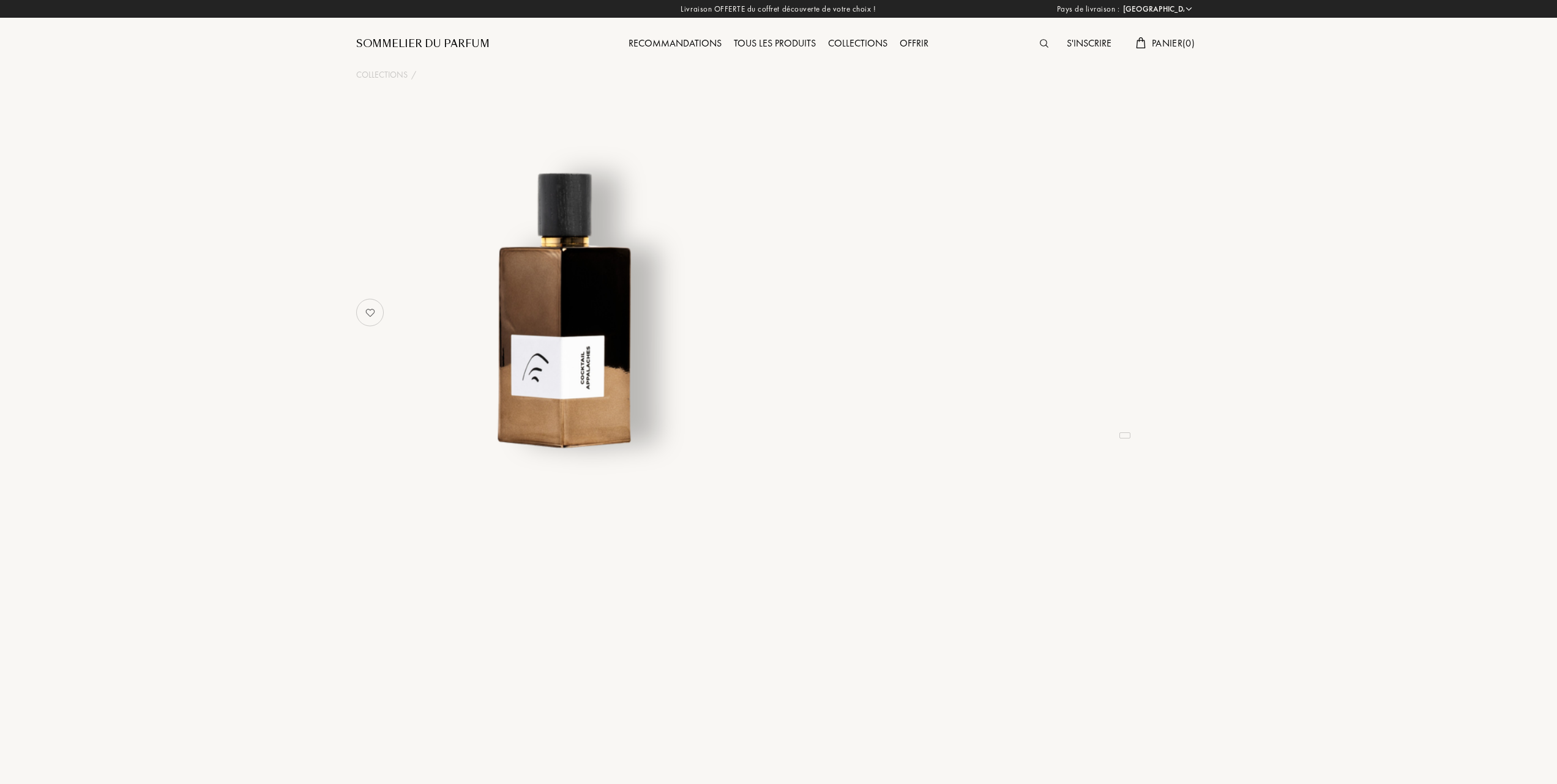
select select "FR"
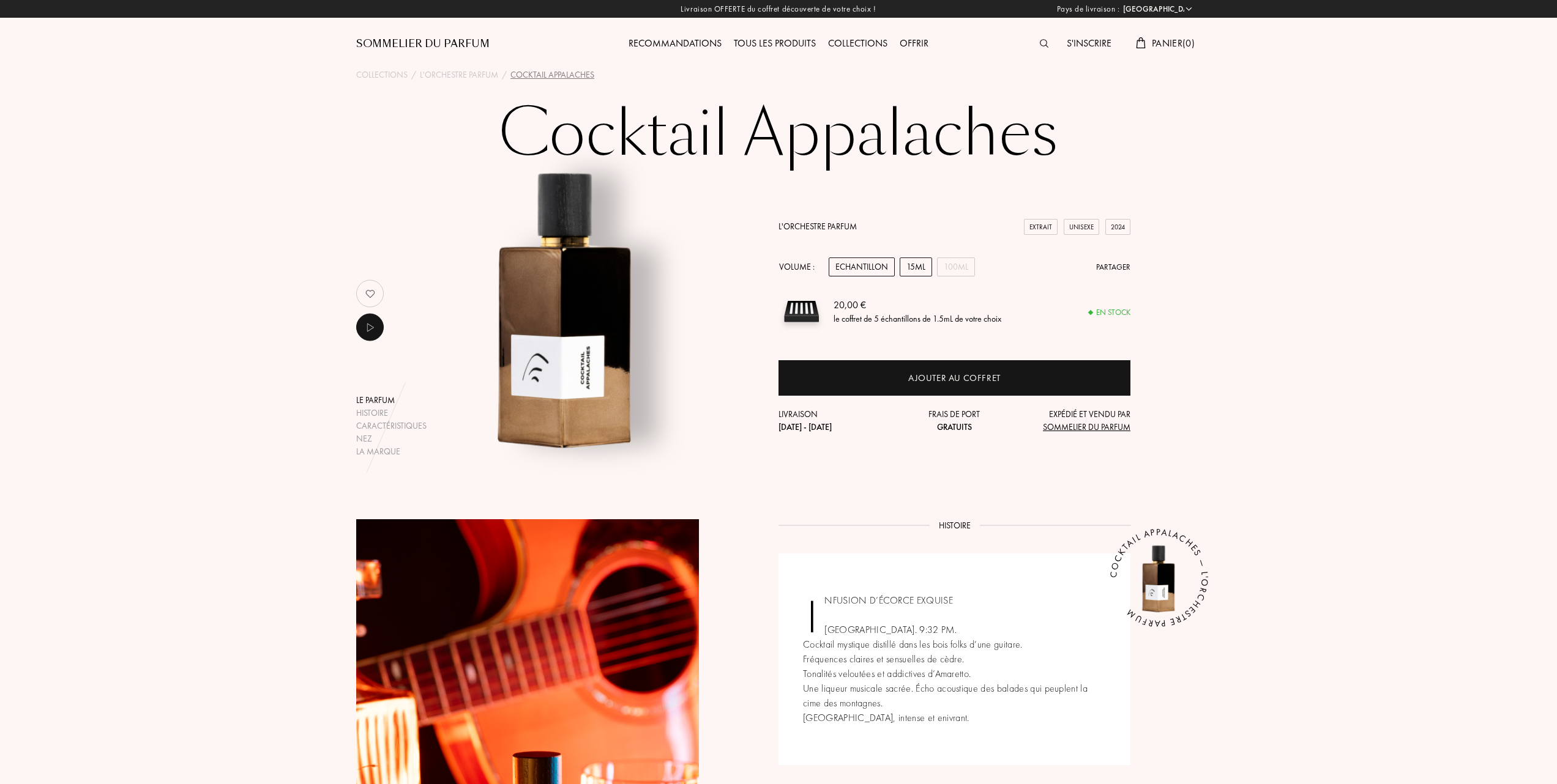
click at [913, 270] on div "15mL" at bounding box center [915, 267] width 32 height 19
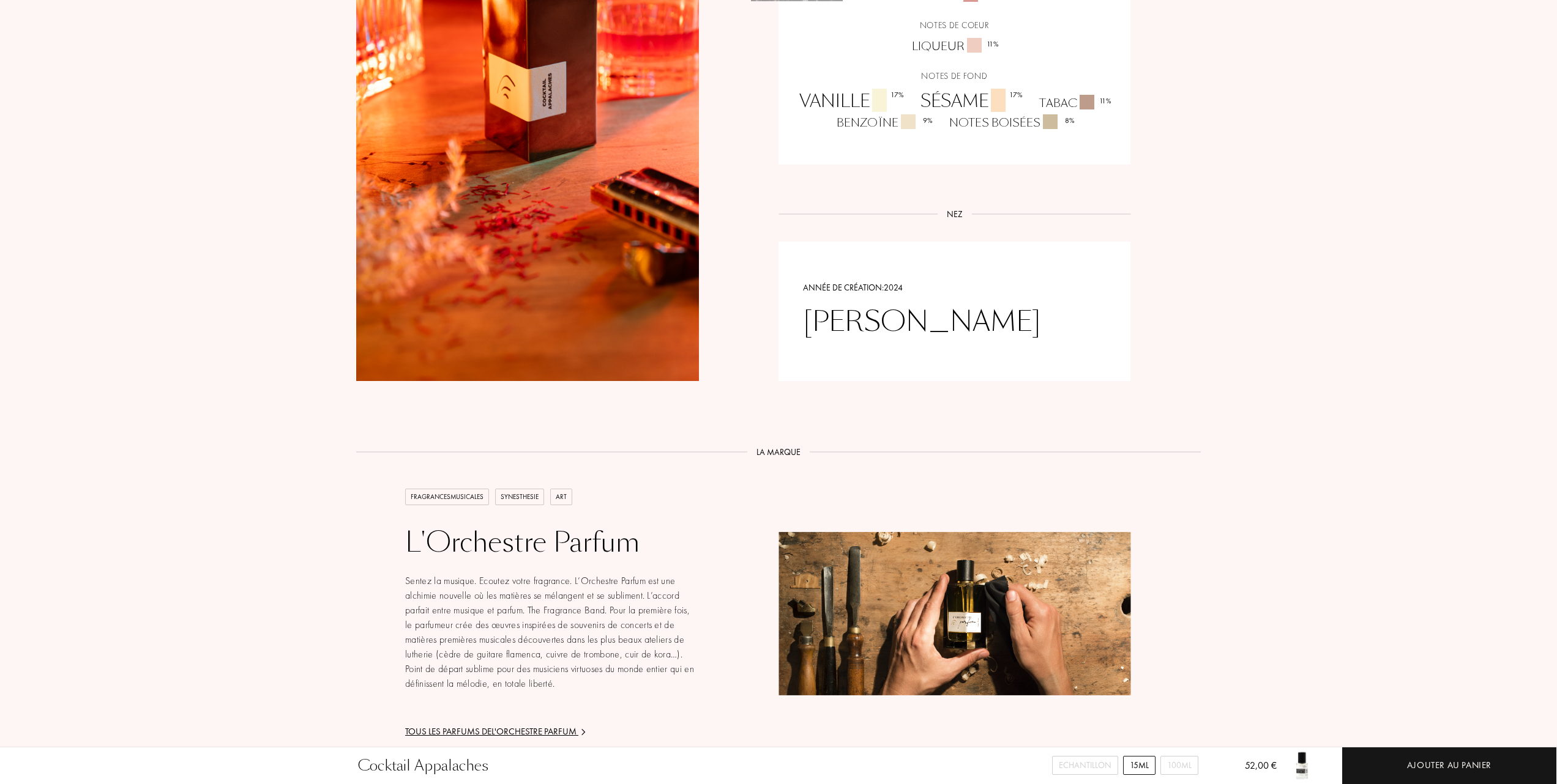
scroll to position [1060, 0]
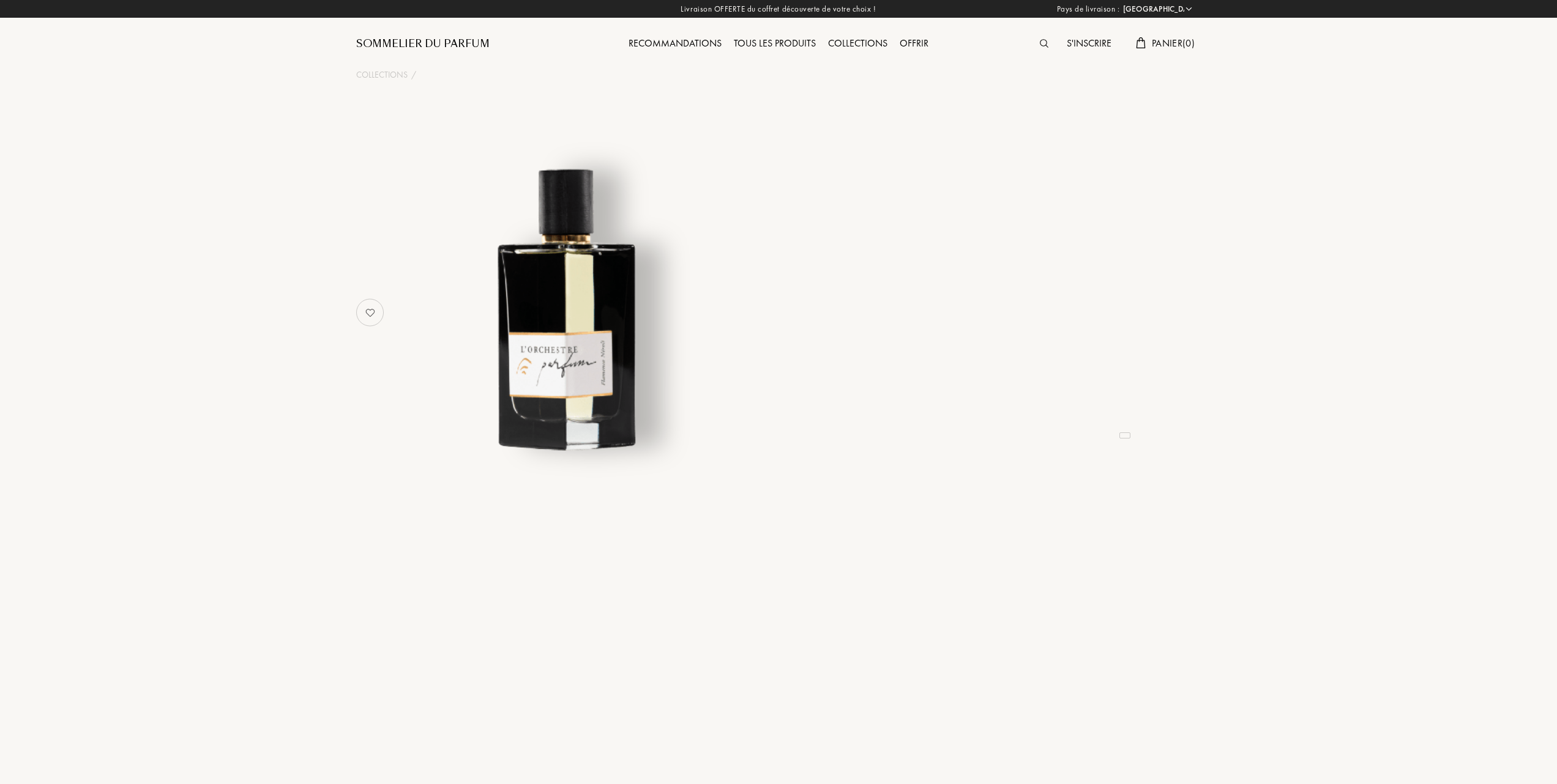
select select "FR"
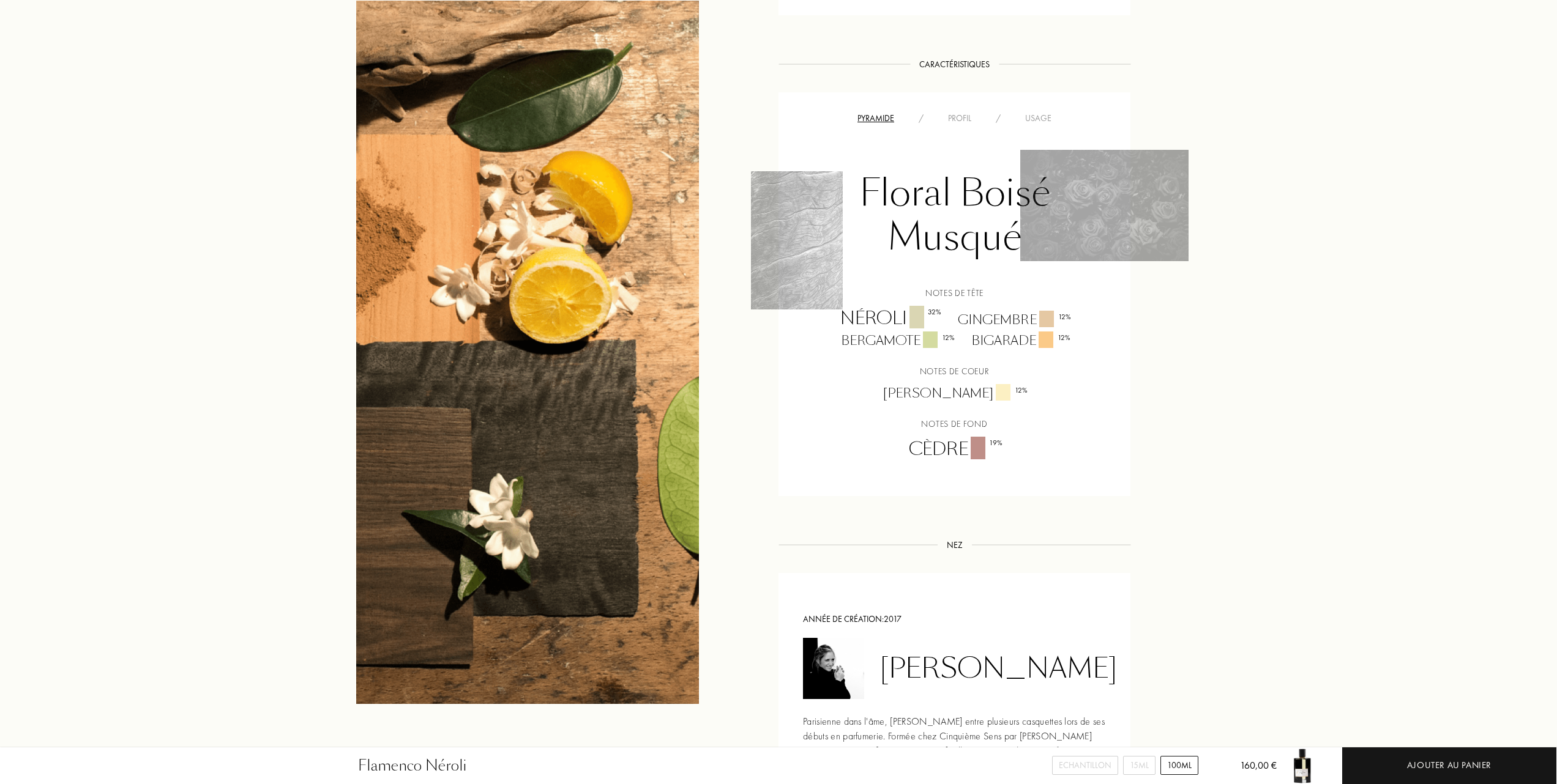
scroll to position [897, 0]
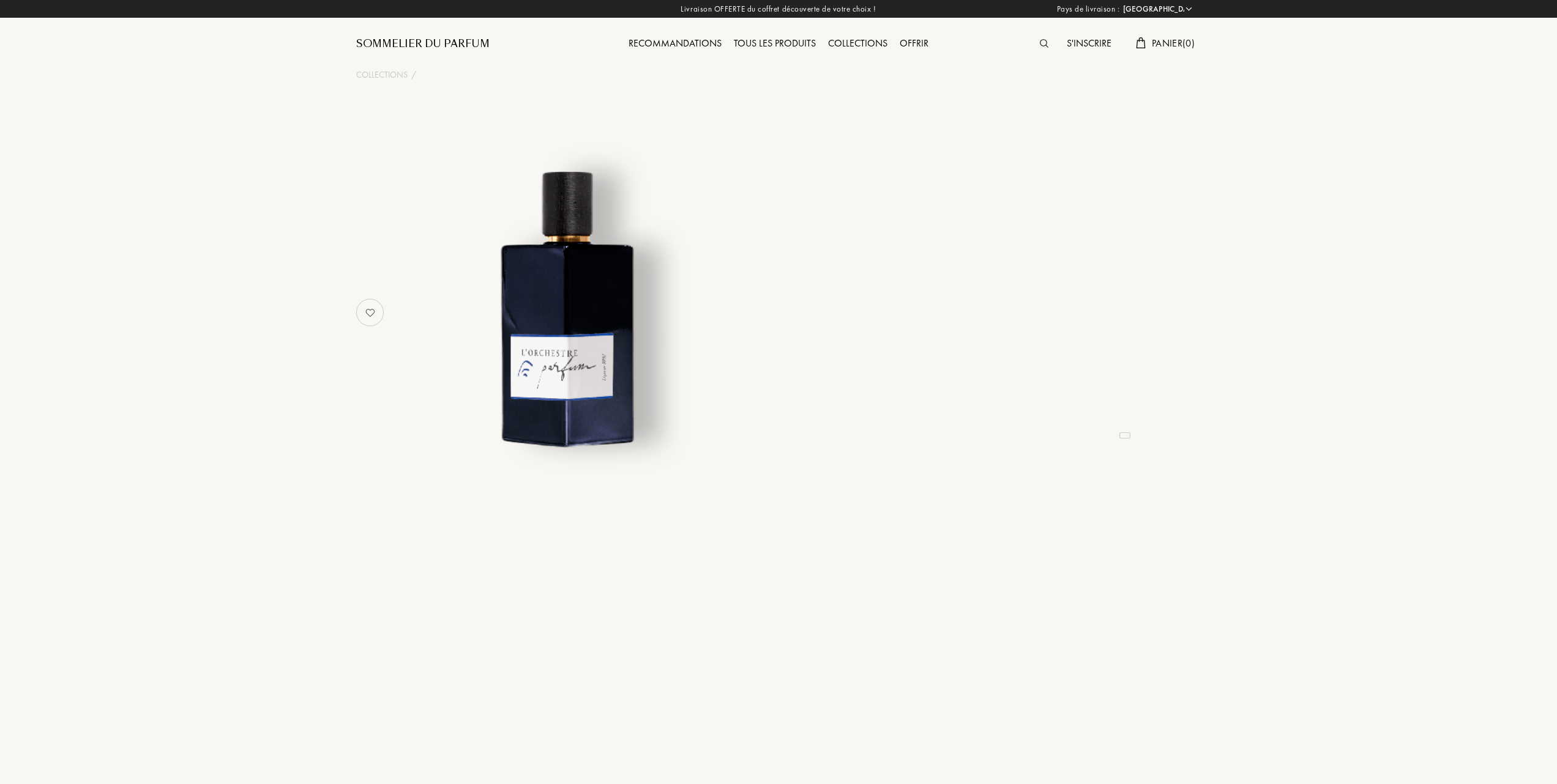
select select "FR"
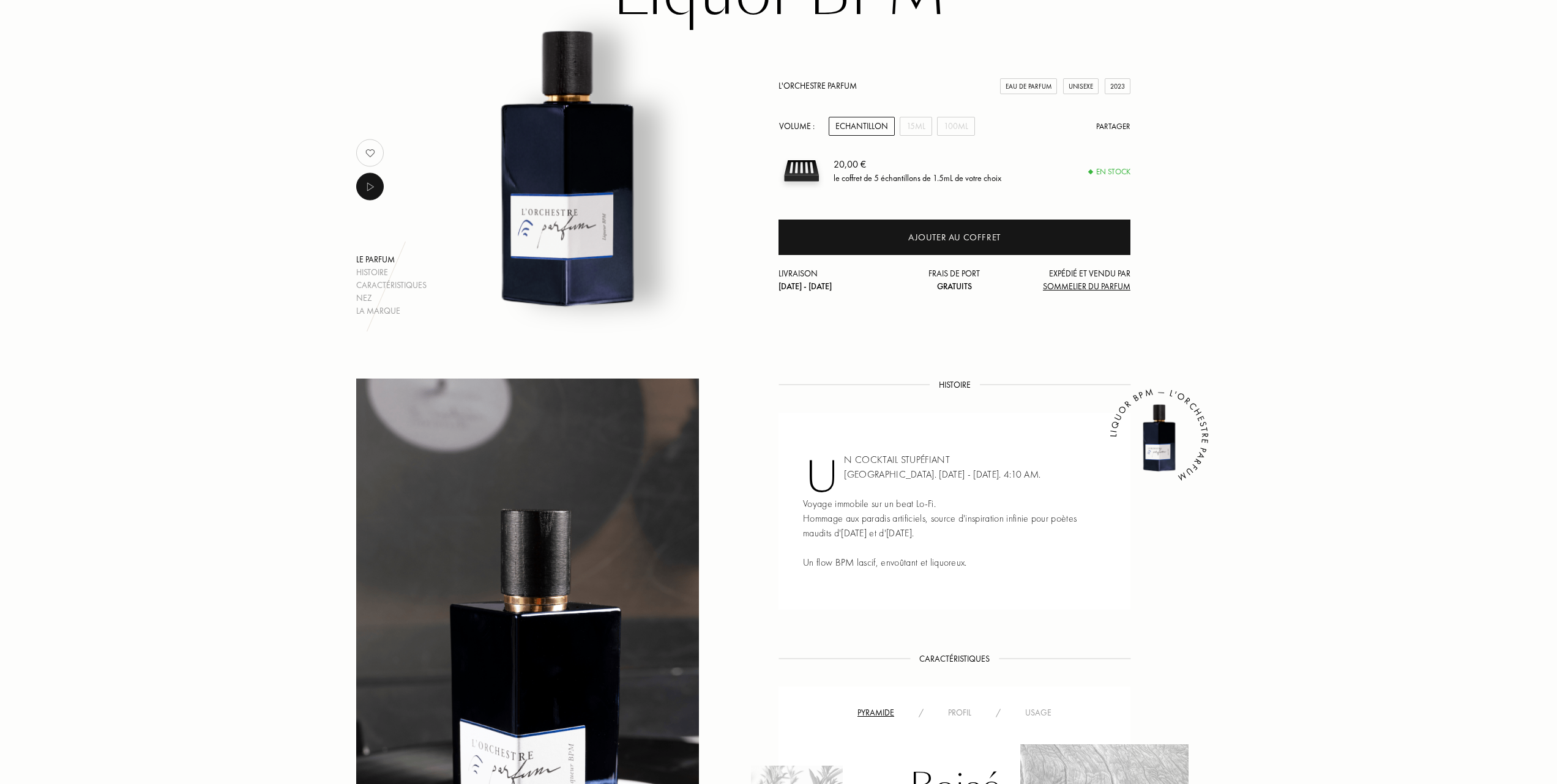
scroll to position [163, 0]
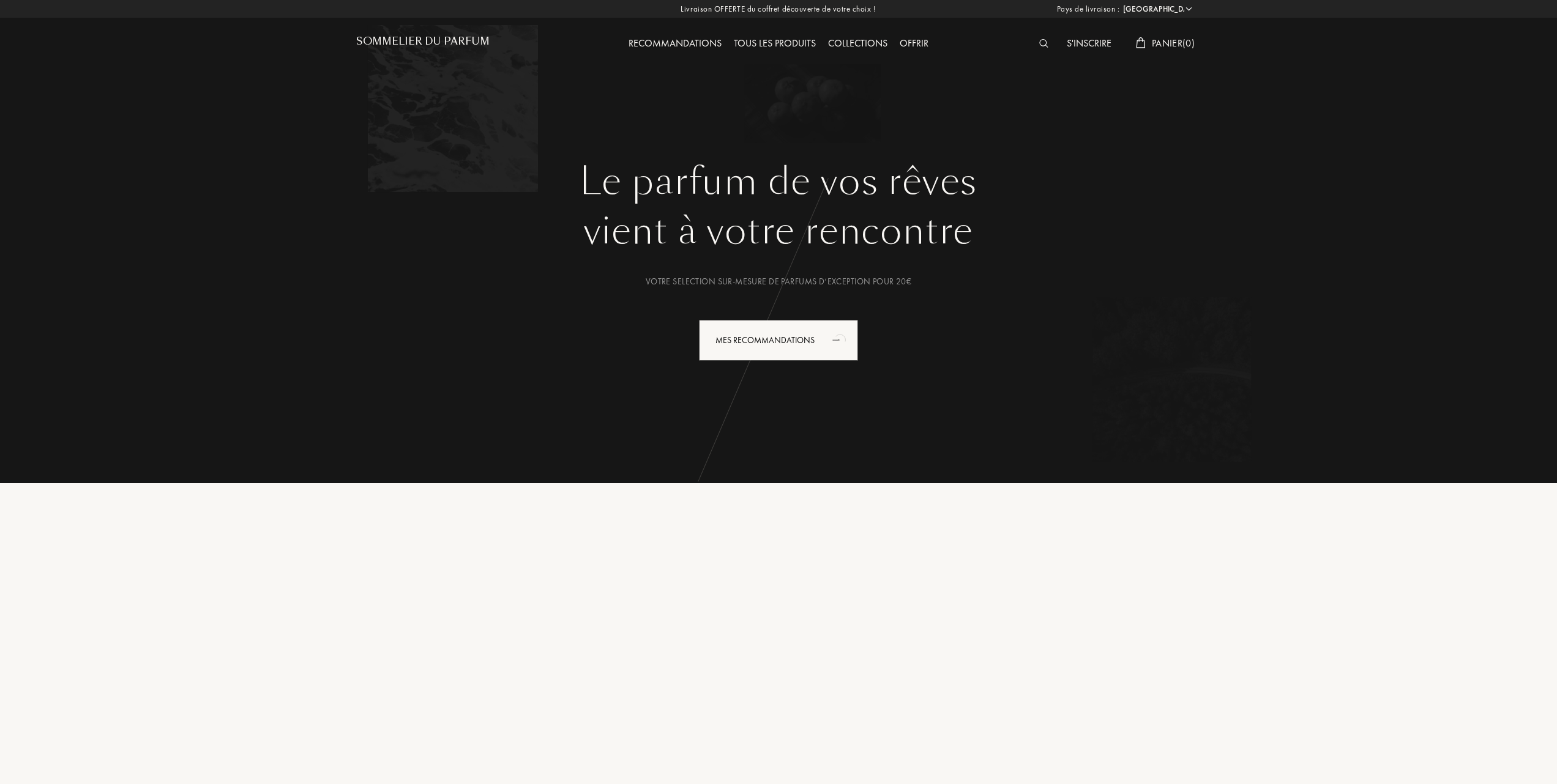
select select "FR"
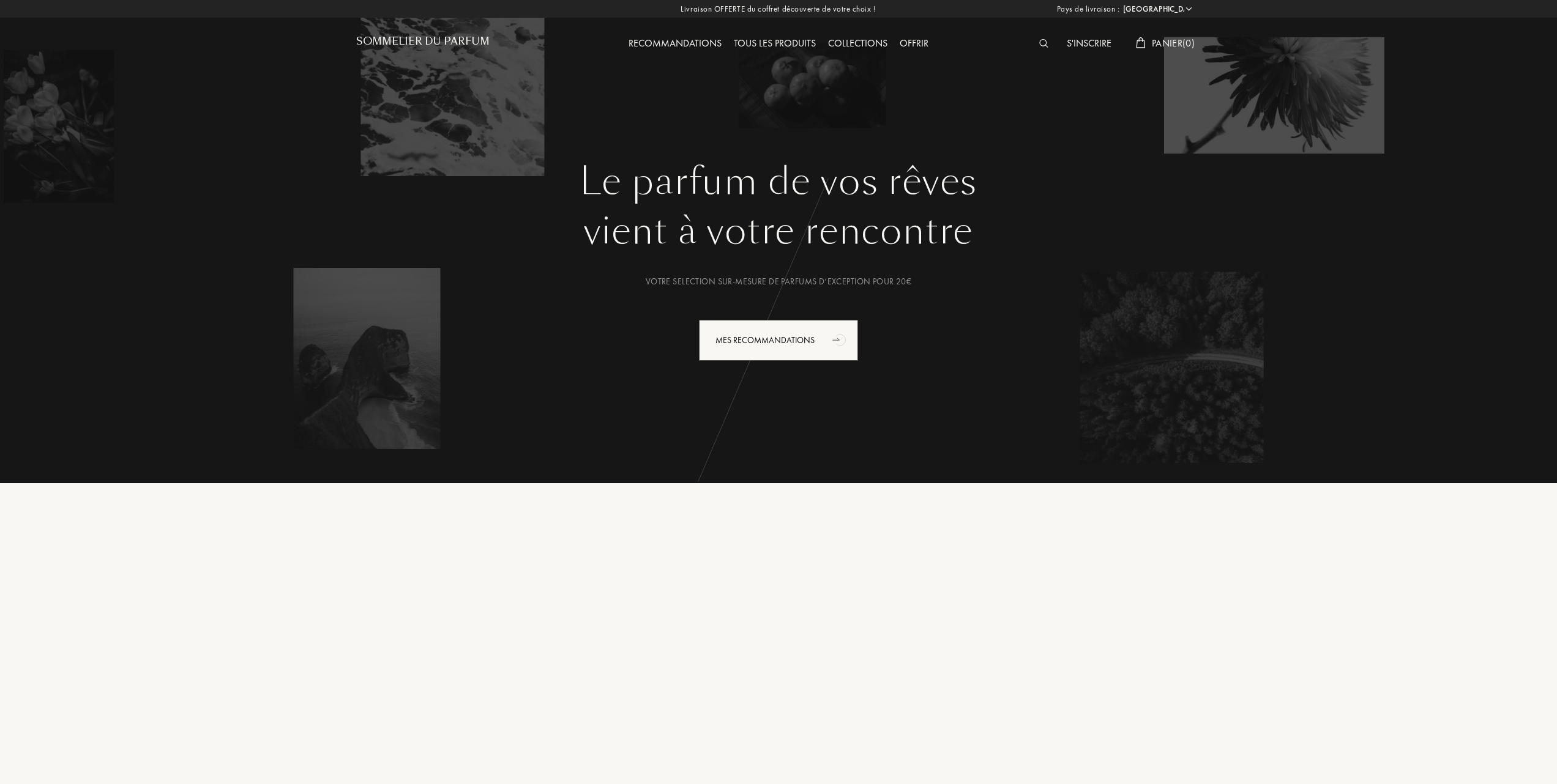
click at [767, 39] on div "Tous les produits" at bounding box center [775, 44] width 95 height 16
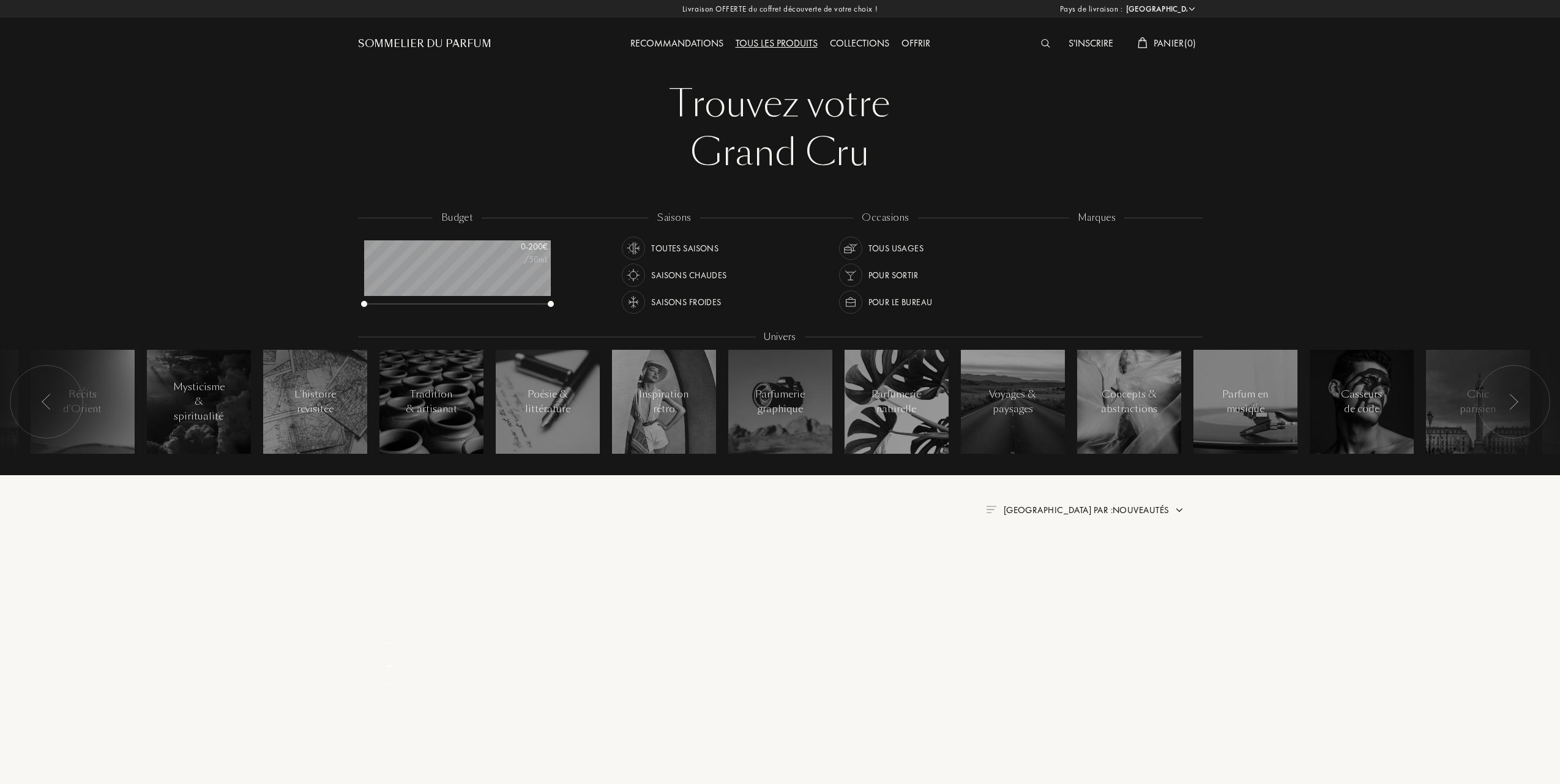
select select "FR"
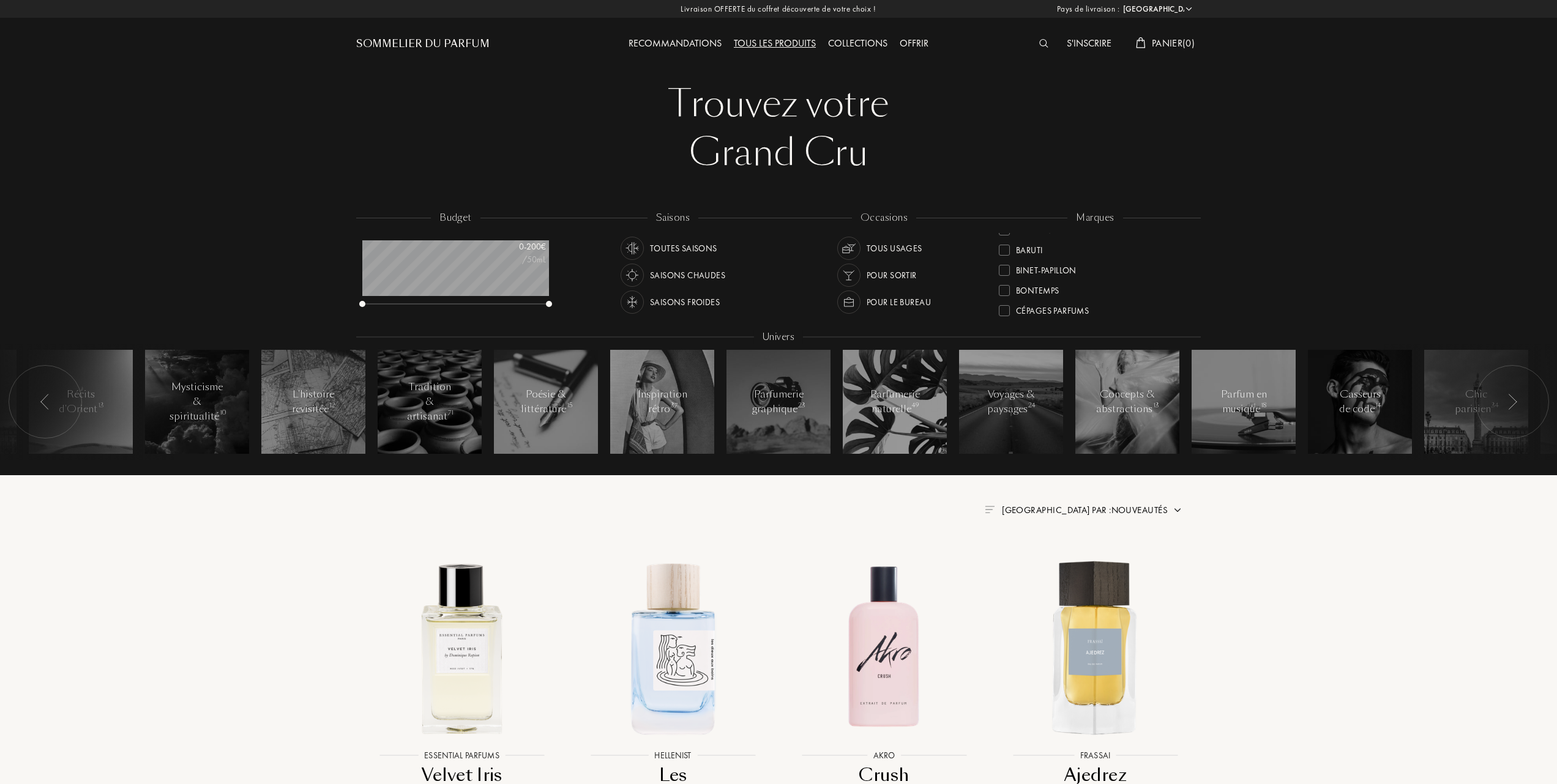
scroll to position [81, 0]
click at [1100, 509] on span "Trier par : Nouveautés" at bounding box center [1085, 510] width 166 height 12
click at [1051, 563] on div at bounding box center [1056, 564] width 9 height 9
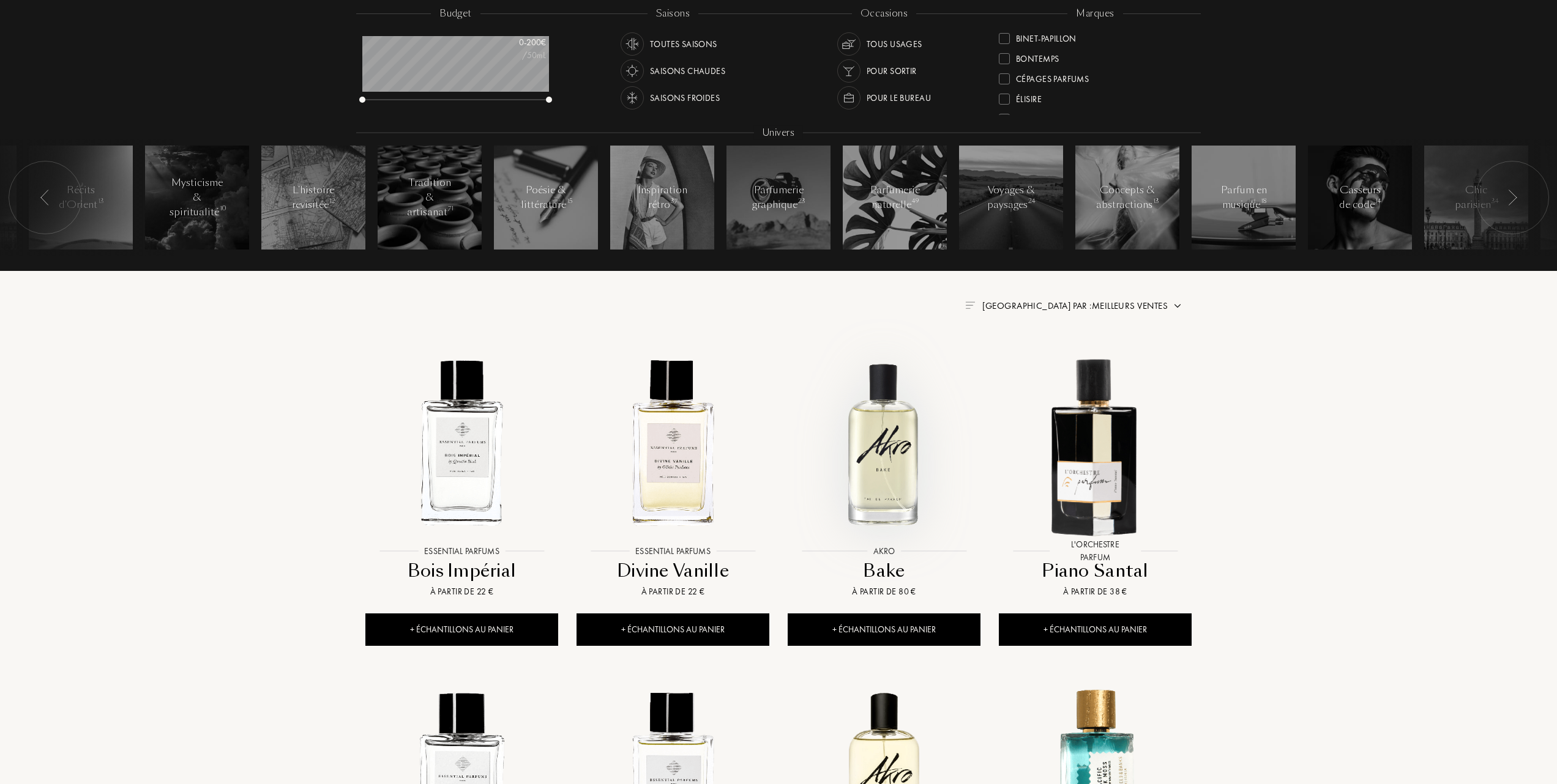
scroll to position [245, 0]
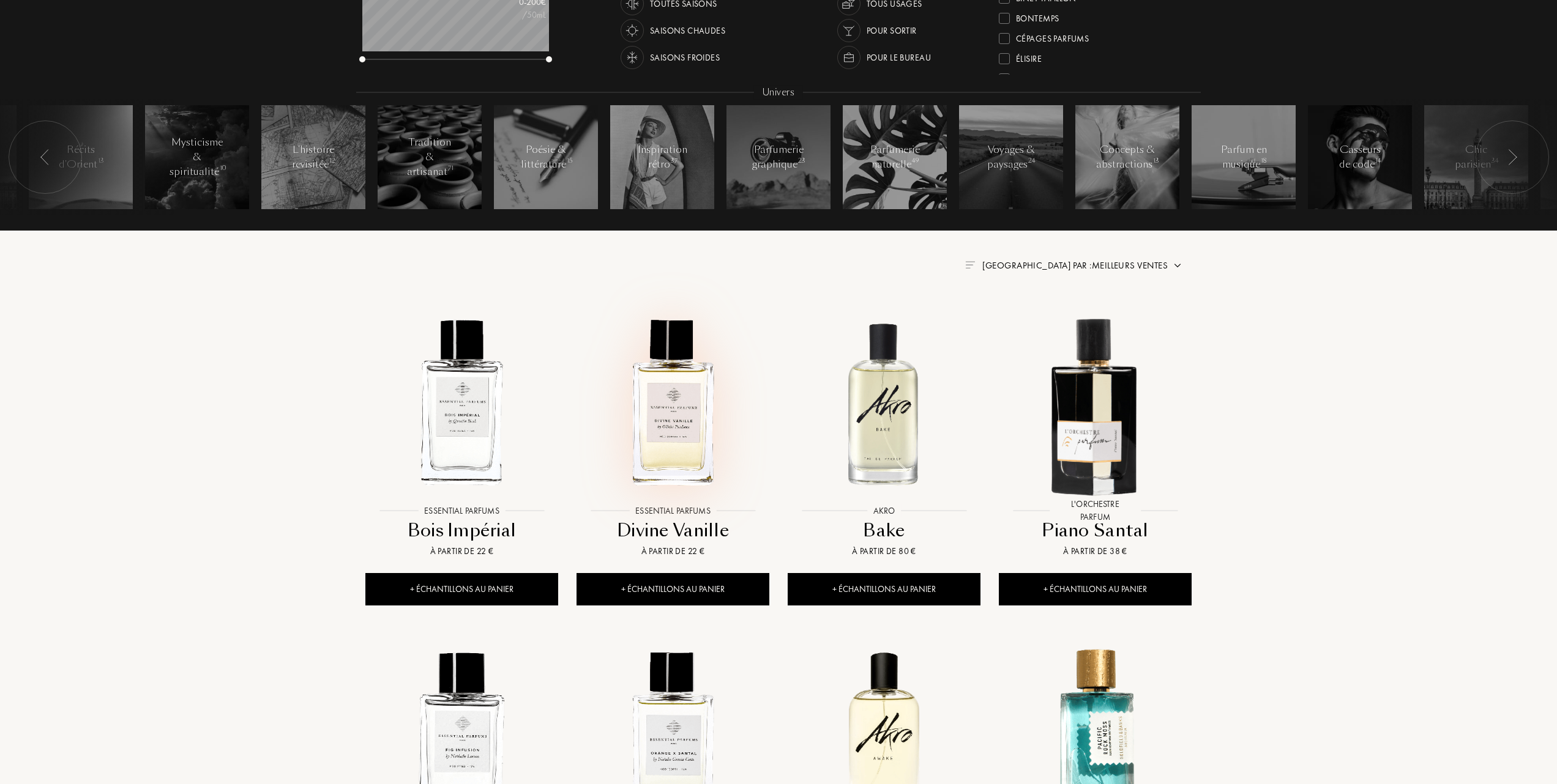
click at [673, 420] on img at bounding box center [672, 402] width 190 height 190
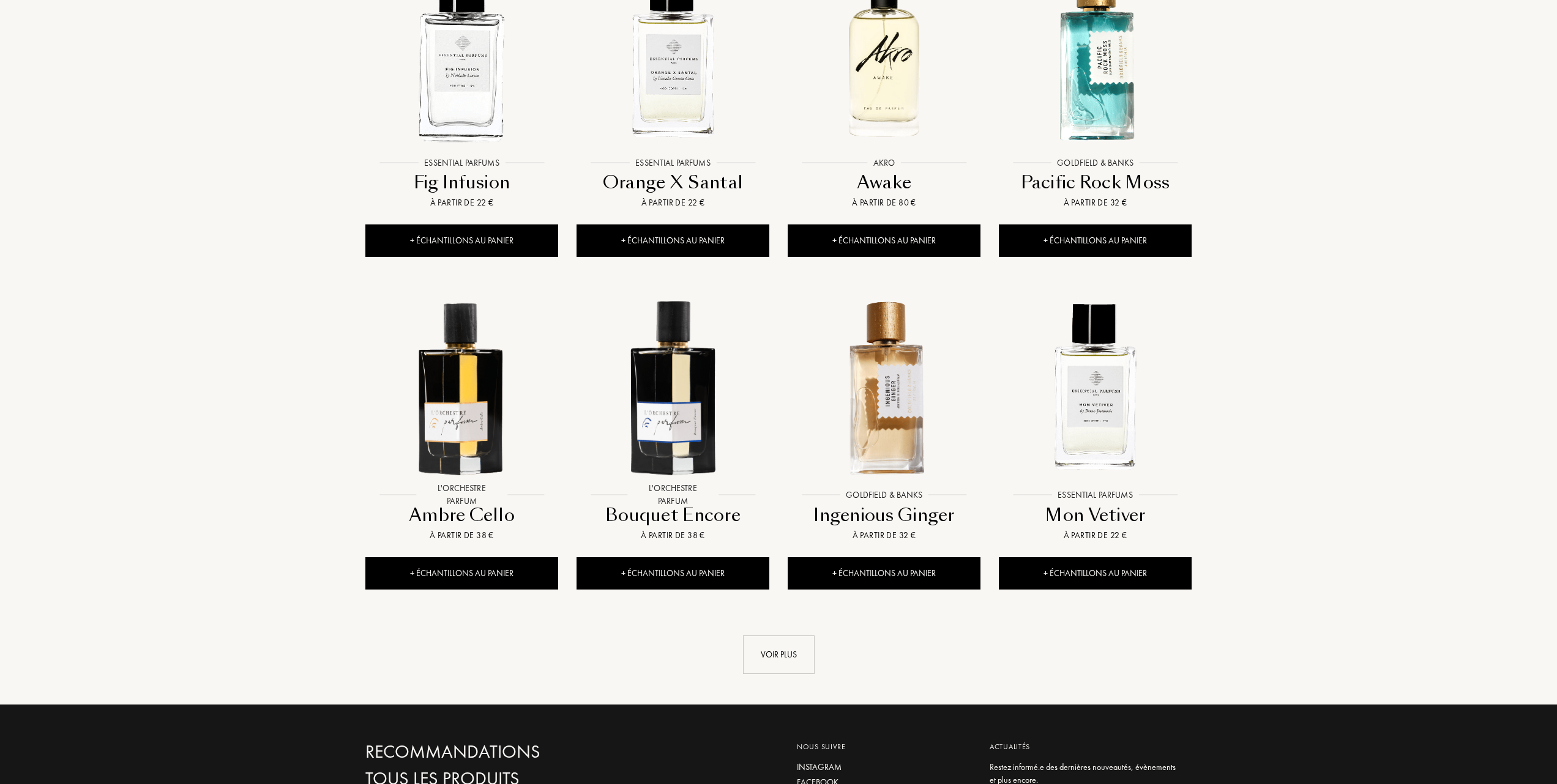
scroll to position [897, 0]
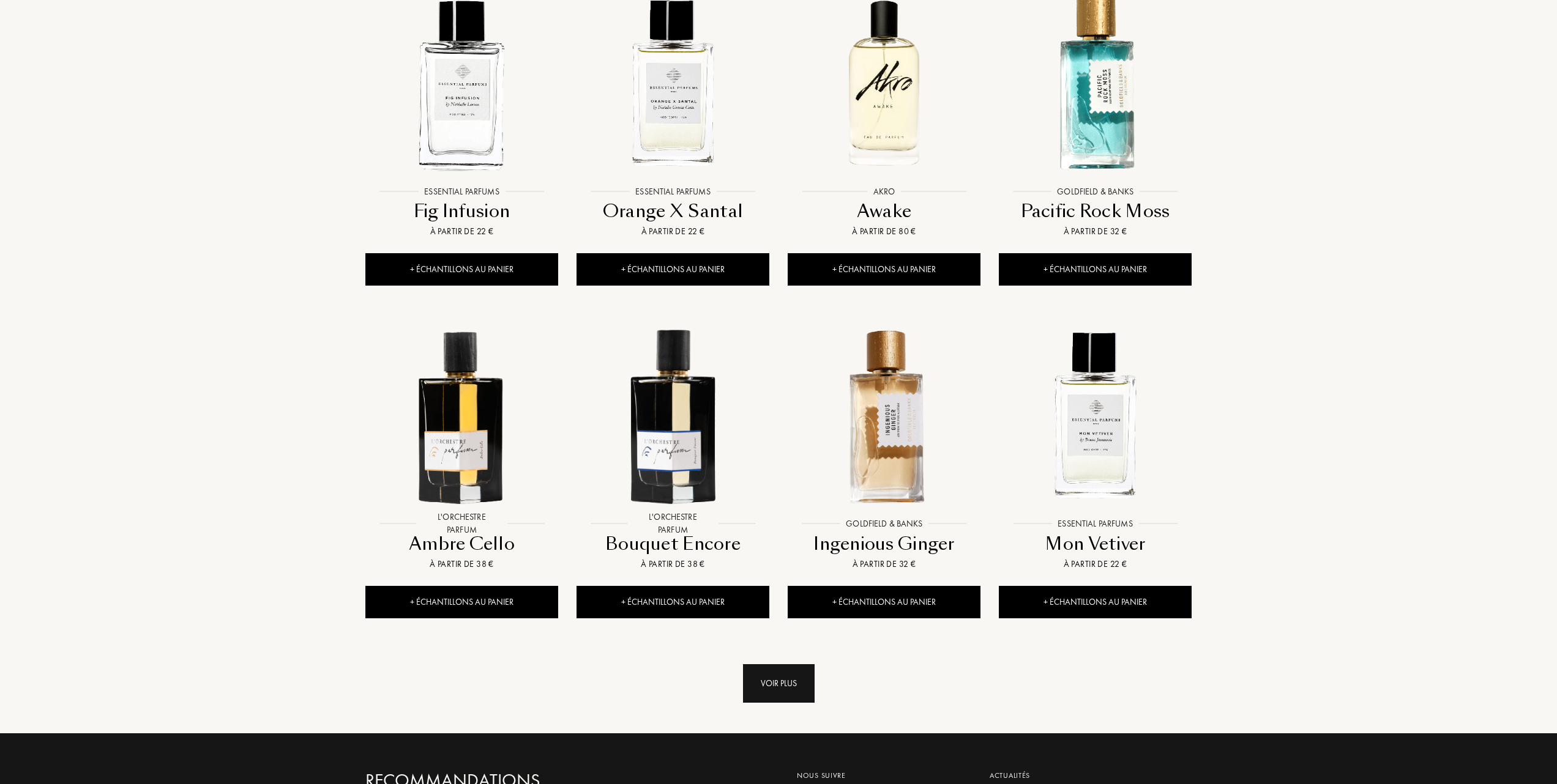
click at [776, 685] on div "Voir plus" at bounding box center [779, 683] width 72 height 38
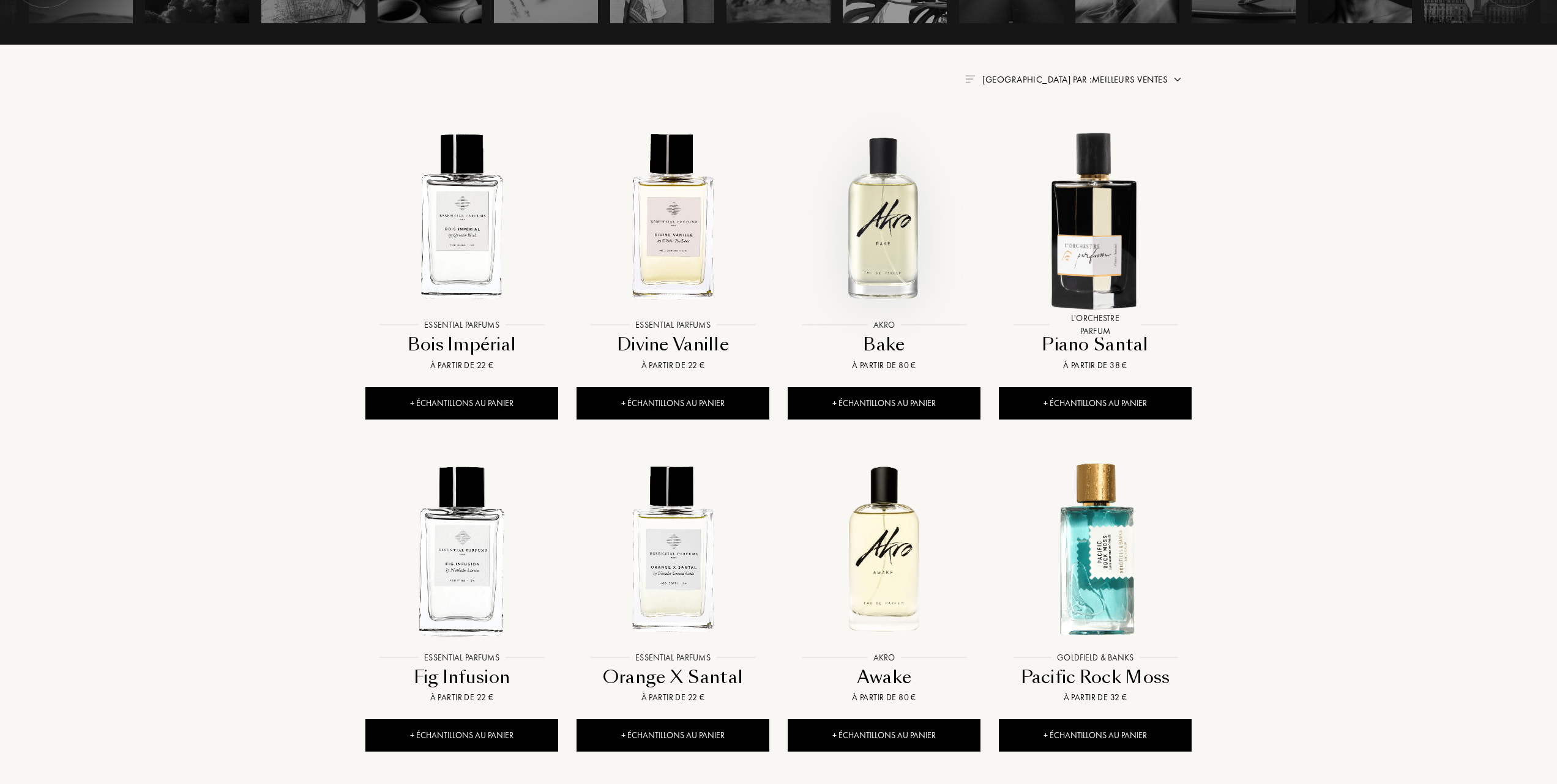
scroll to position [489, 0]
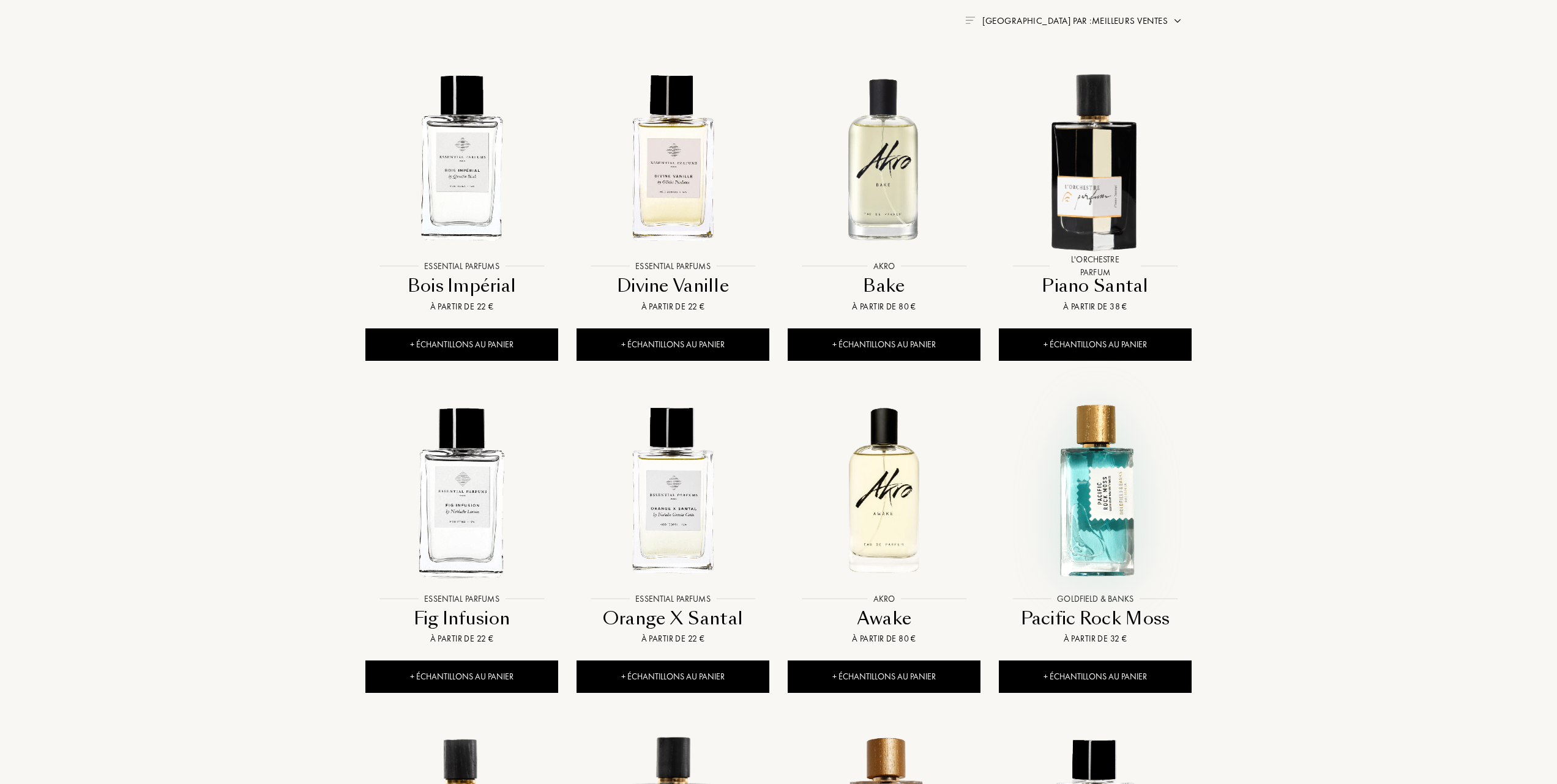
click at [1087, 508] on img at bounding box center [1095, 490] width 190 height 190
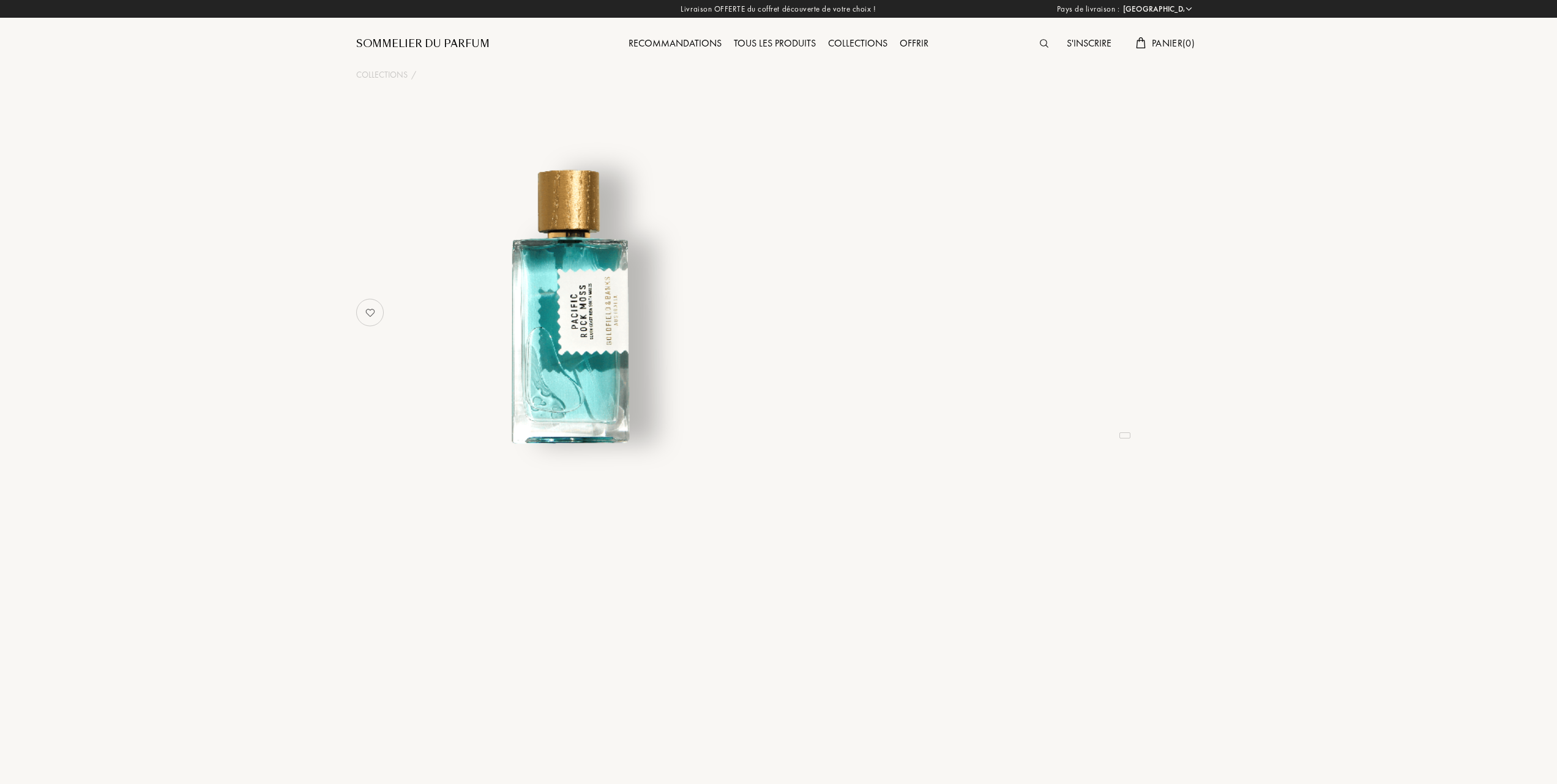
select select "FR"
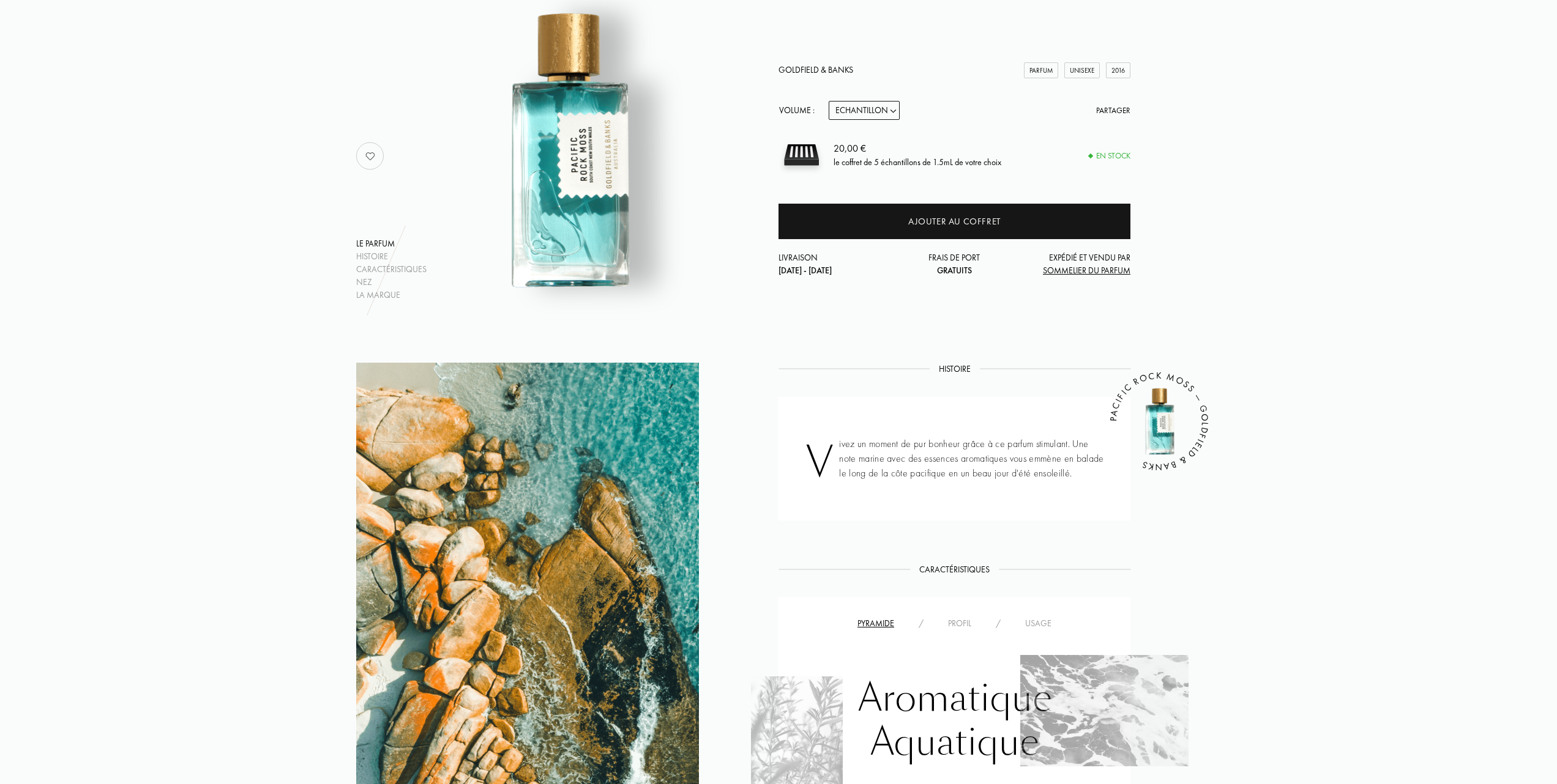
scroll to position [163, 0]
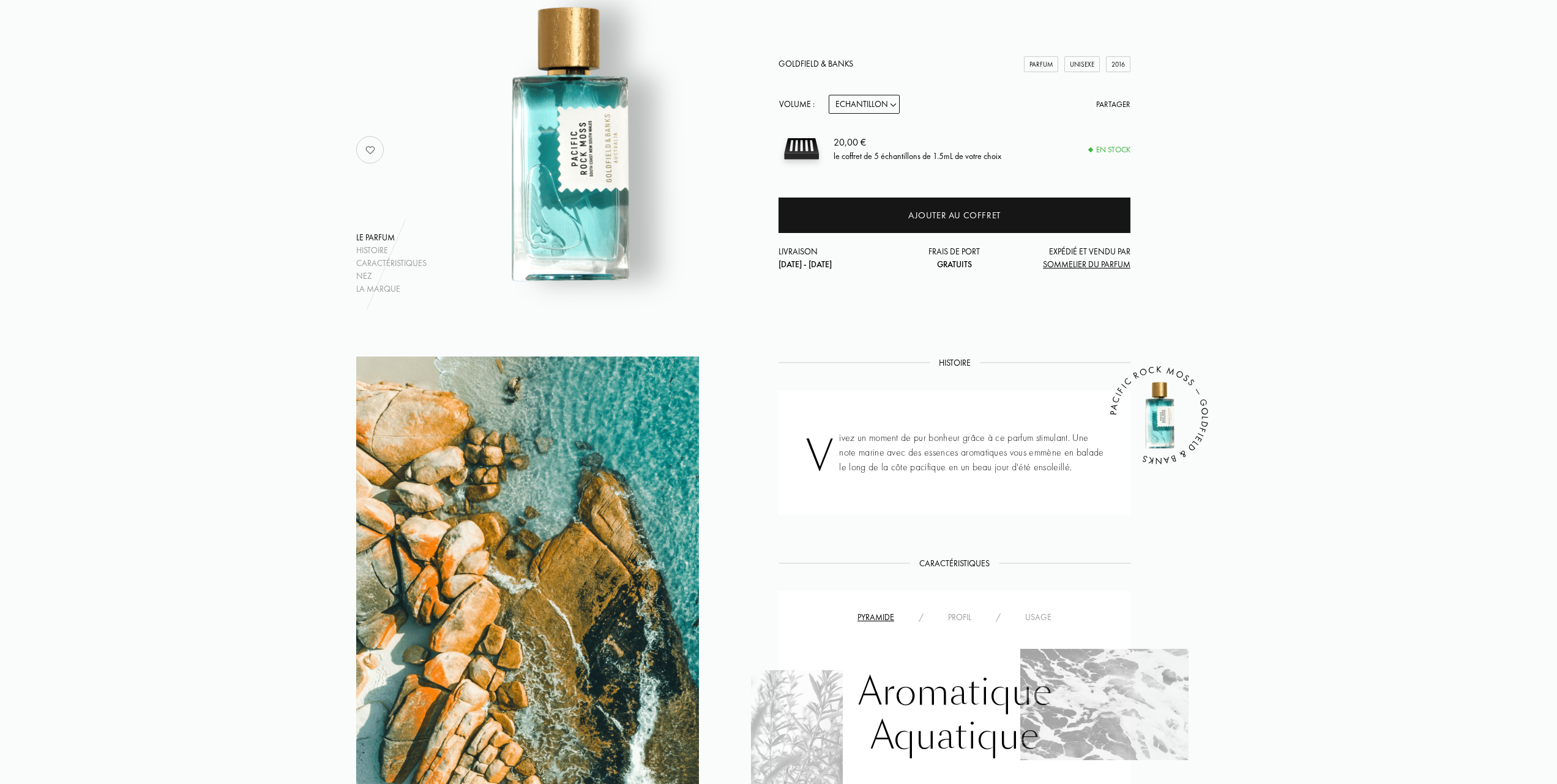
click at [1044, 617] on div "Usage" at bounding box center [1038, 618] width 51 height 13
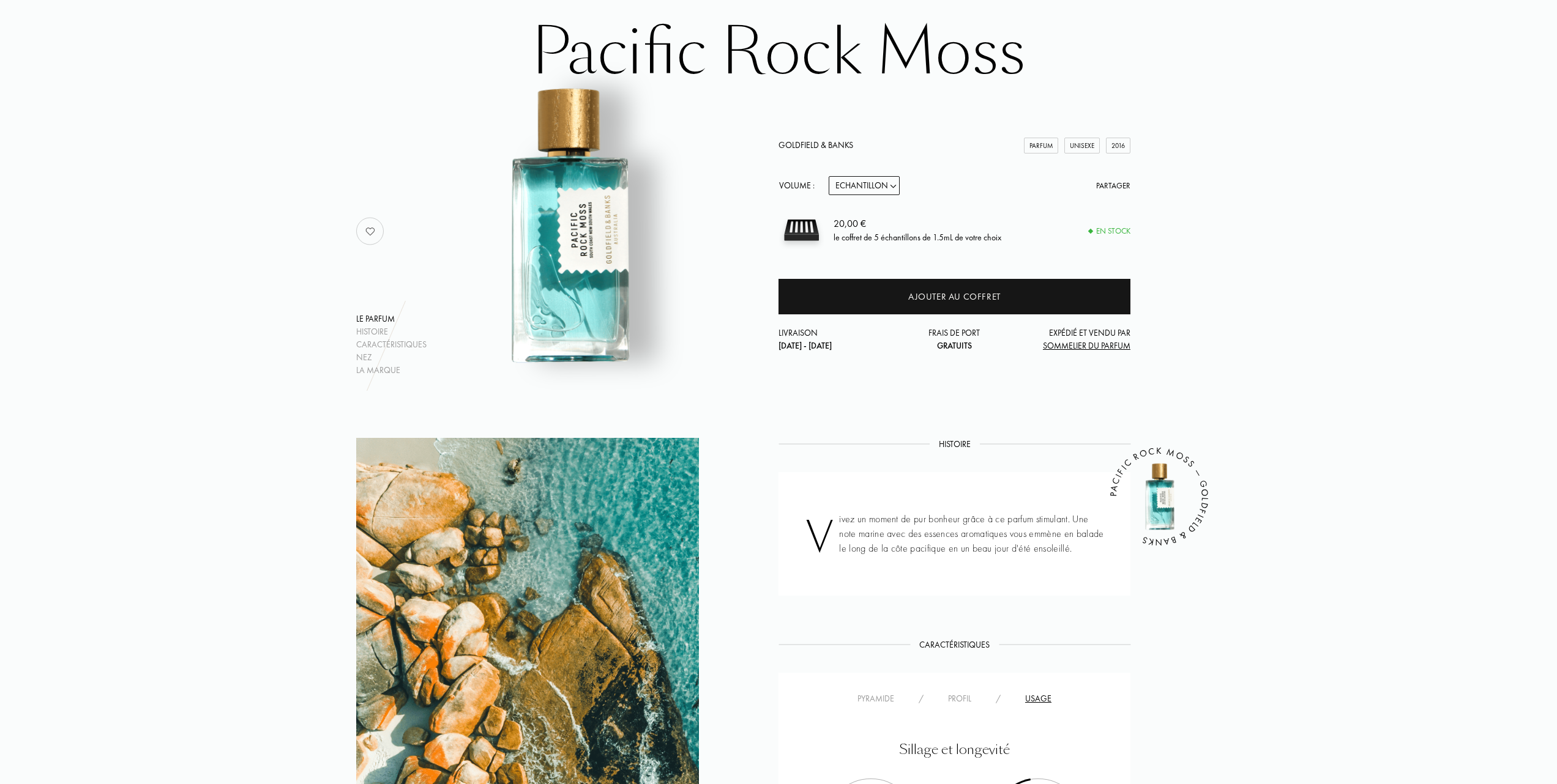
scroll to position [0, 0]
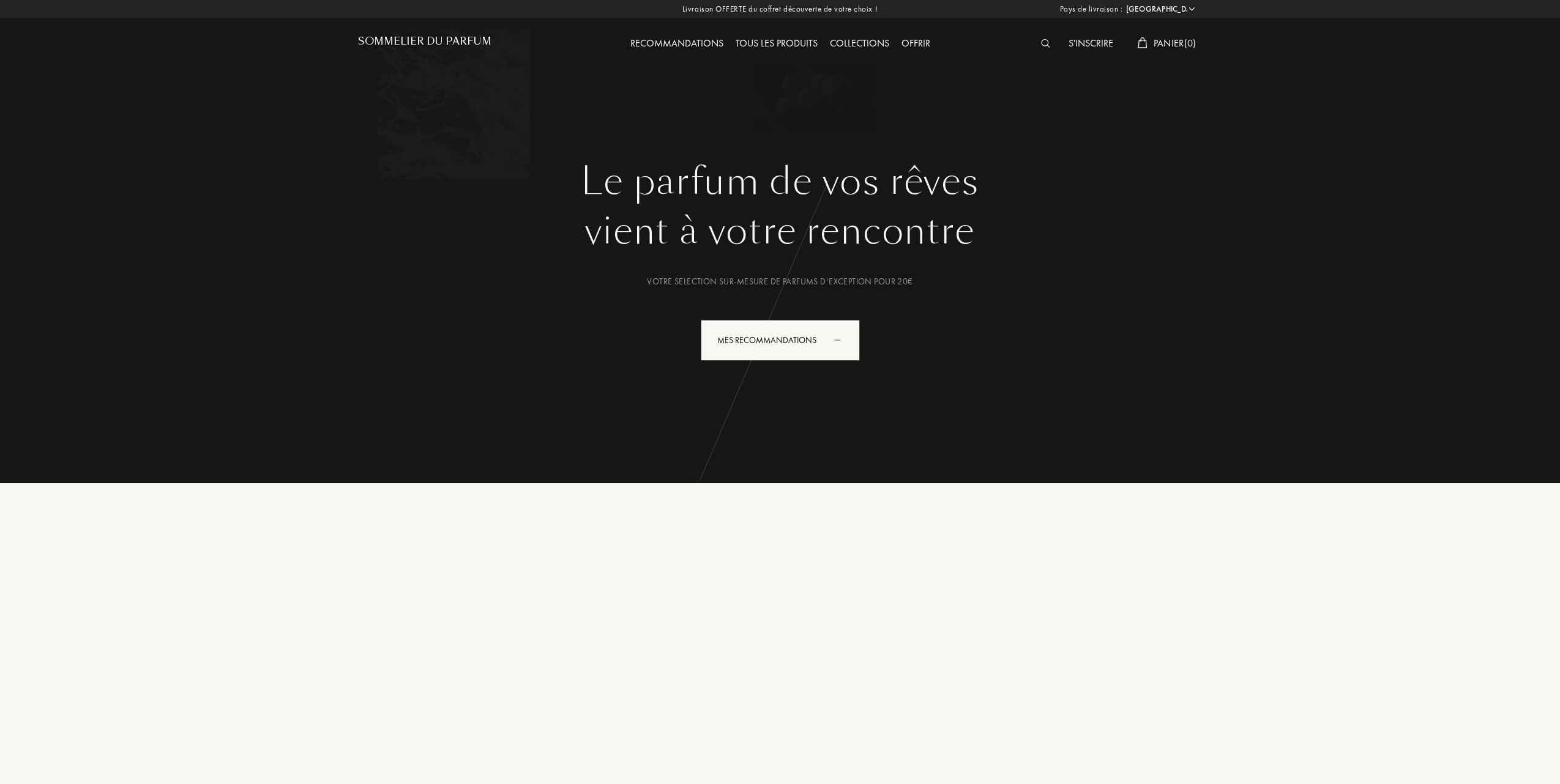
select select "FR"
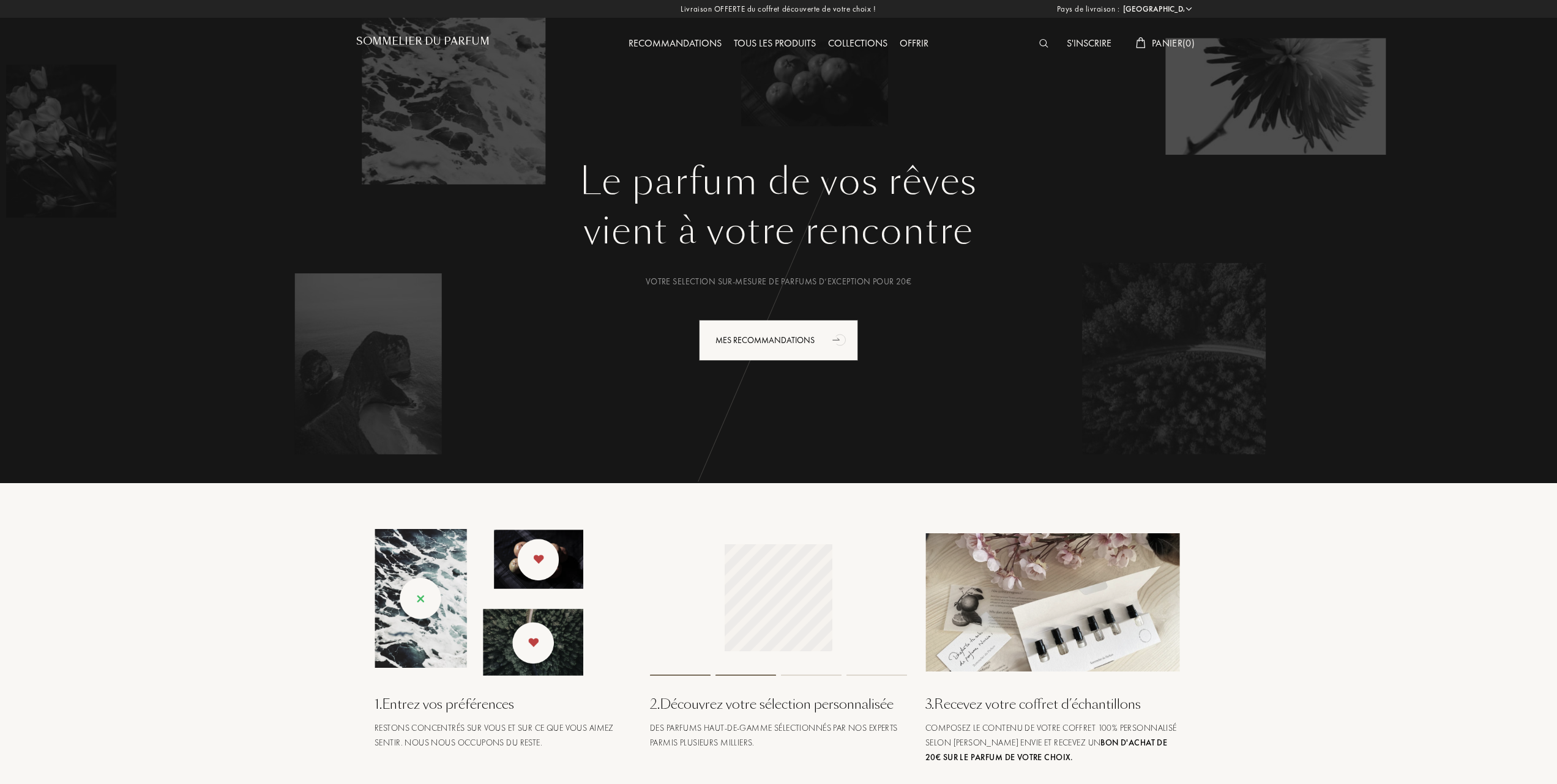
click at [855, 40] on div "Collections" at bounding box center [858, 44] width 72 height 16
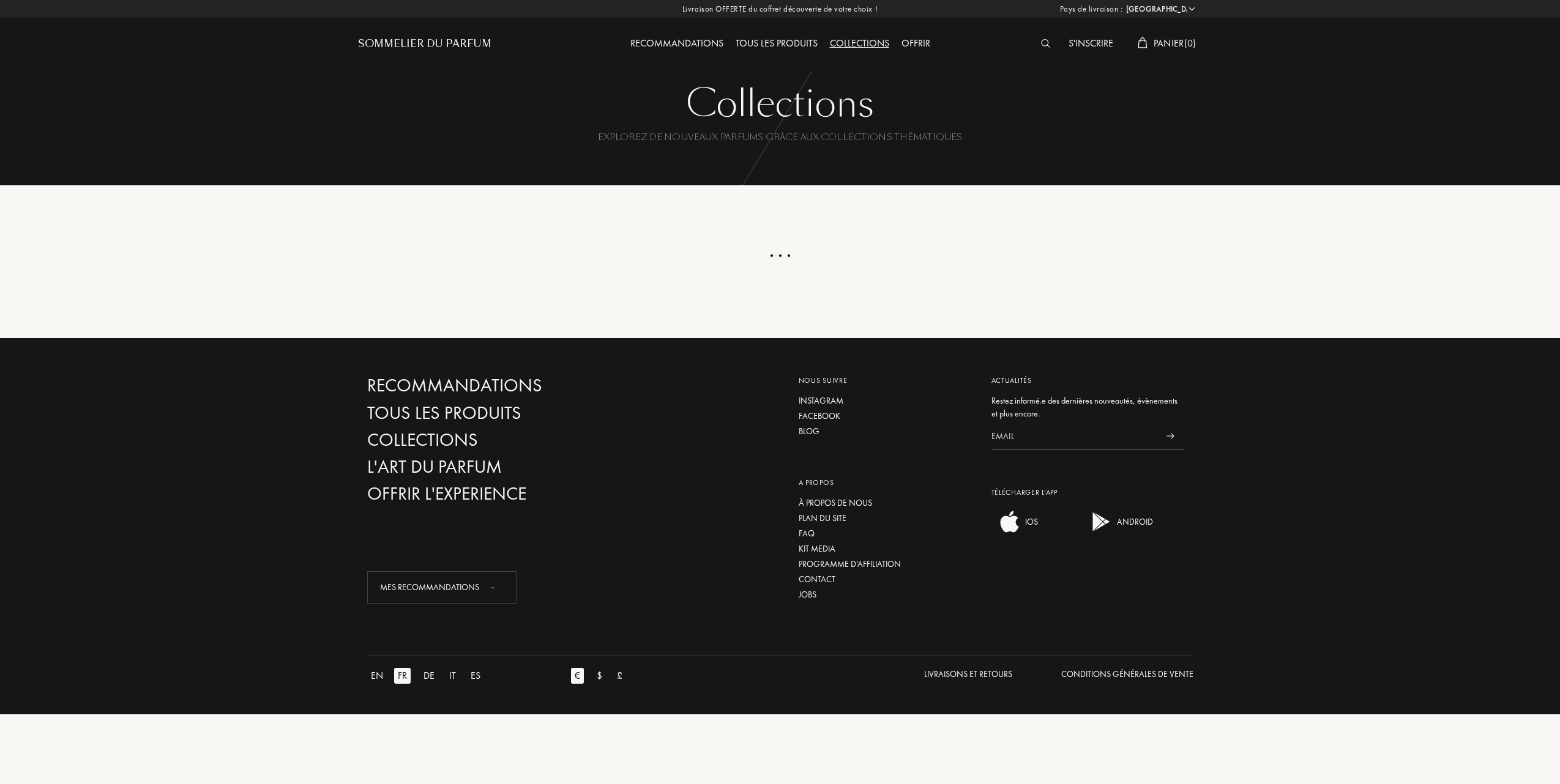
select select "FR"
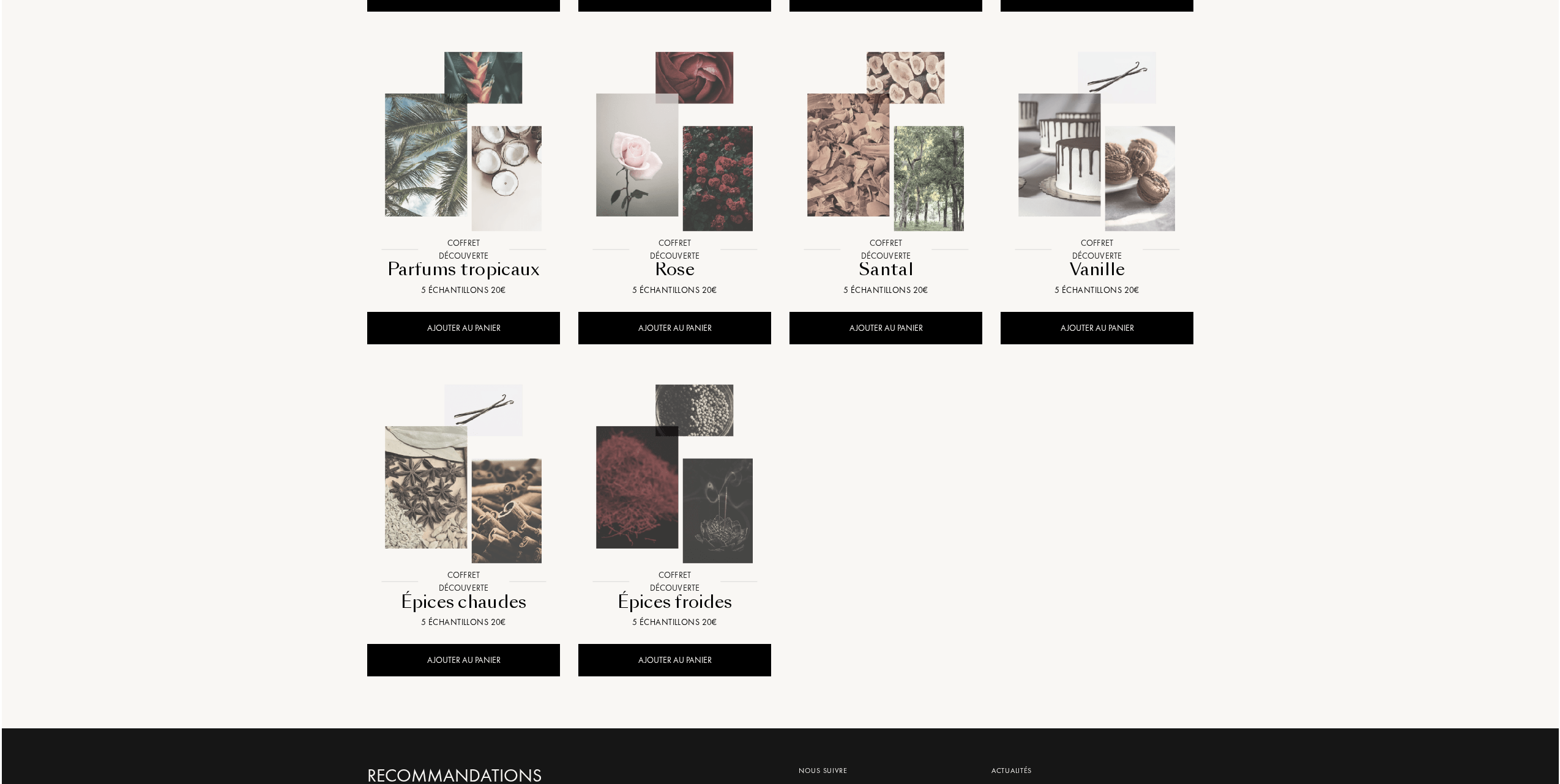
scroll to position [897, 0]
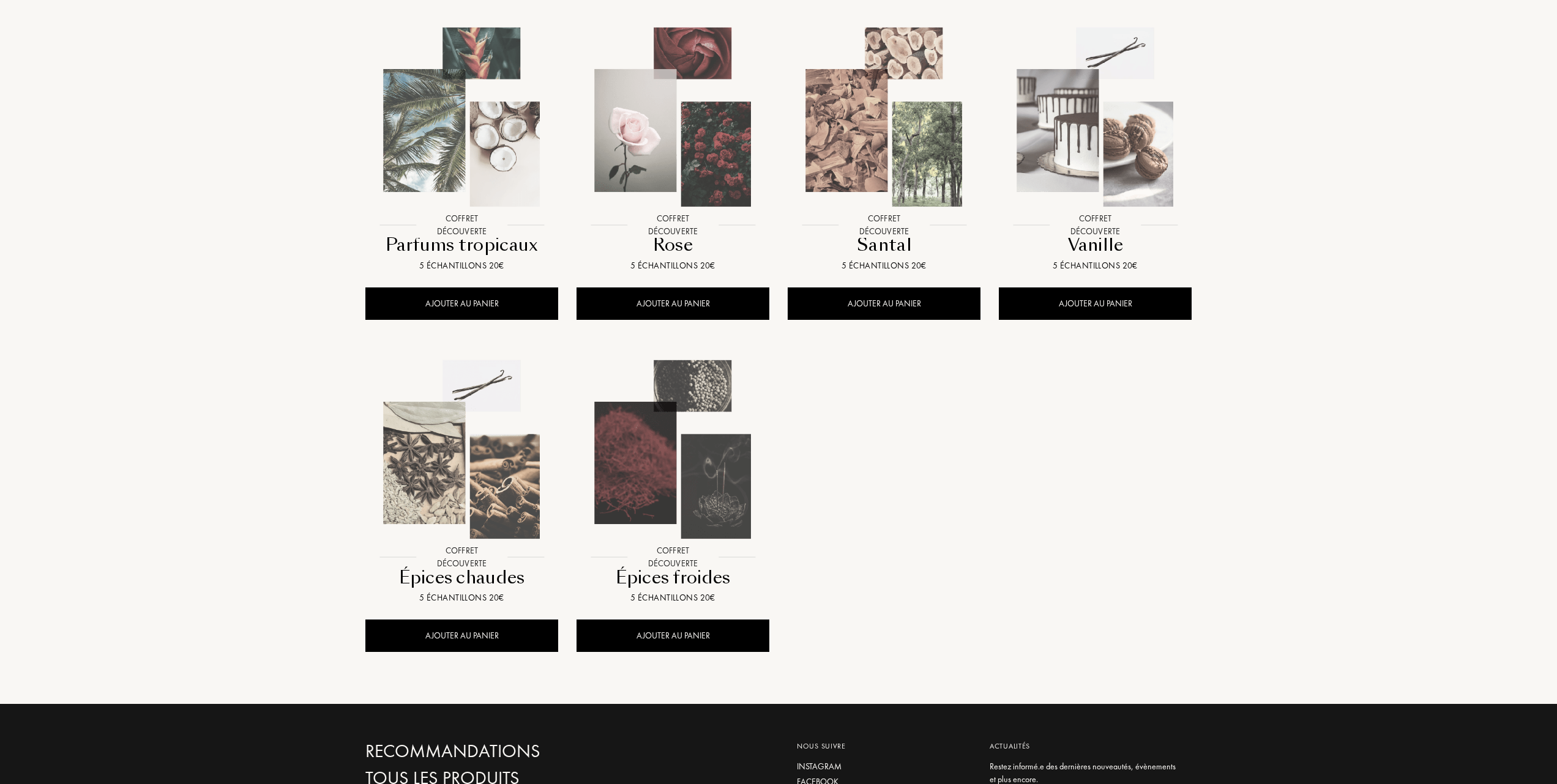
click at [1093, 125] on img at bounding box center [1095, 116] width 190 height 190
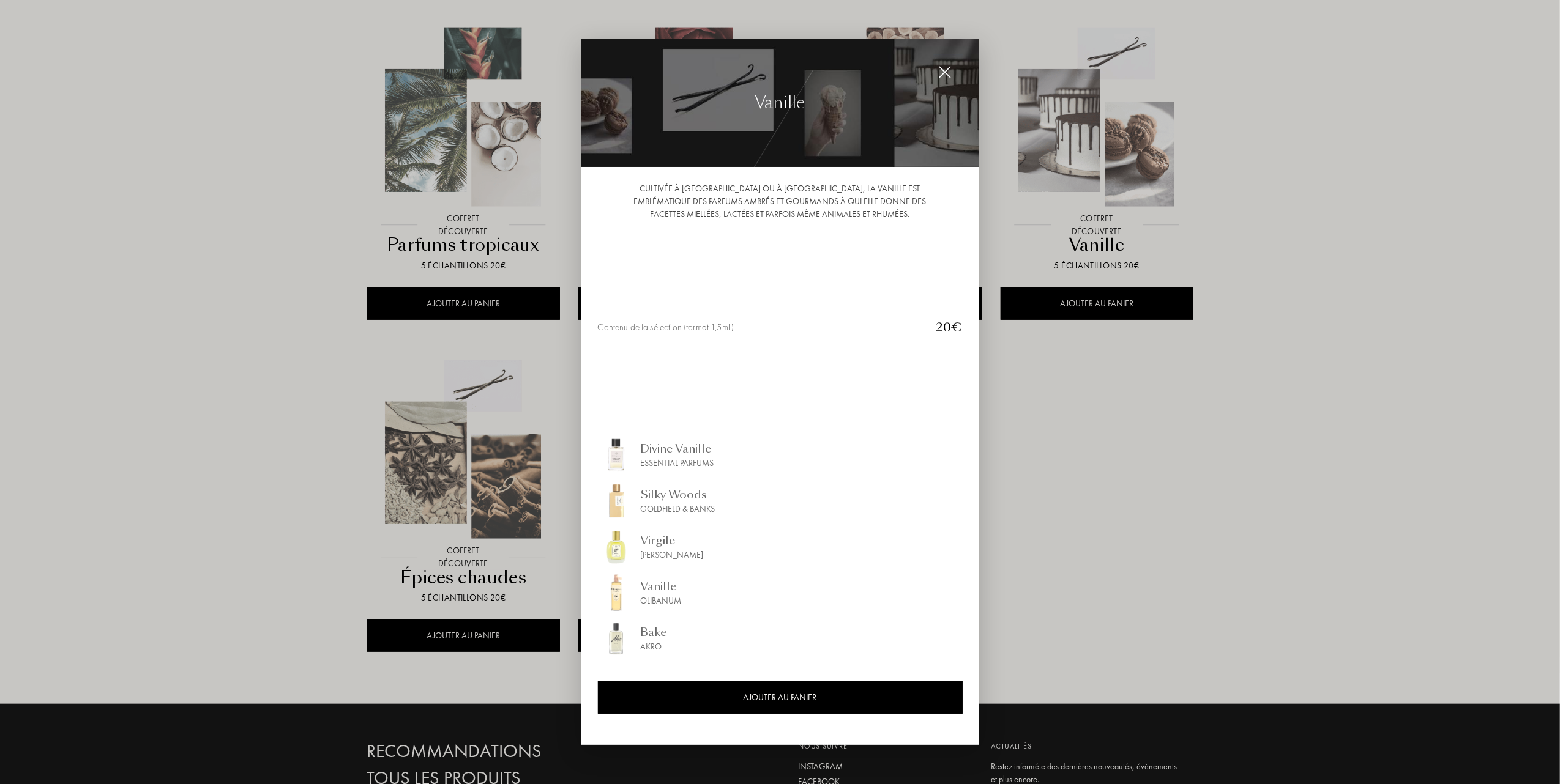
click at [657, 541] on div "Virgile" at bounding box center [672, 540] width 63 height 17
click at [659, 498] on div "Silky Woods" at bounding box center [678, 494] width 74 height 17
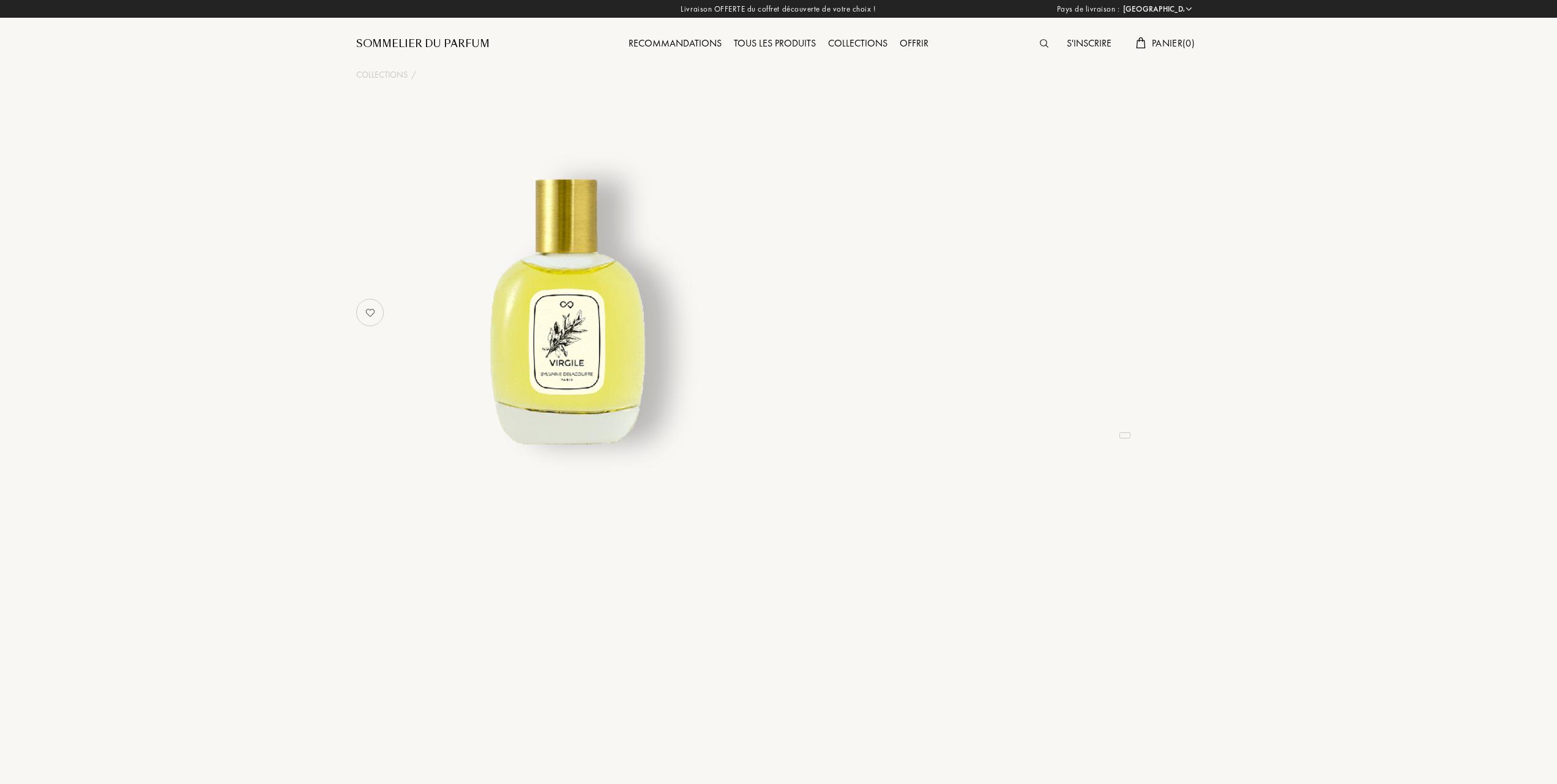
select select "FR"
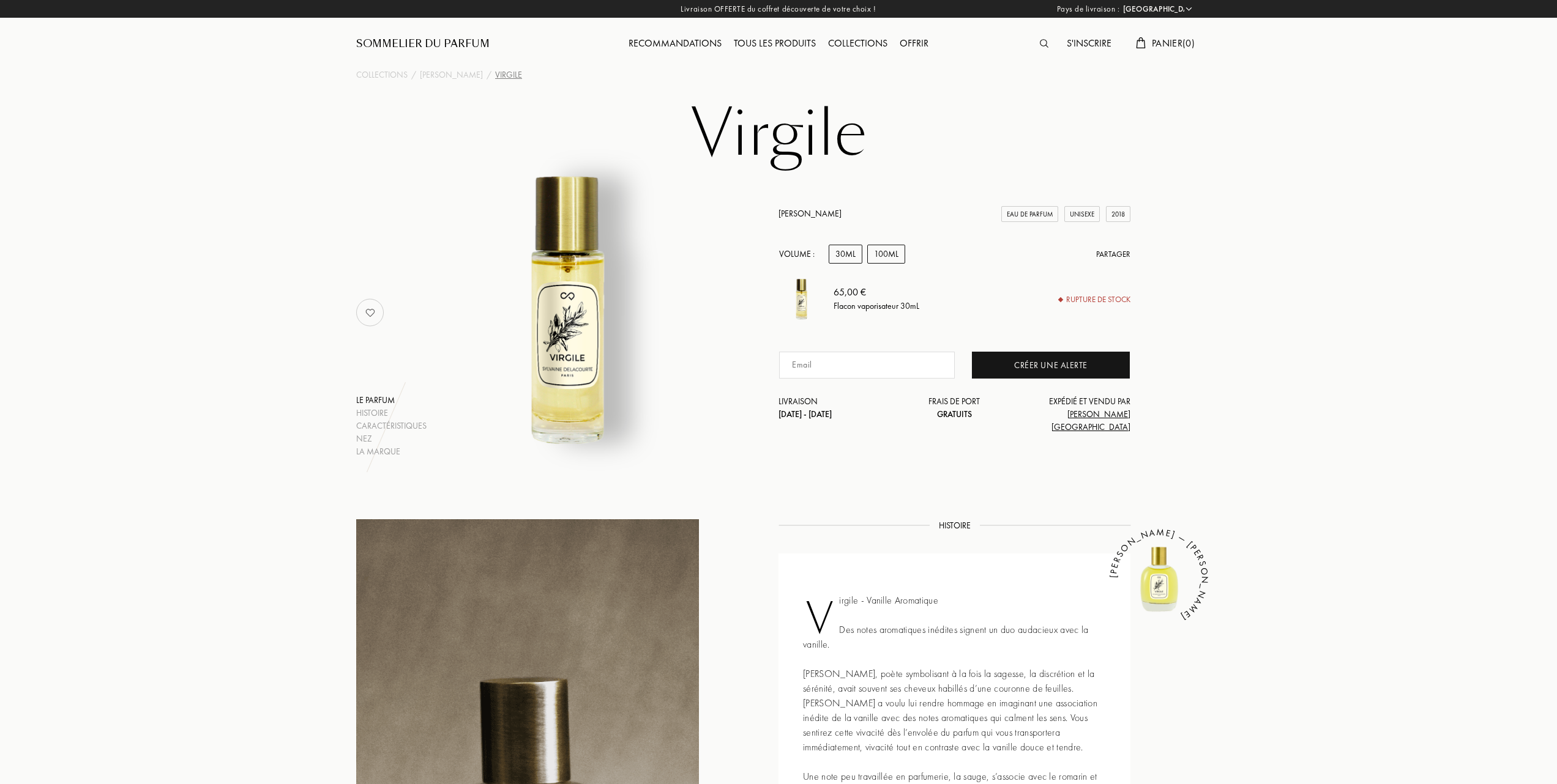
click at [887, 263] on div "100mL" at bounding box center [886, 255] width 38 height 19
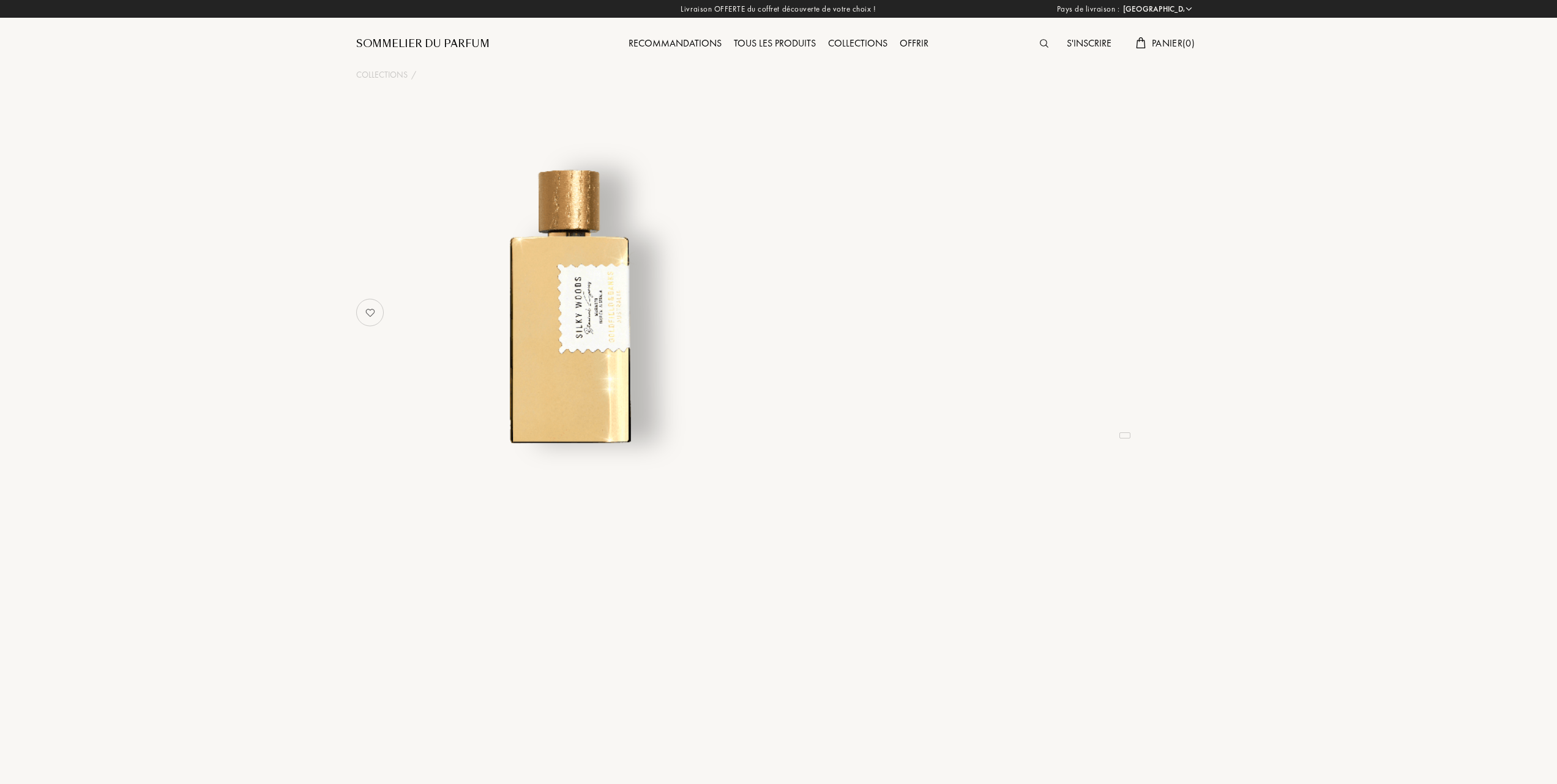
select select "FR"
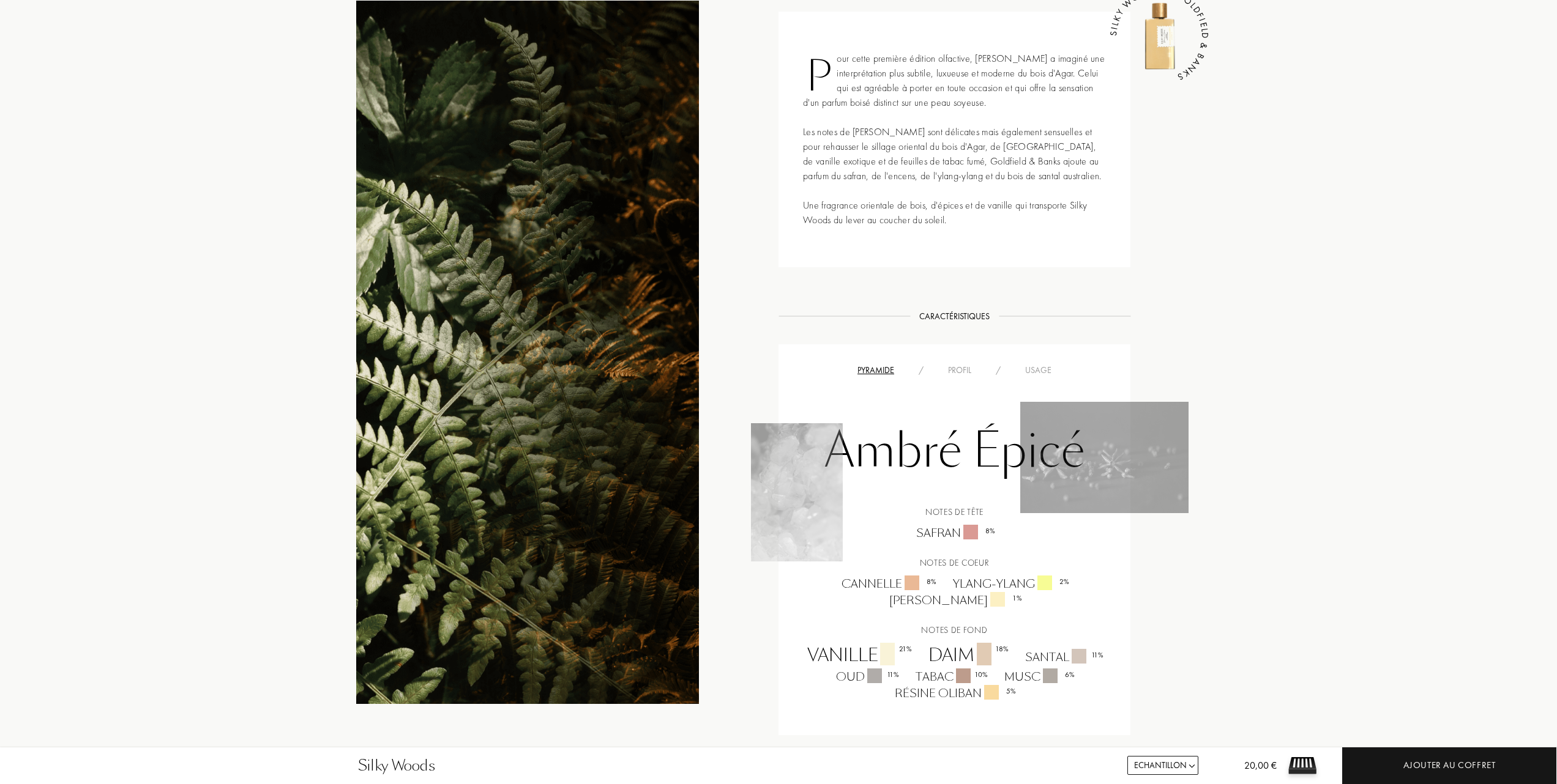
scroll to position [570, 0]
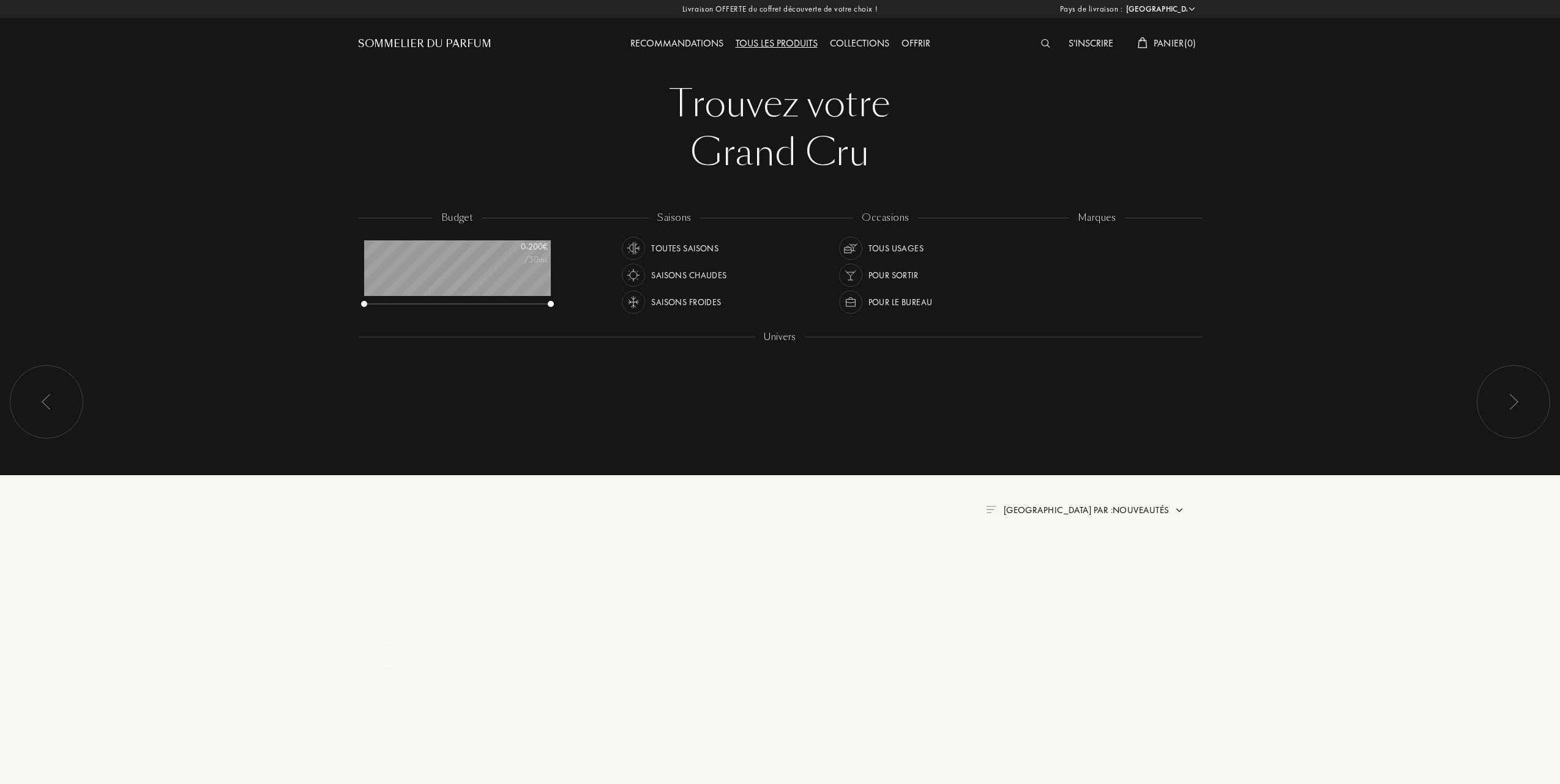
select select "FR"
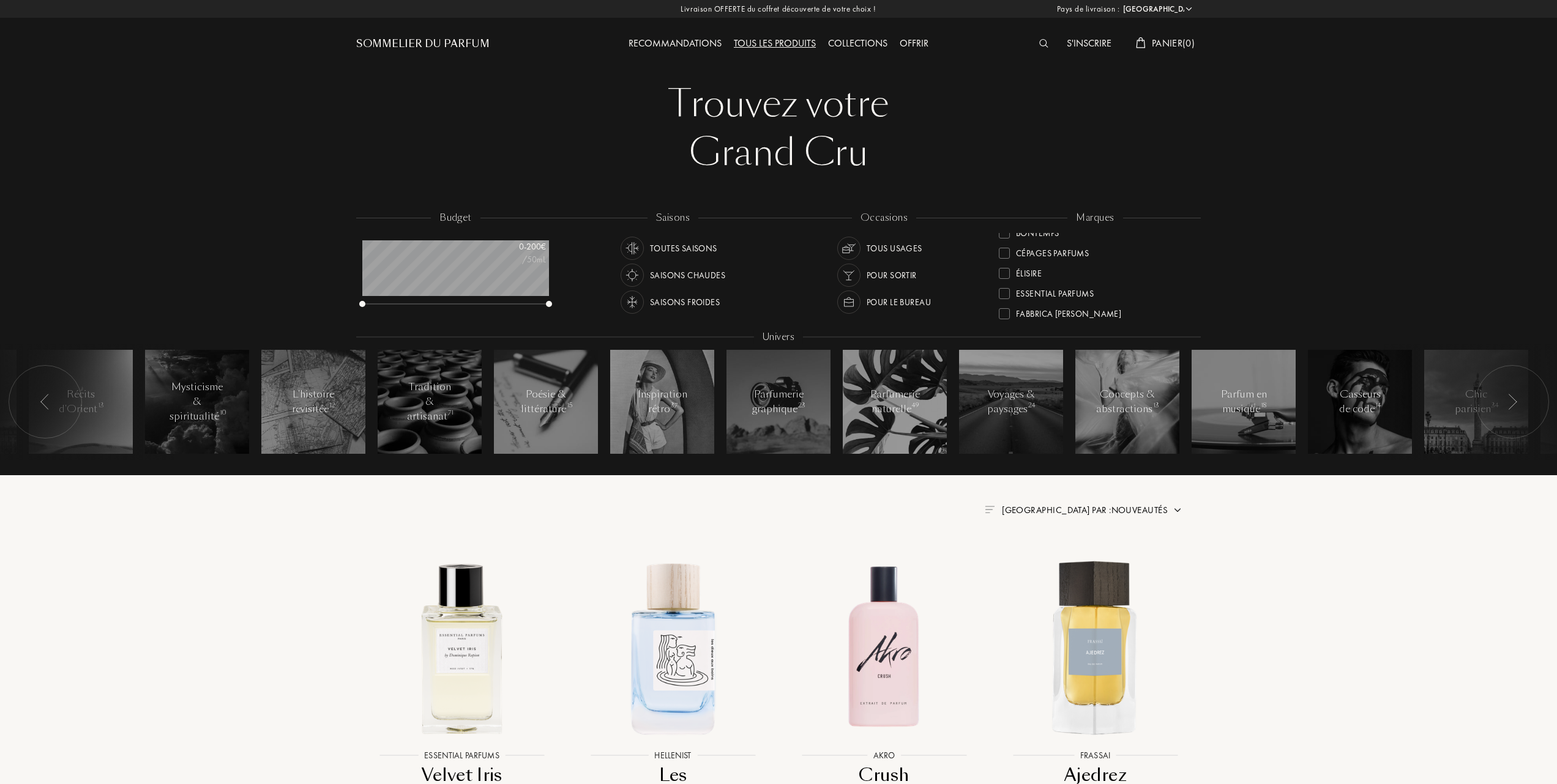
scroll to position [163, 0]
click at [1005, 276] on div "Frassai" at bounding box center [1022, 280] width 48 height 17
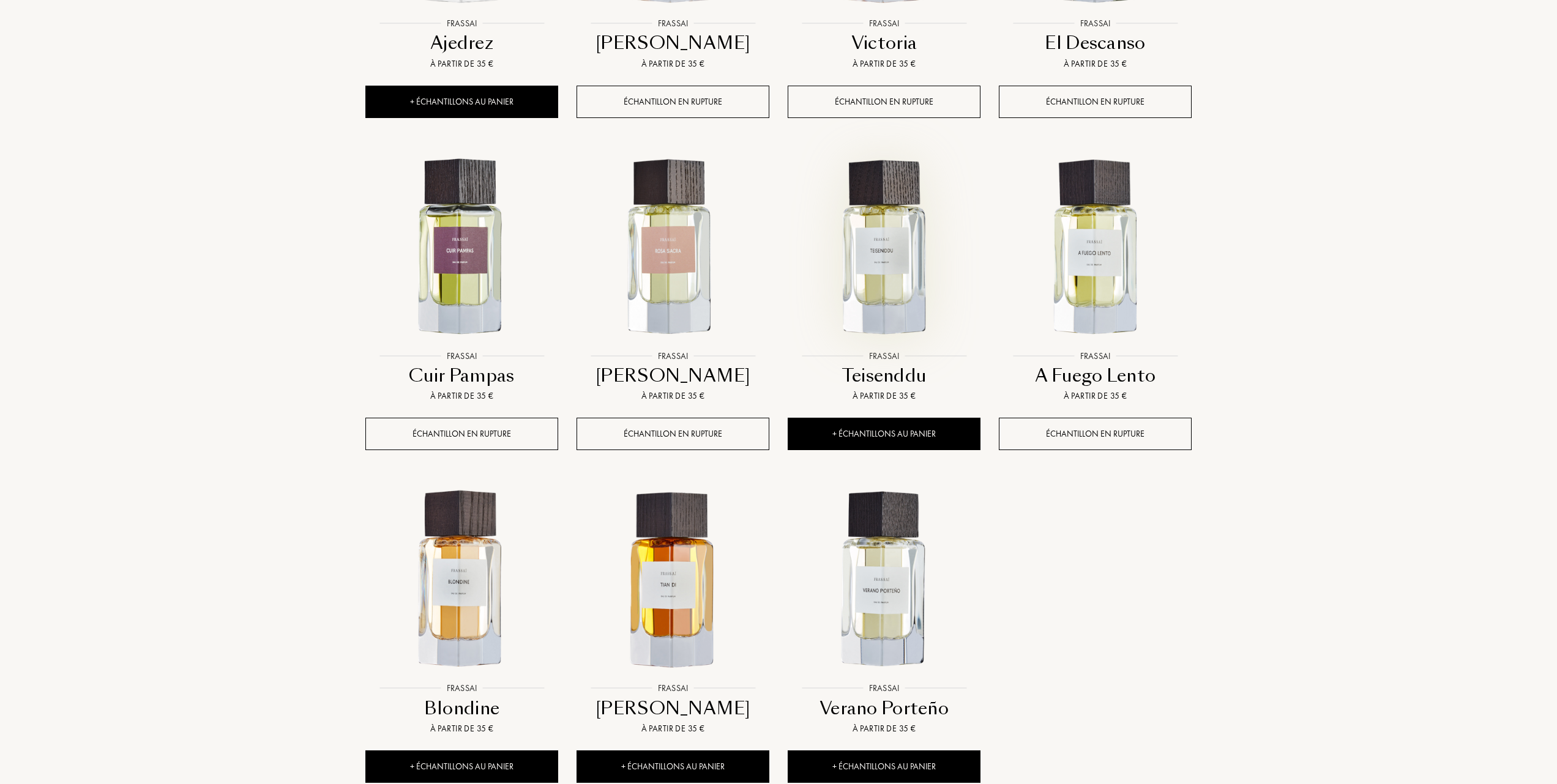
scroll to position [734, 0]
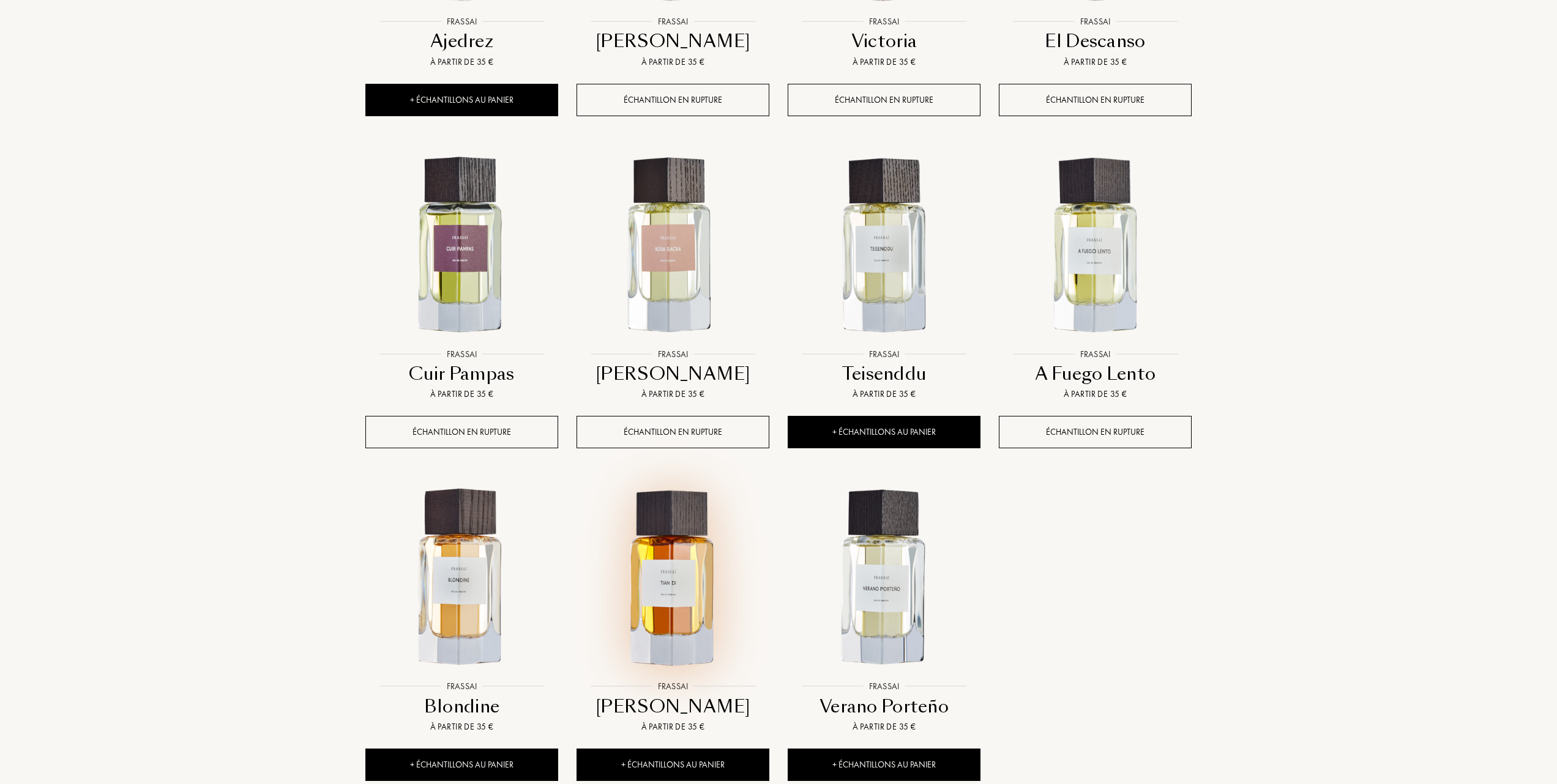
click at [679, 568] on img at bounding box center [672, 578] width 190 height 190
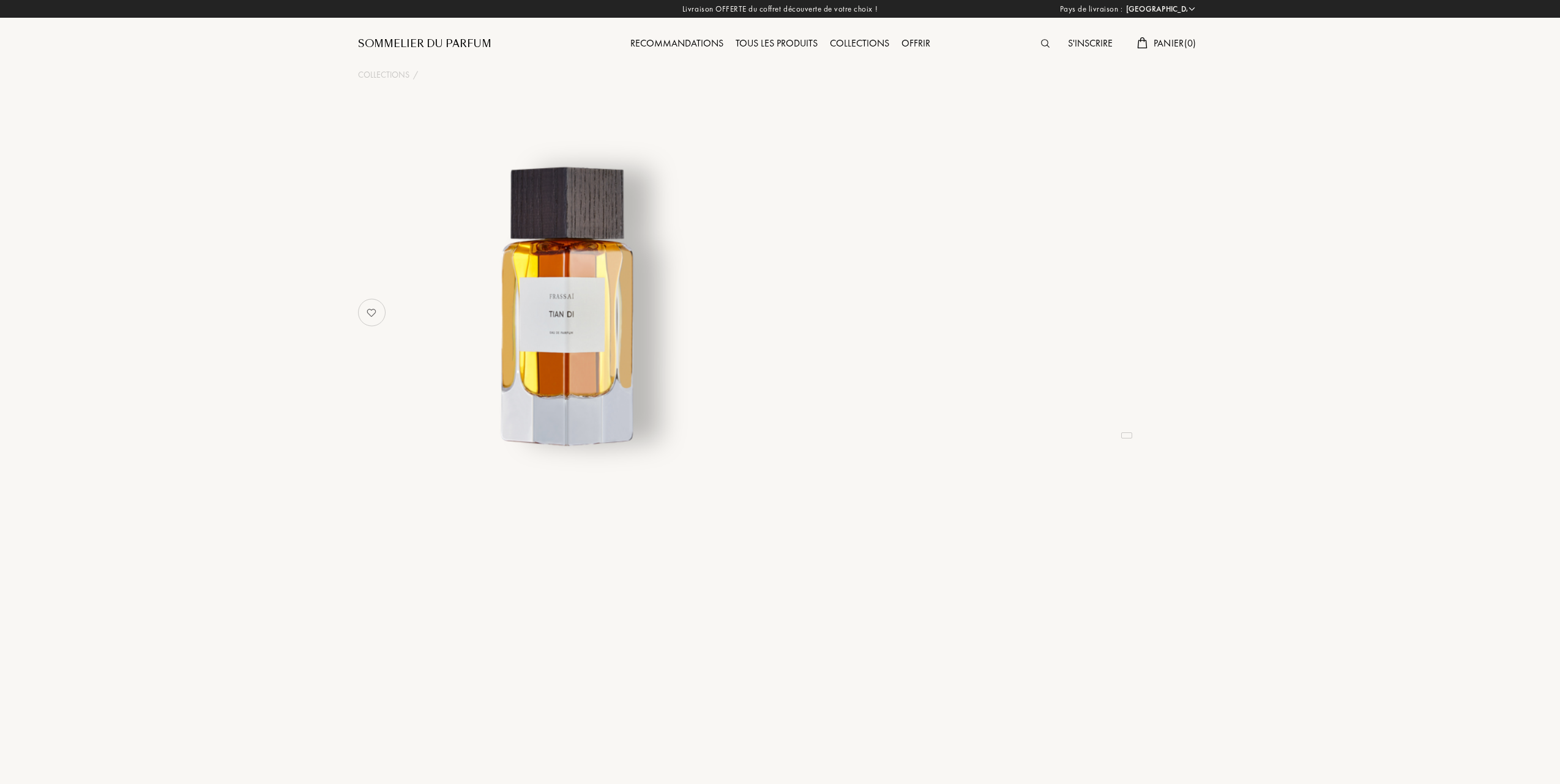
select select "FR"
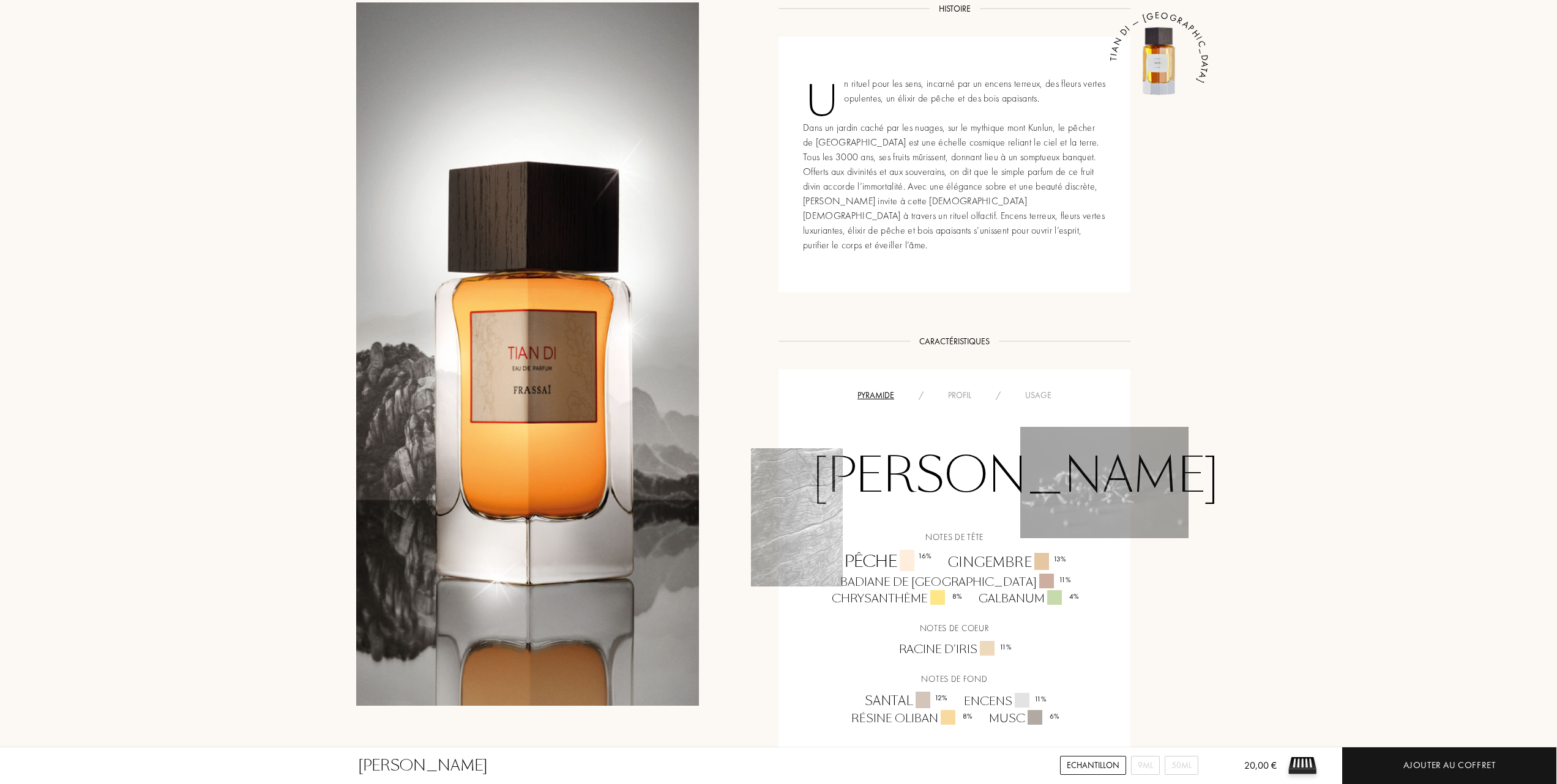
scroll to position [570, 0]
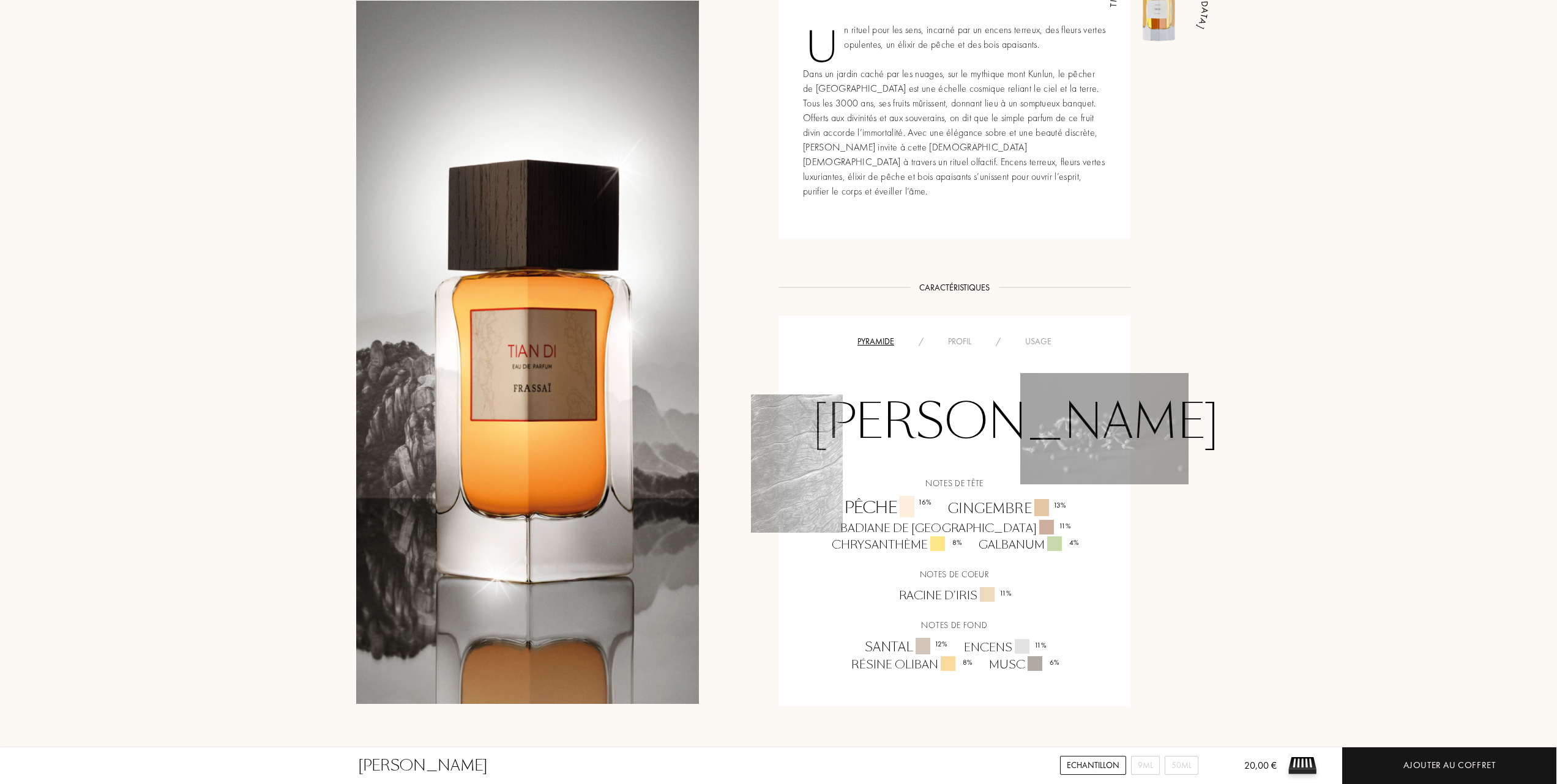
click at [1041, 335] on div "Usage" at bounding box center [1038, 341] width 51 height 13
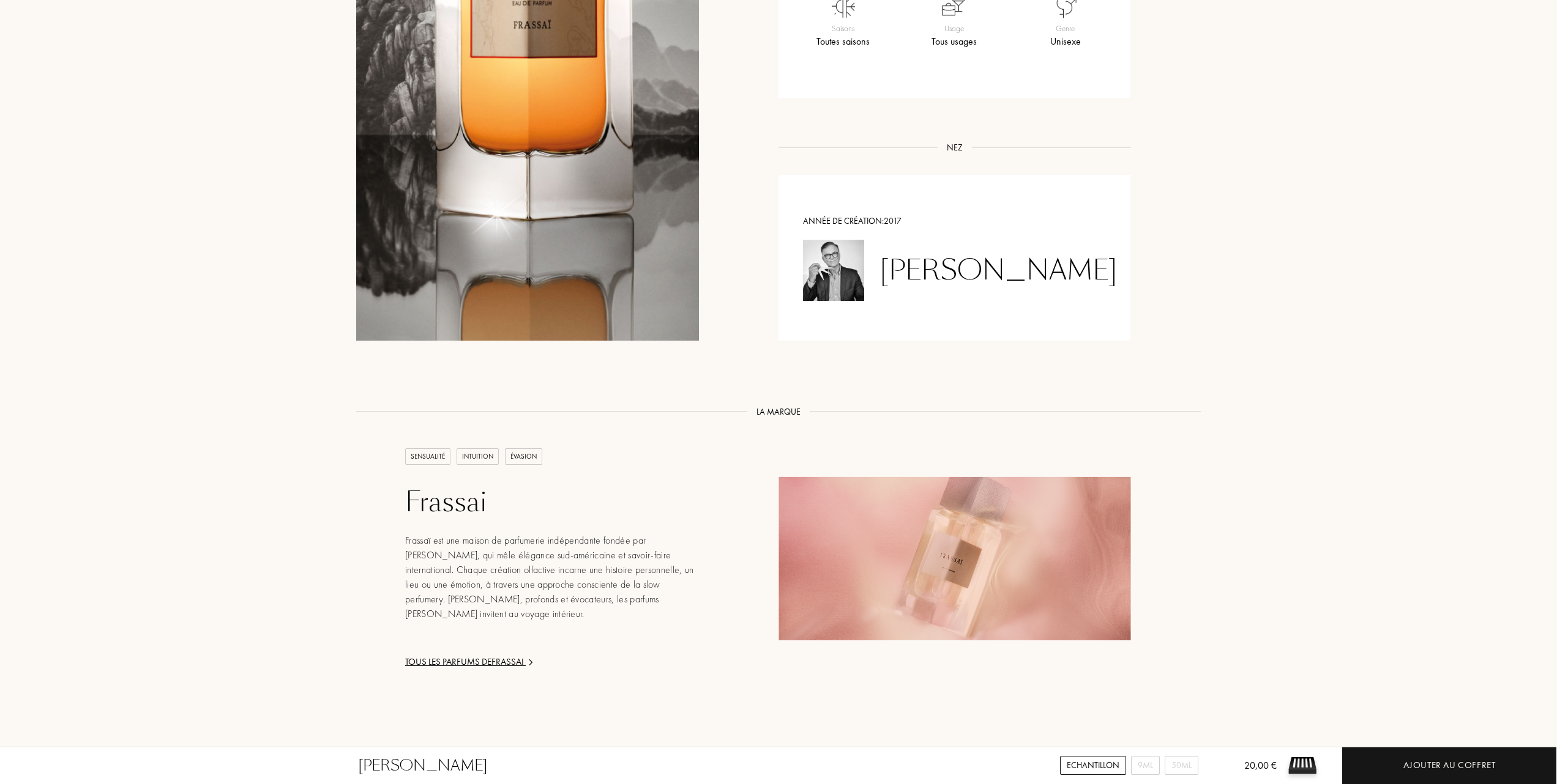
scroll to position [1224, 0]
